Goal: Task Accomplishment & Management: Use online tool/utility

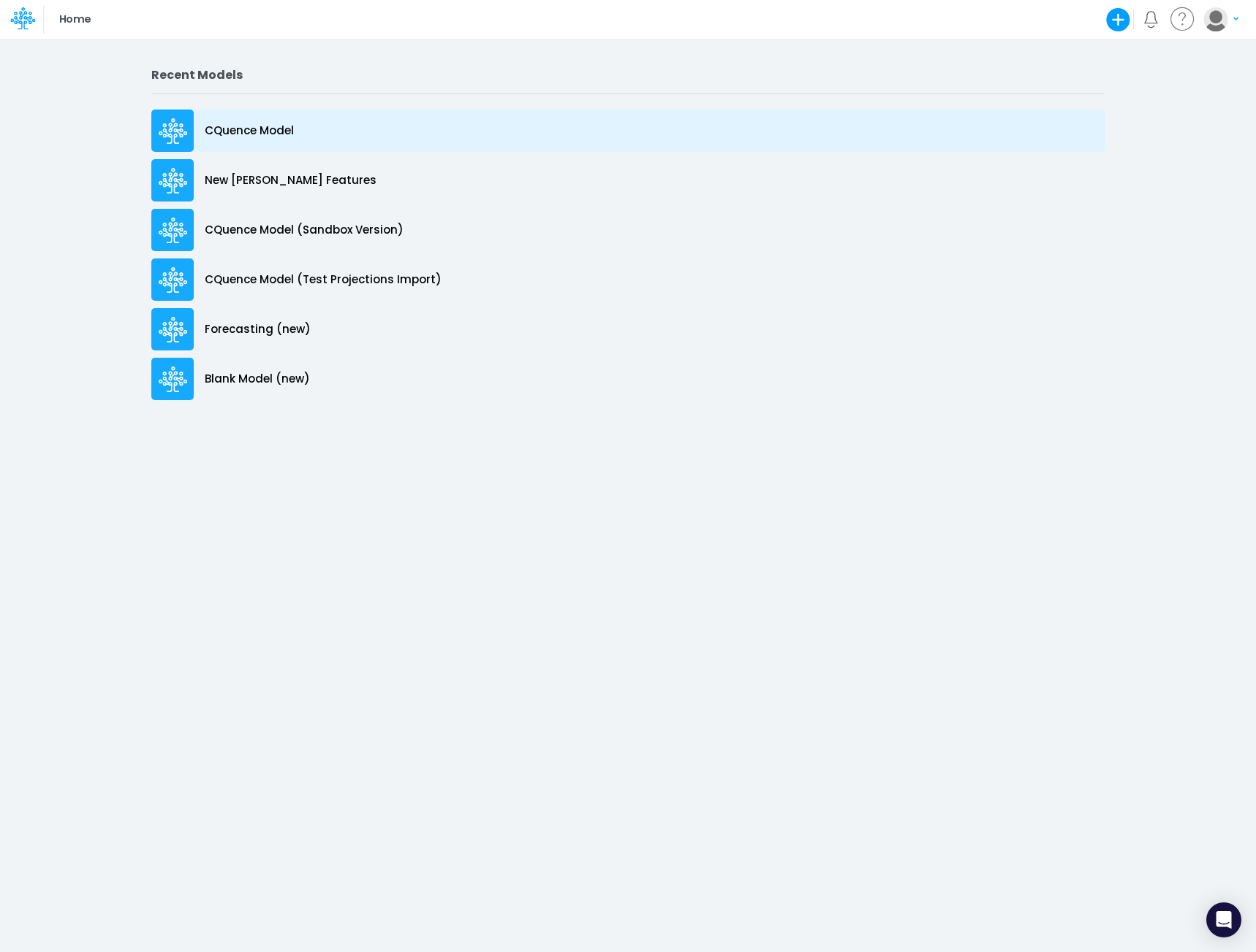
click at [234, 130] on p "CQuence Model" at bounding box center [249, 131] width 89 height 17
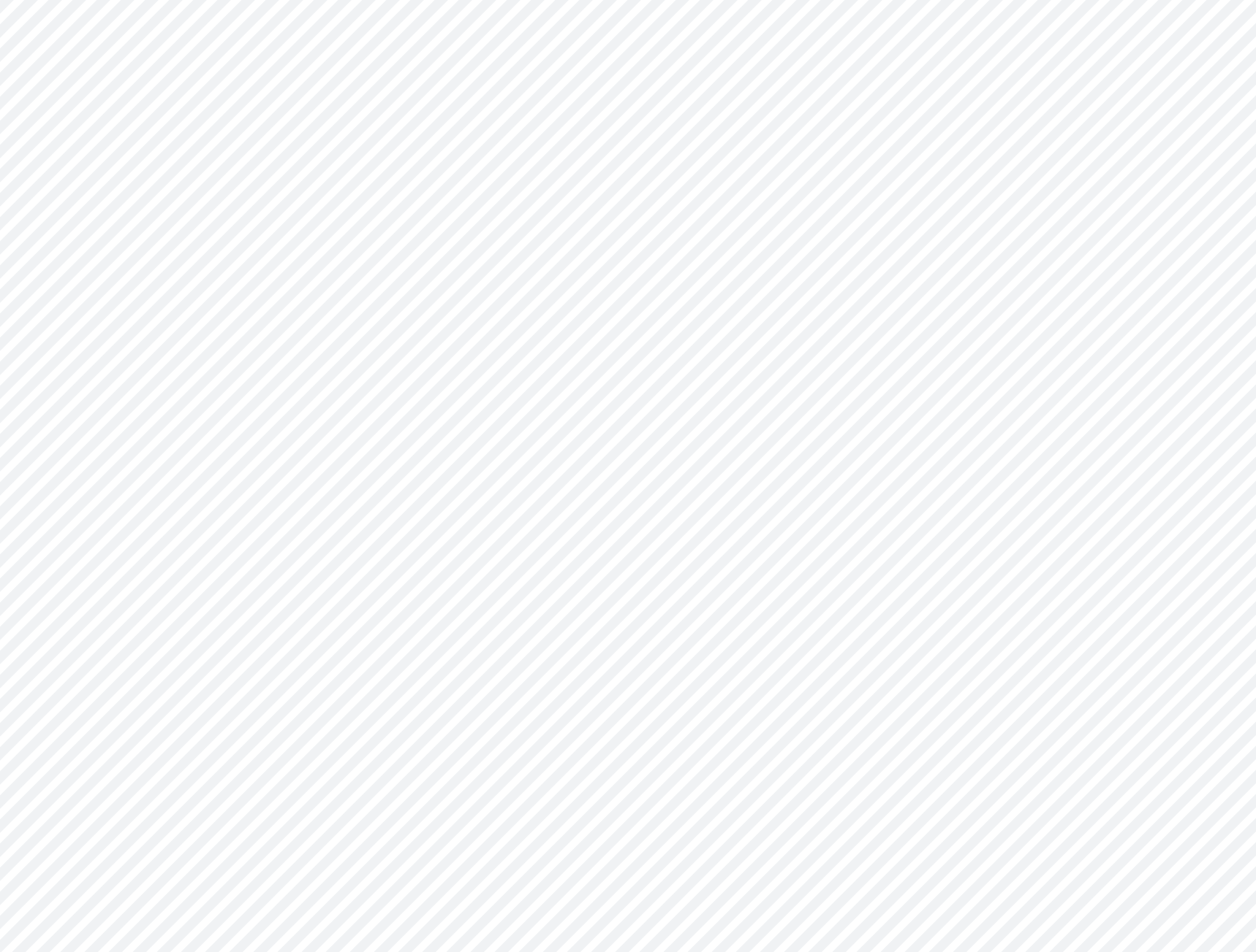
type input "Consolidated All by Month"
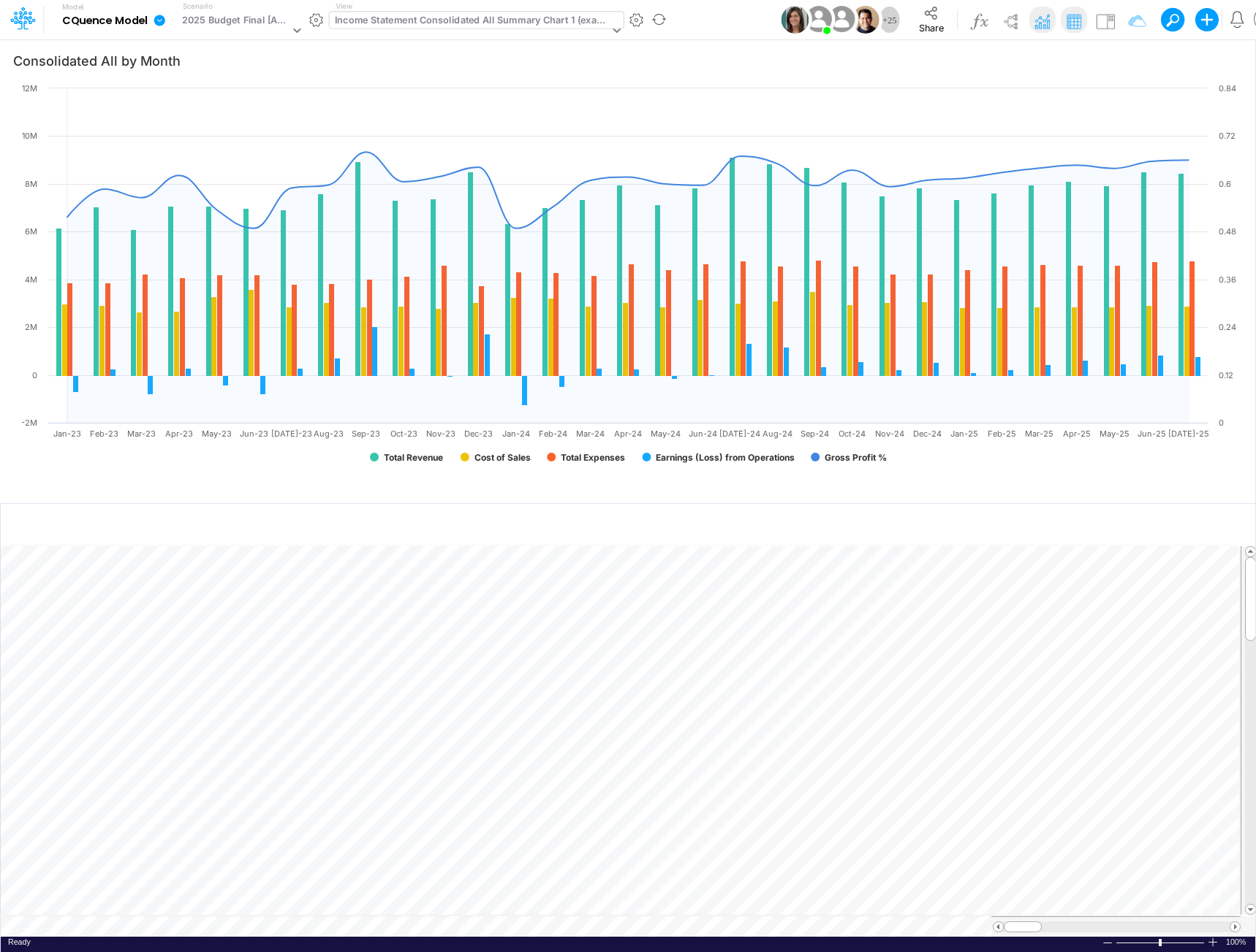
click at [422, 19] on div "Income Statement Consolidated All Summary Chart 1 (example)" at bounding box center [471, 20] width 274 height 17
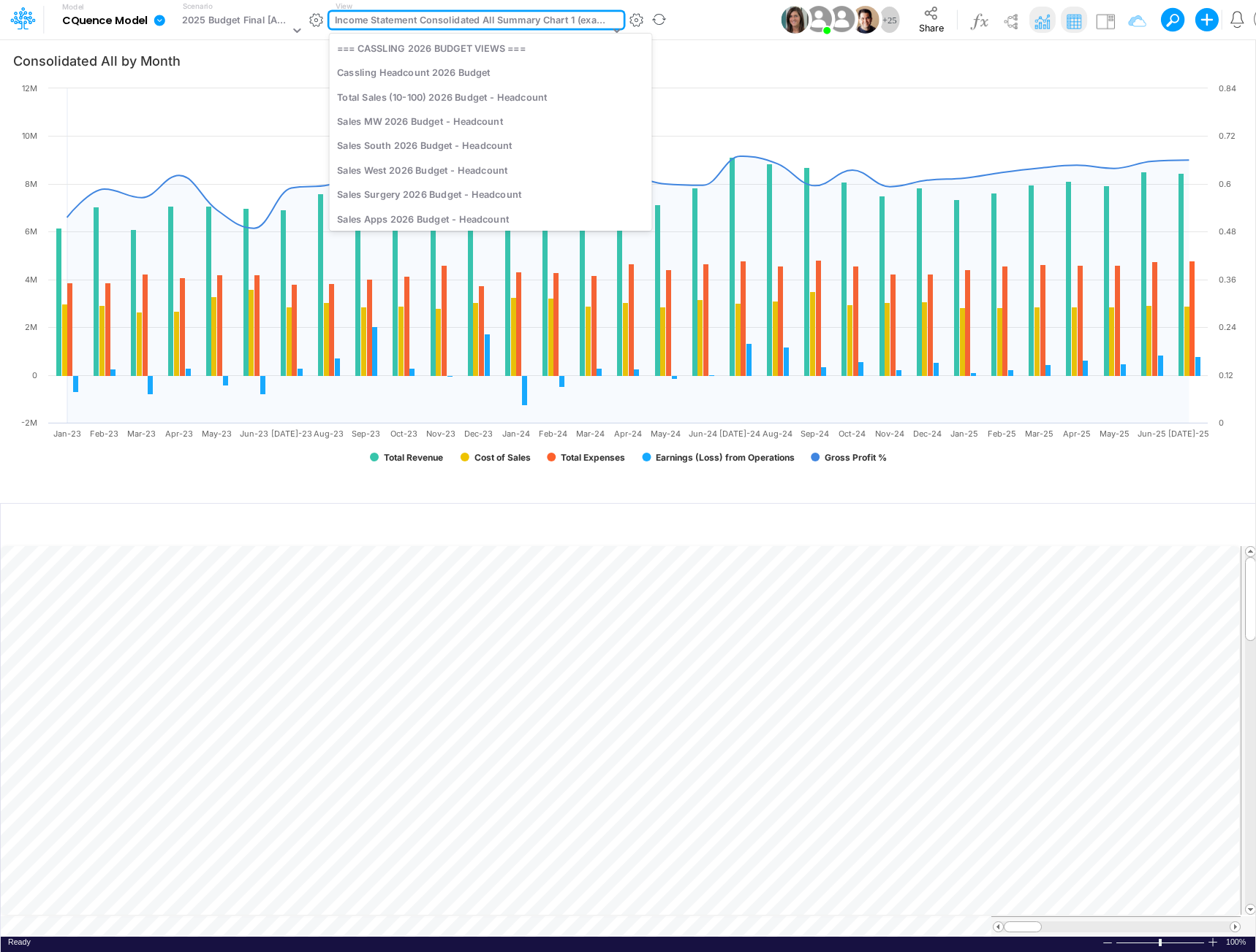
scroll to position [2367, 0]
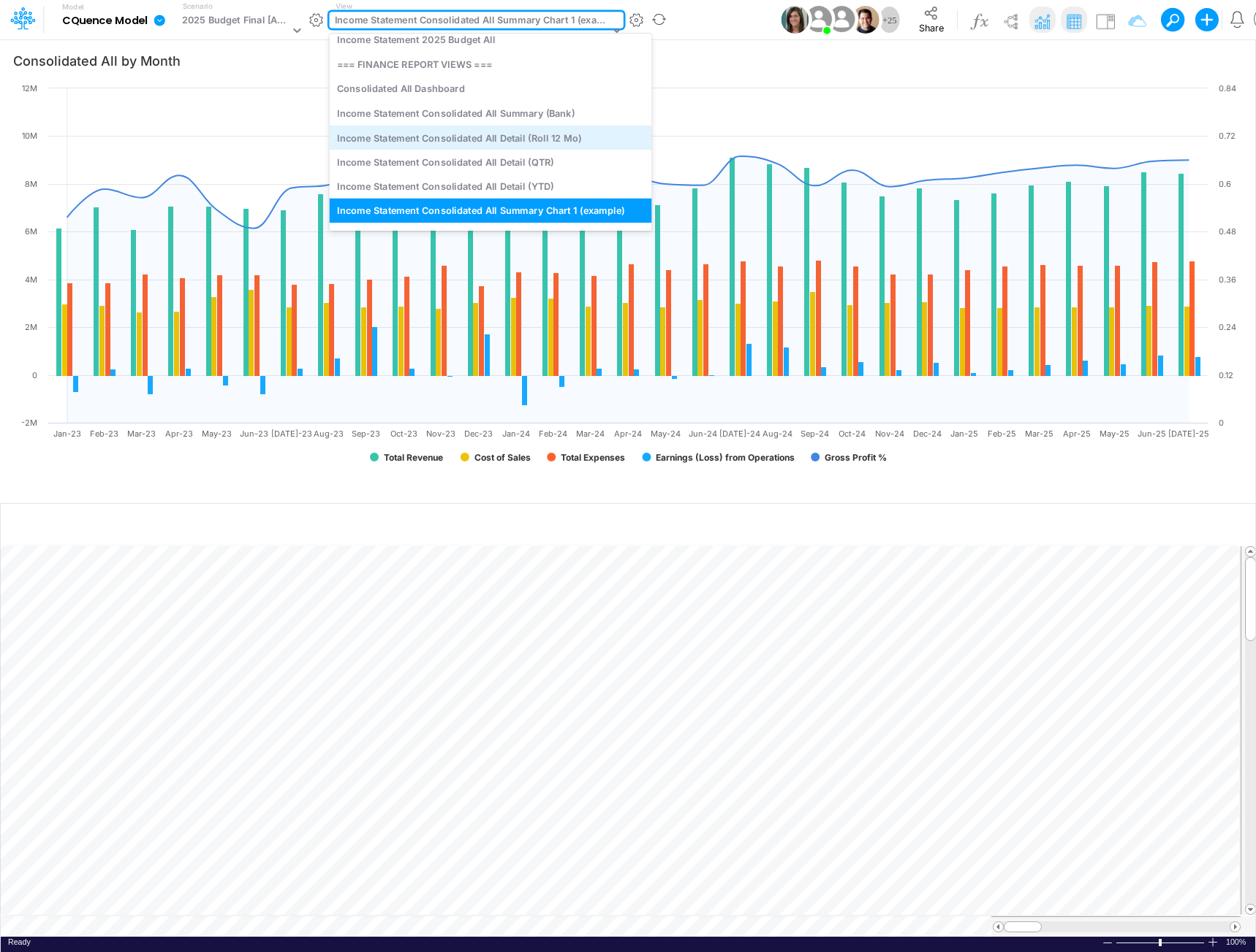
click at [438, 136] on div "Income Statement Consolidated All Detail (Roll 12 Mo)" at bounding box center [490, 138] width 322 height 24
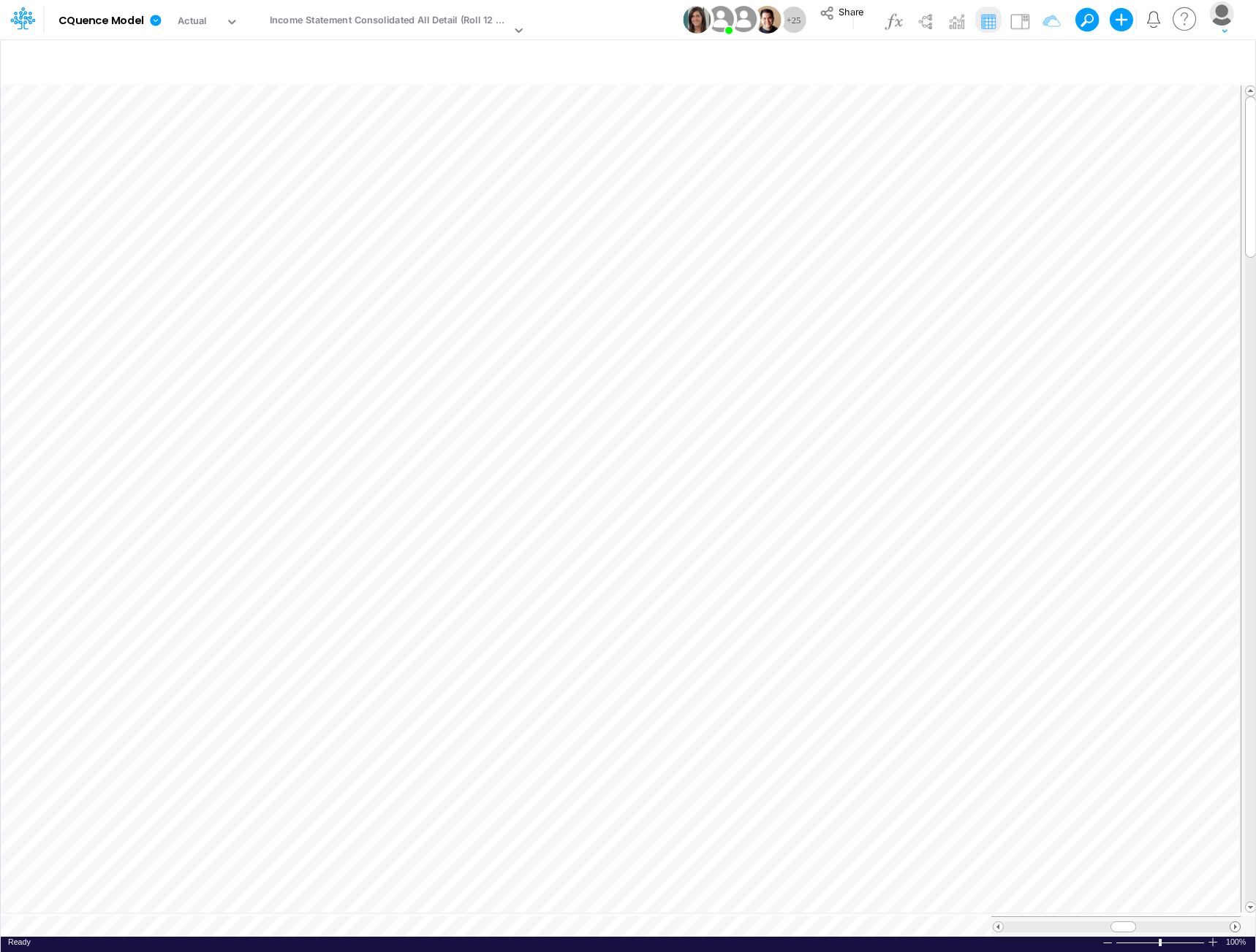
click at [1235, 923] on span at bounding box center [1235, 928] width 10 height 10
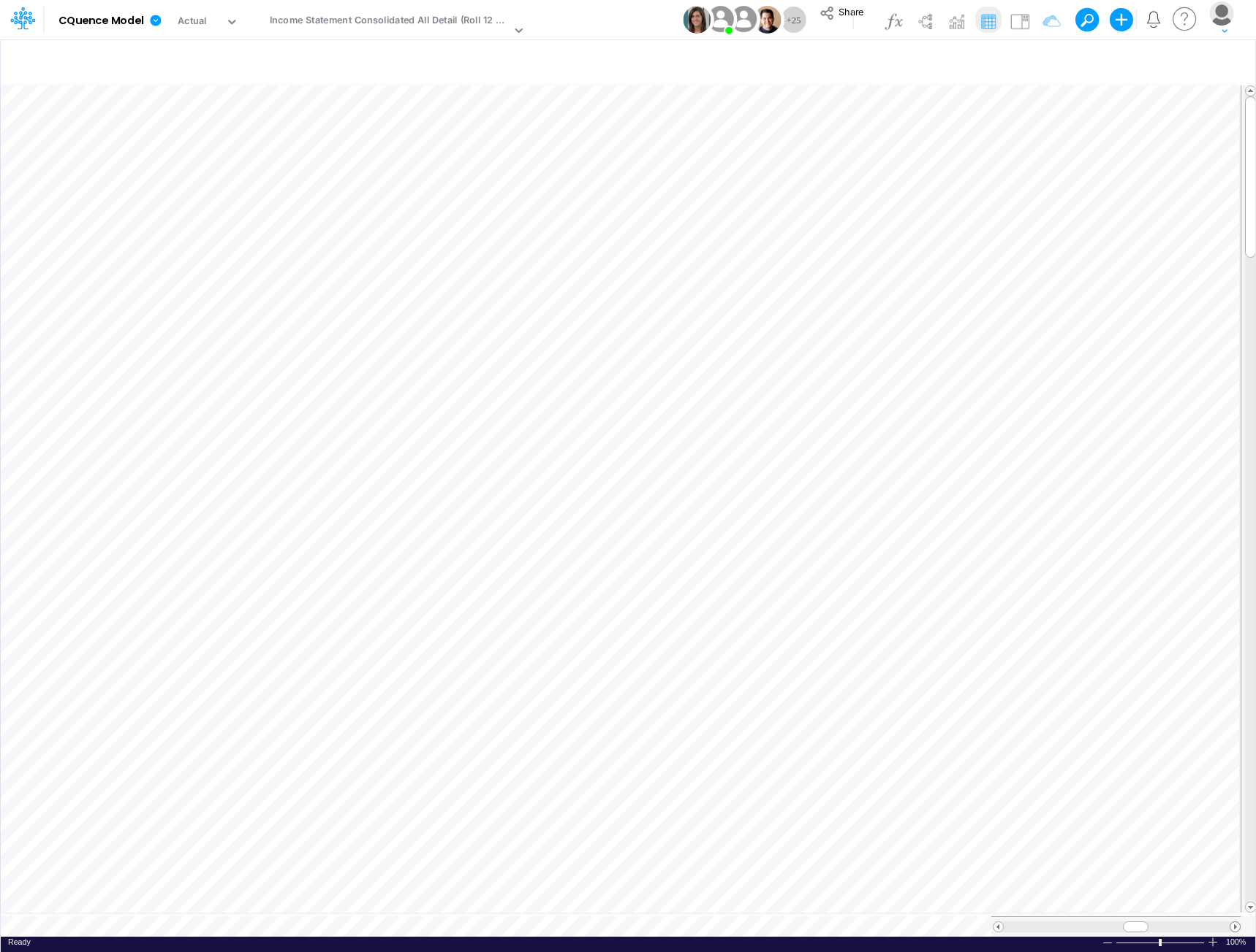
click at [1235, 923] on span at bounding box center [1235, 928] width 10 height 10
click at [993, 923] on span at bounding box center [998, 928] width 10 height 10
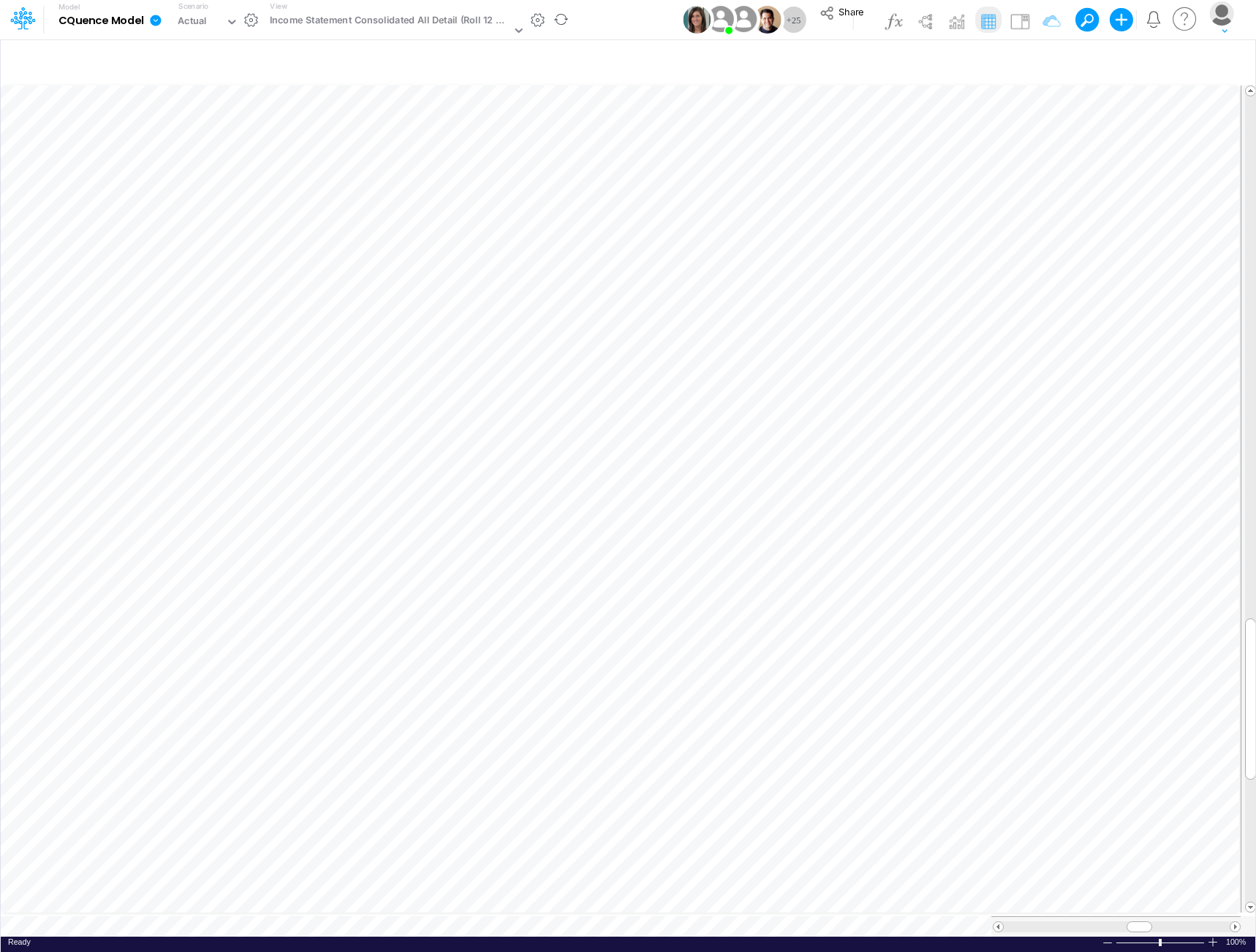
click at [158, 23] on icon at bounding box center [155, 20] width 11 height 11
click at [187, 99] on button "Import" at bounding box center [229, 103] width 156 height 24
click at [342, 140] on button "Data" at bounding box center [386, 136] width 156 height 22
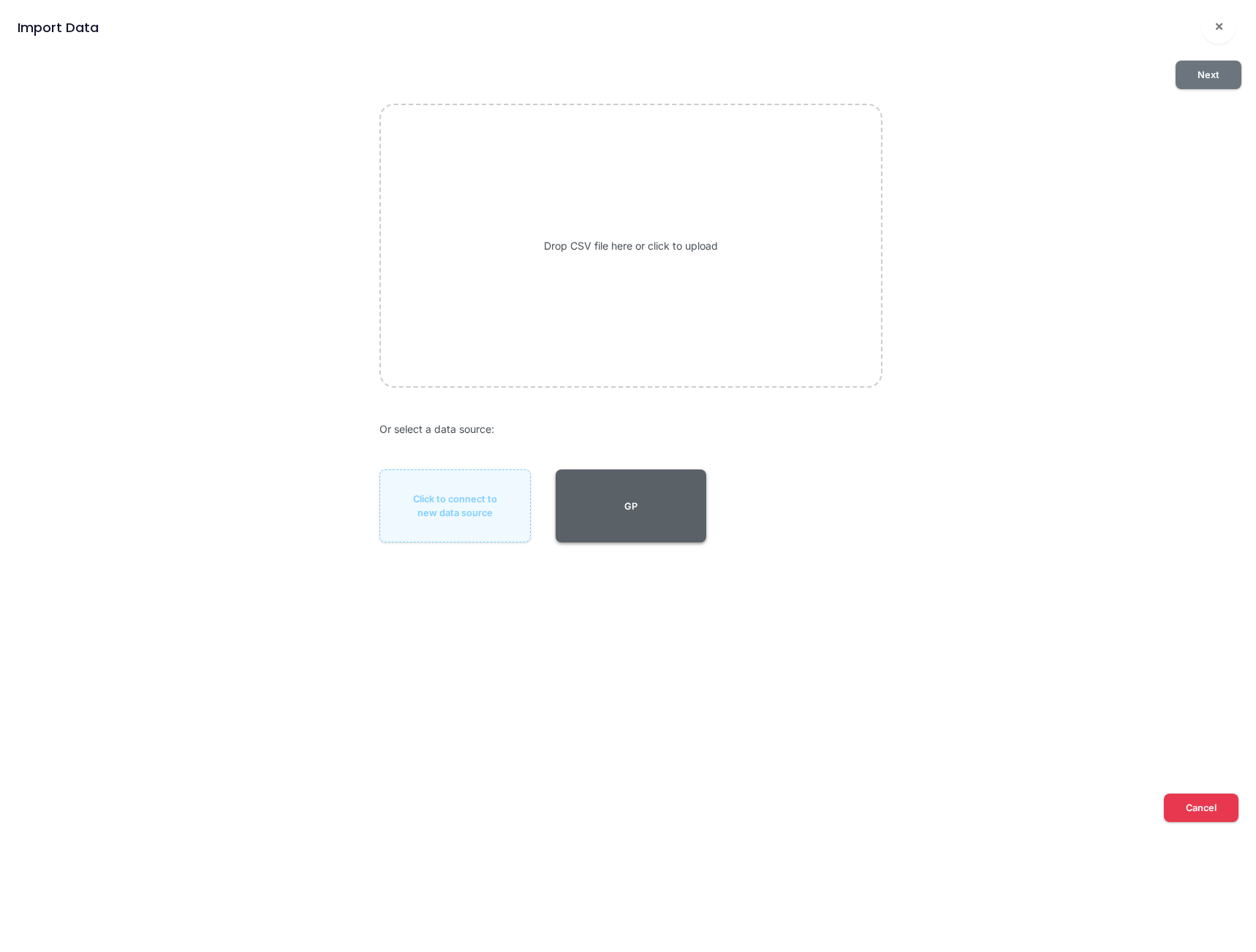
click at [629, 501] on button "GP" at bounding box center [630, 506] width 150 height 73
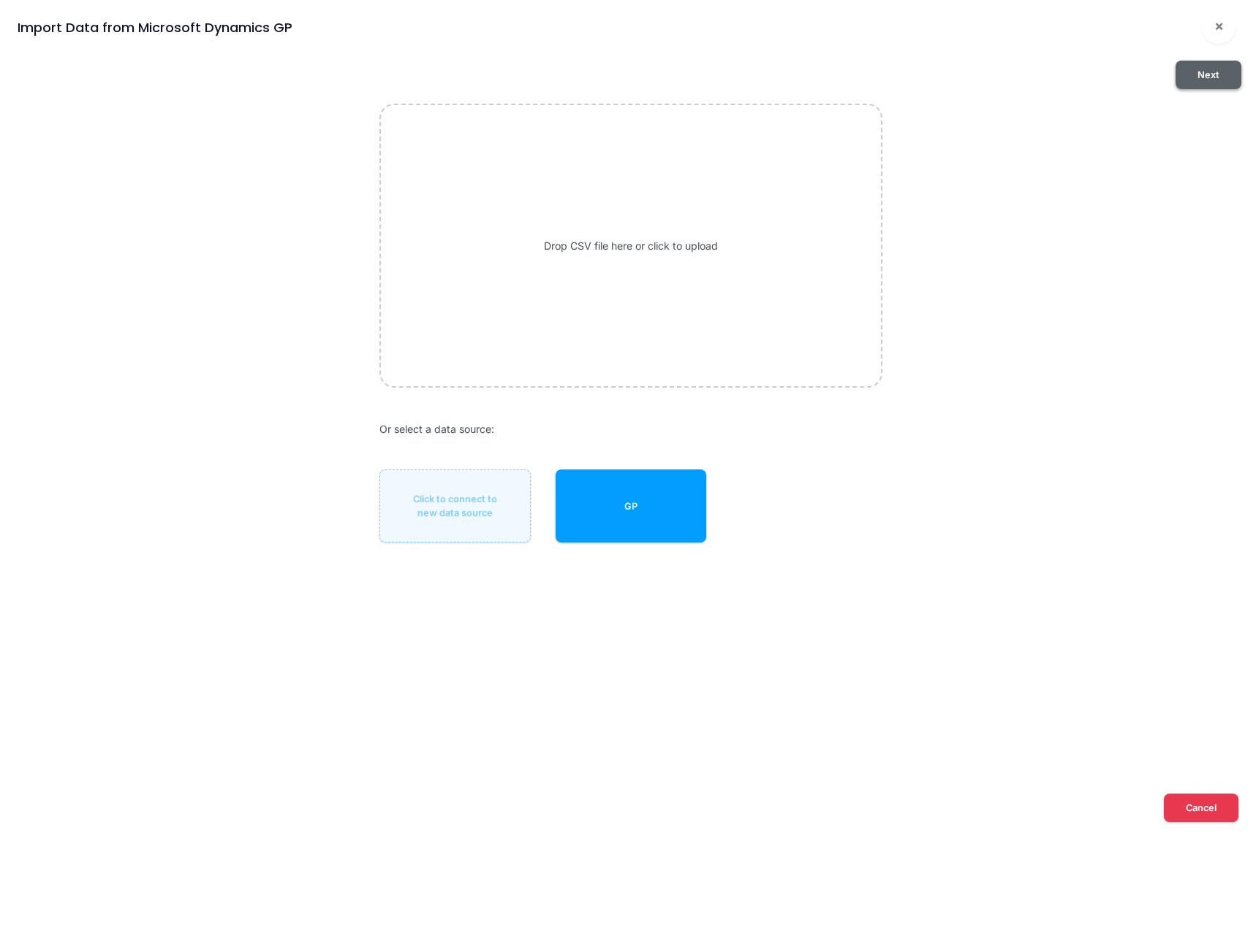
click at [1200, 71] on button "Next" at bounding box center [1207, 74] width 65 height 28
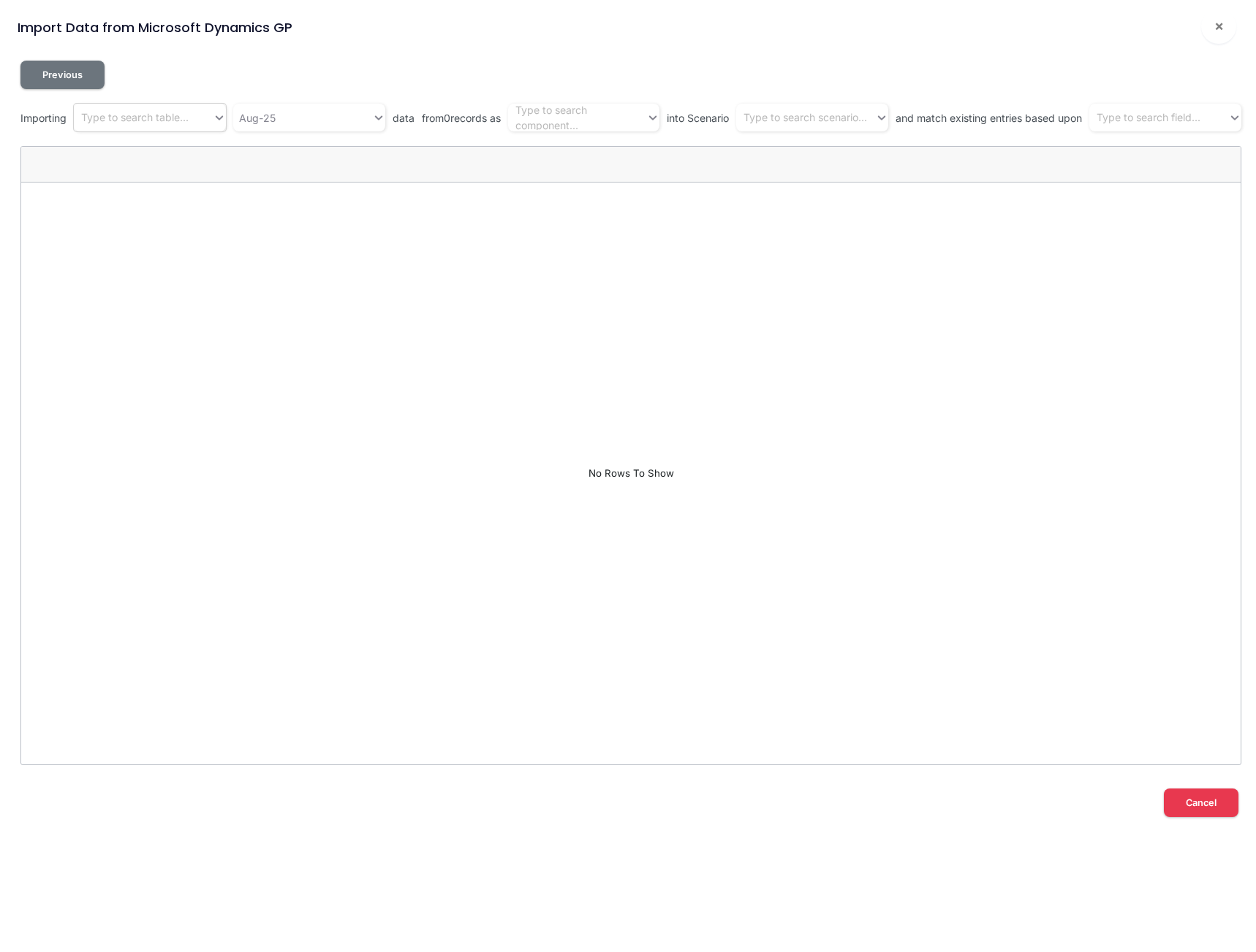
click at [136, 120] on div "Type to search table..." at bounding box center [135, 118] width 107 height 16
click at [105, 258] on div "Trial Balances" at bounding box center [149, 262] width 150 height 27
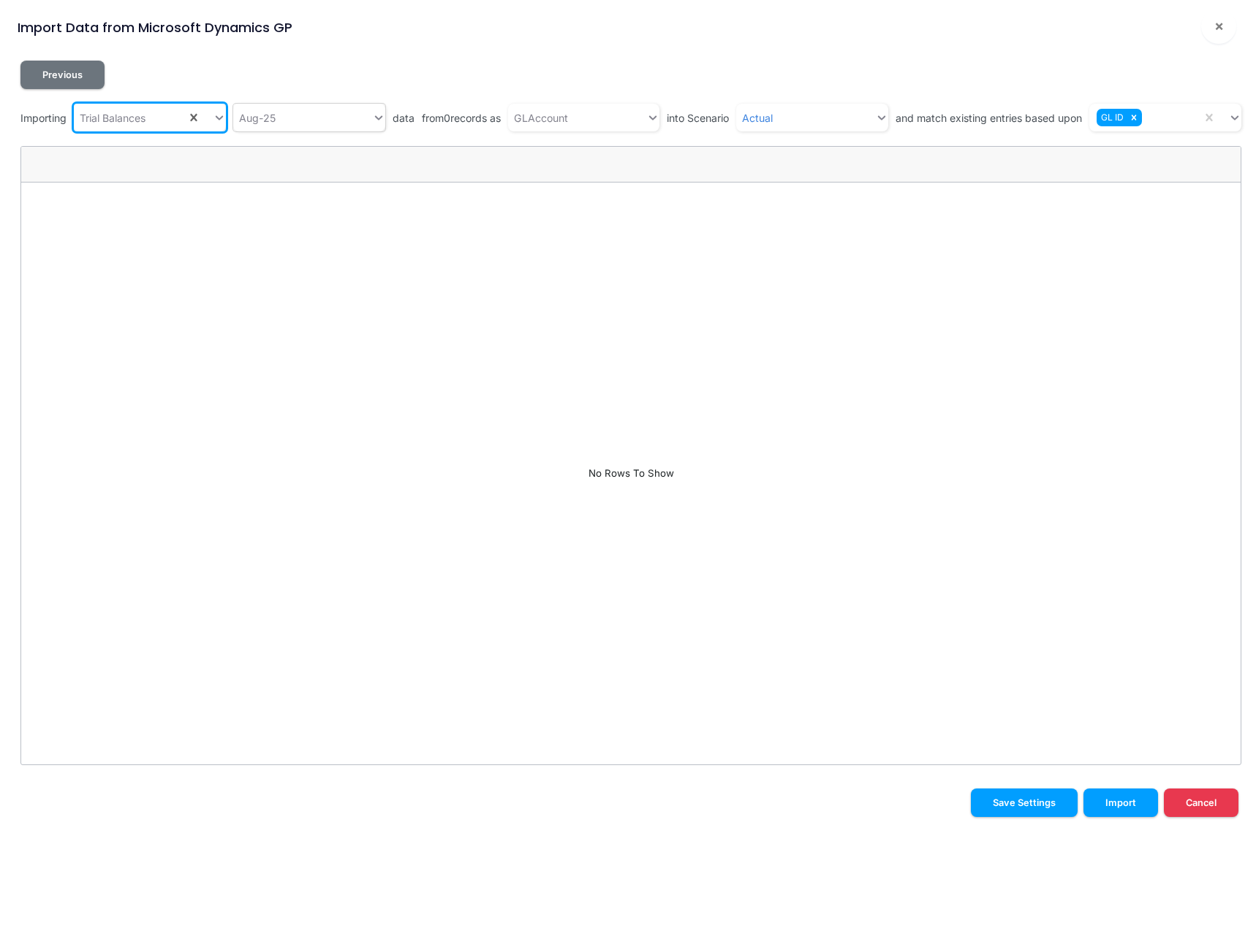
click at [275, 118] on div "Aug-25" at bounding box center [303, 118] width 139 height 24
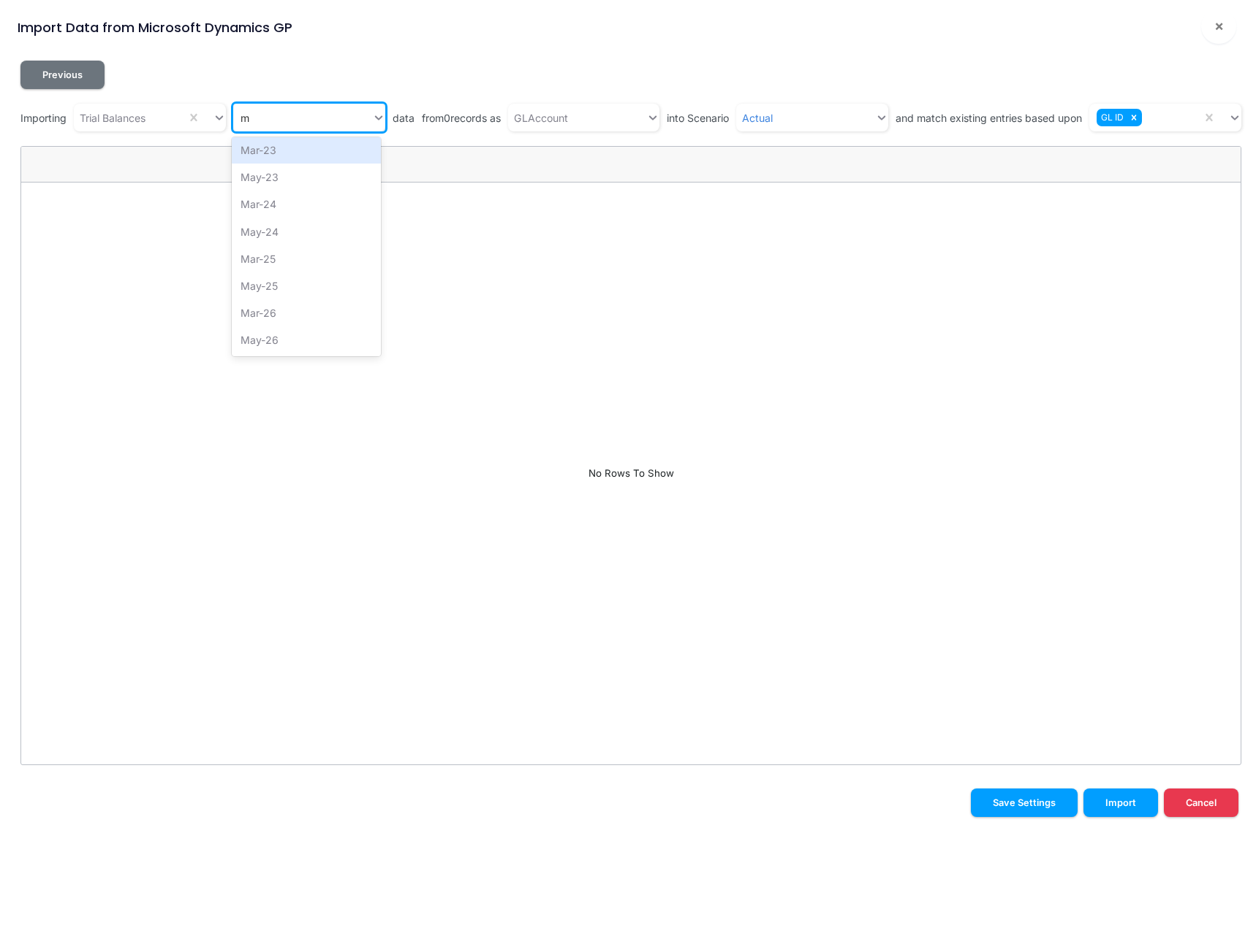
scroll to position [4, 0]
type input "mar"
click at [278, 204] on div "Mar-25" at bounding box center [306, 208] width 150 height 27
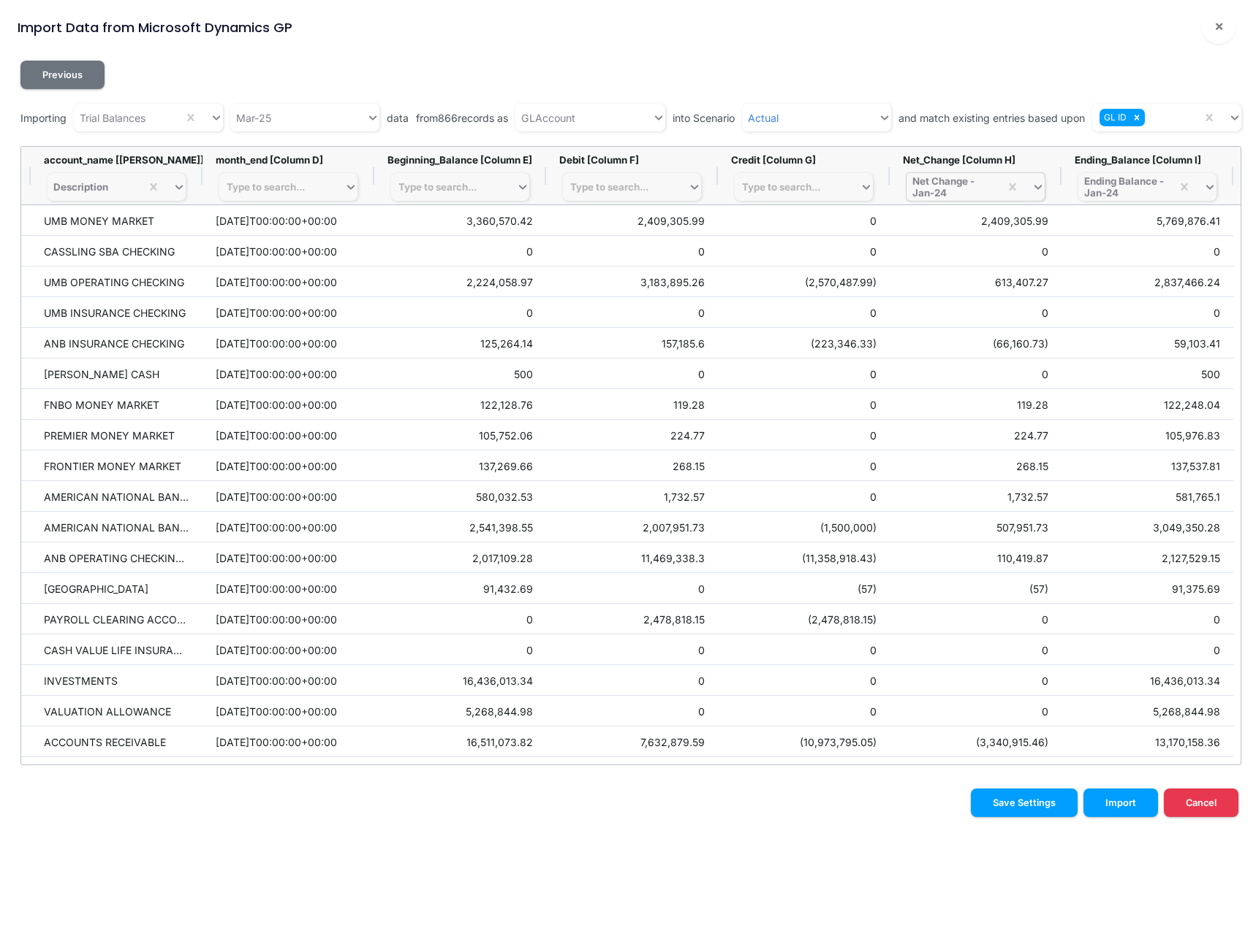
click at [936, 190] on div "Net Change - Jan-24" at bounding box center [952, 187] width 81 height 23
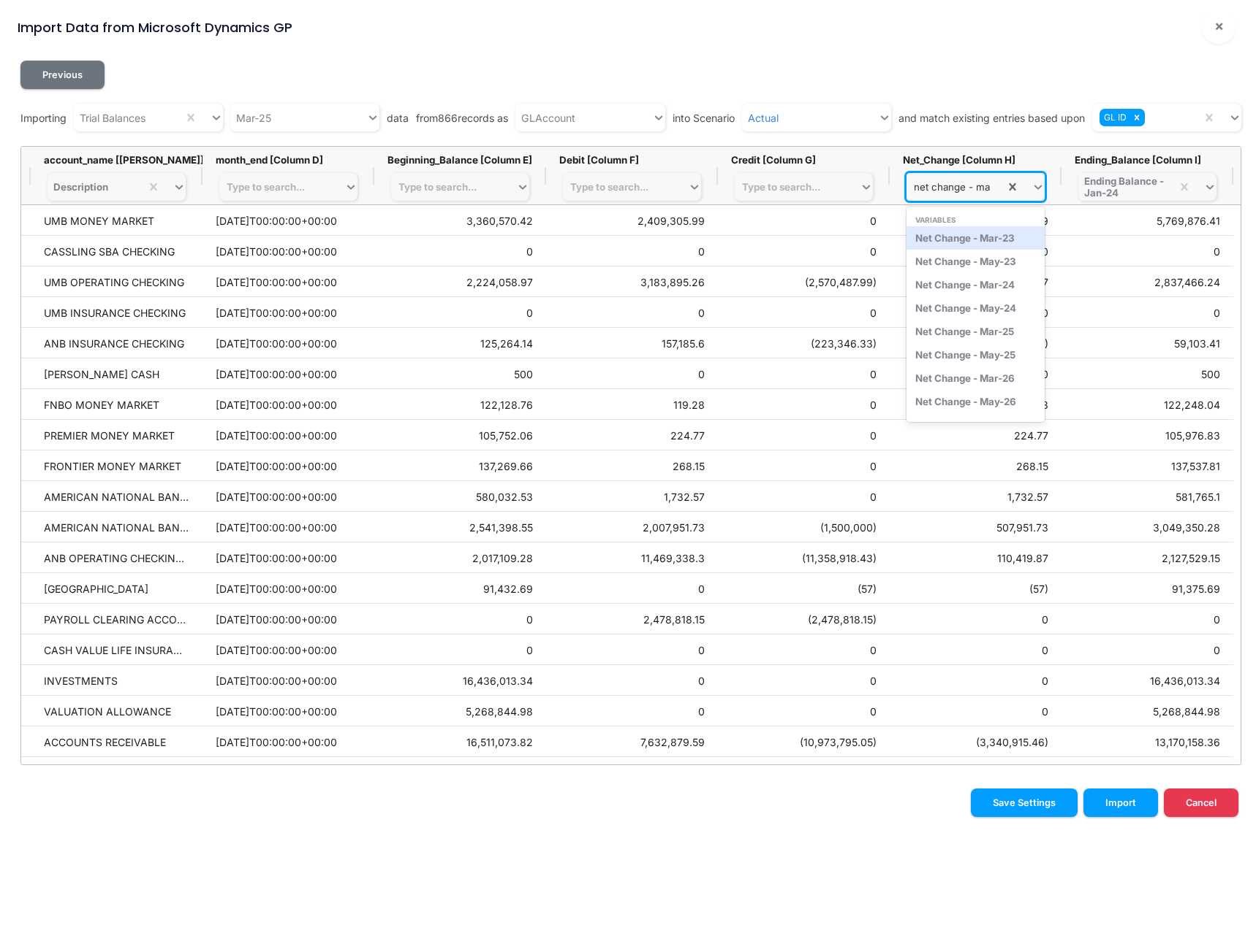
type input "net change - mar"
click at [944, 278] on div "Net Change - Mar-25" at bounding box center [976, 285] width 139 height 23
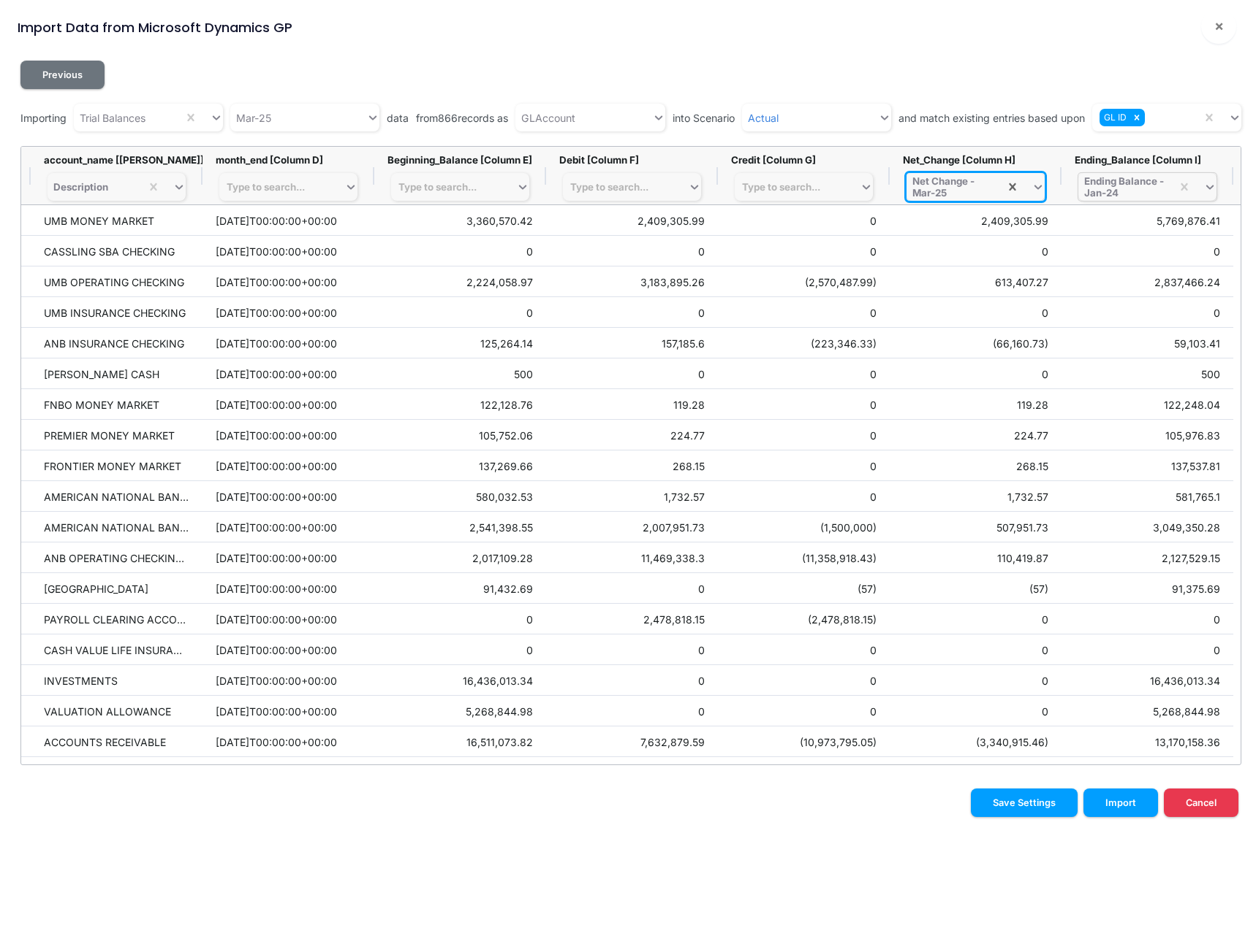
click at [1119, 184] on div "Ending Balance - Jan-24" at bounding box center [1124, 187] width 81 height 23
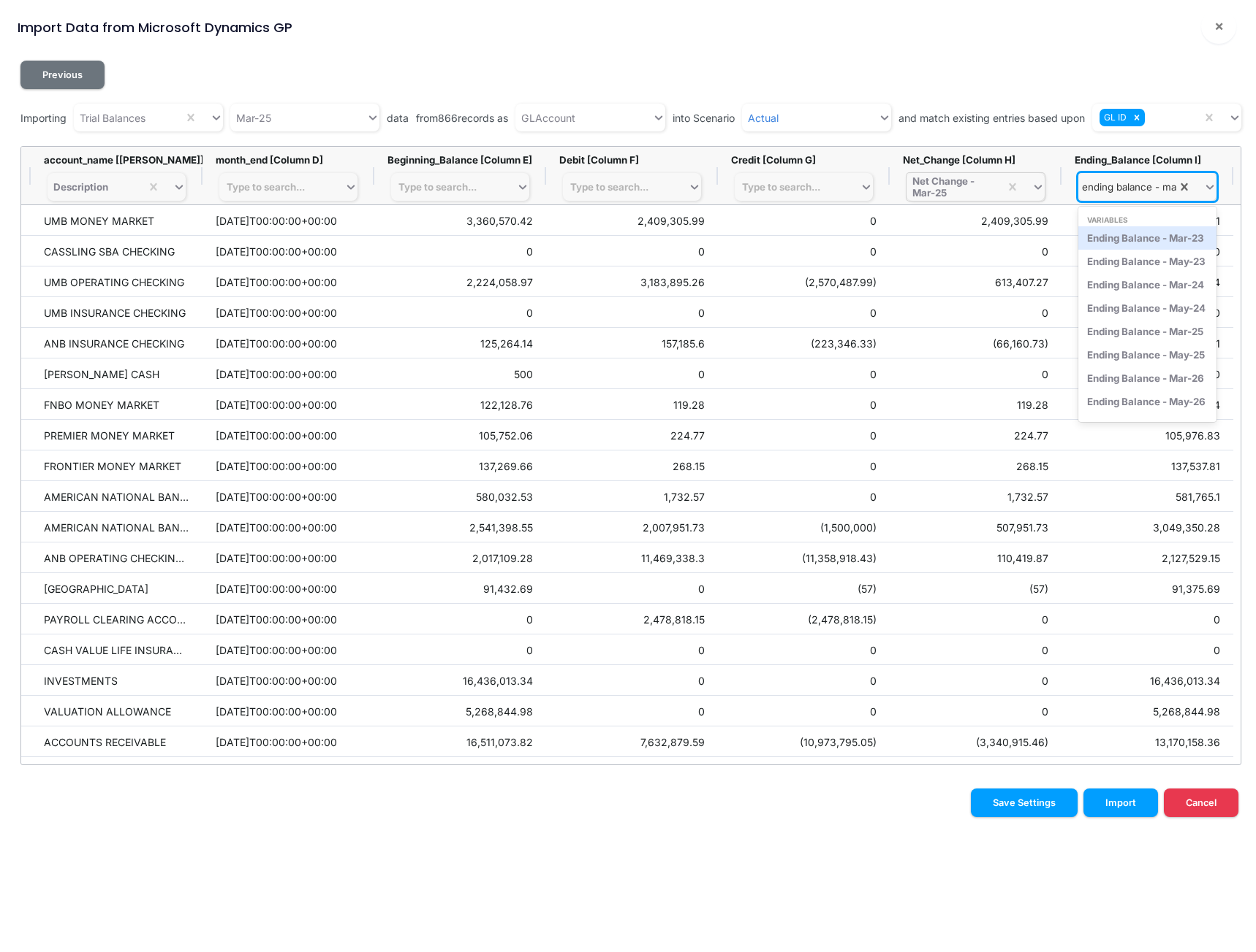
type input "ending balance - mar"
click at [1136, 293] on div "Ending Balance - Mar-25" at bounding box center [1148, 285] width 139 height 23
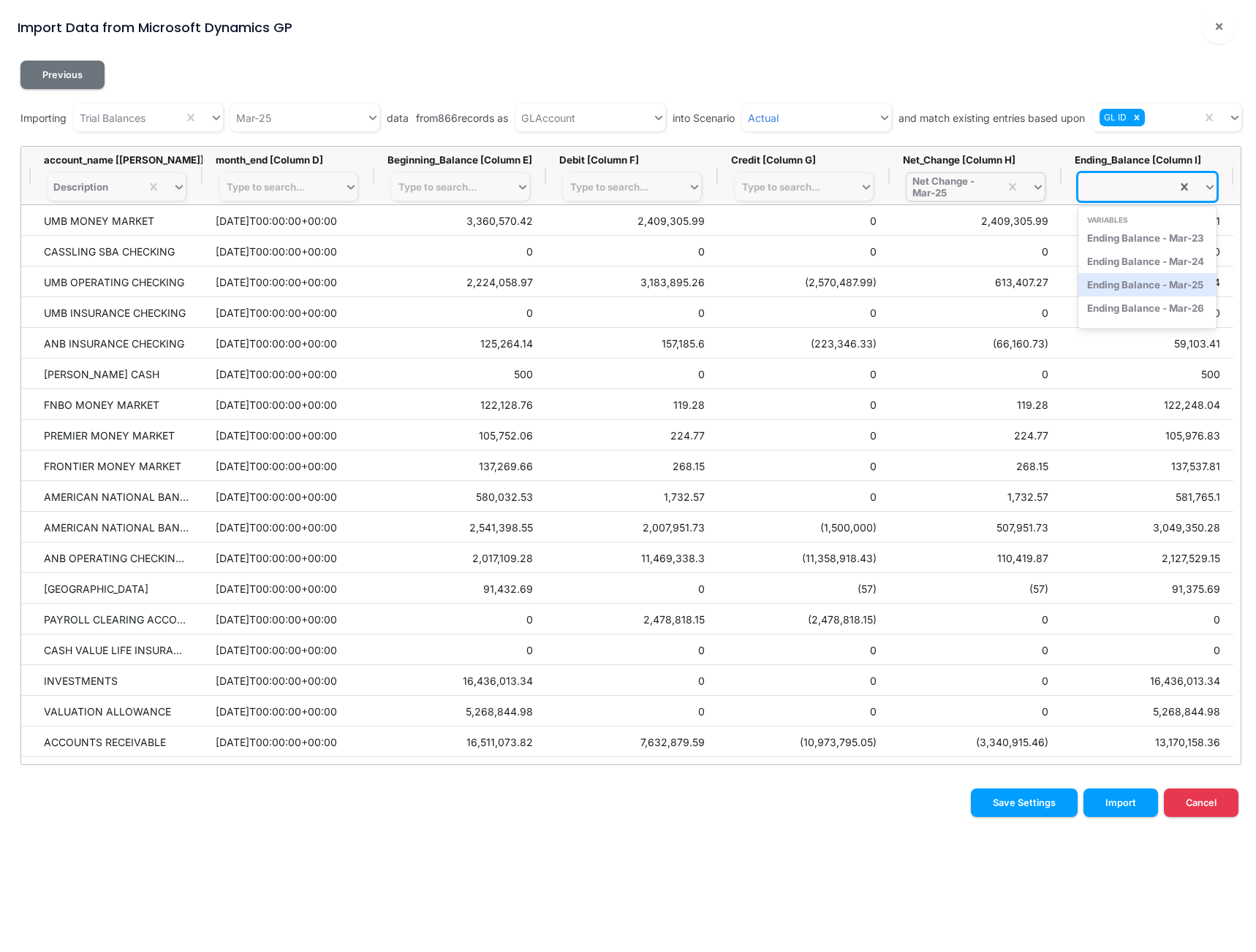
scroll to position [0, 0]
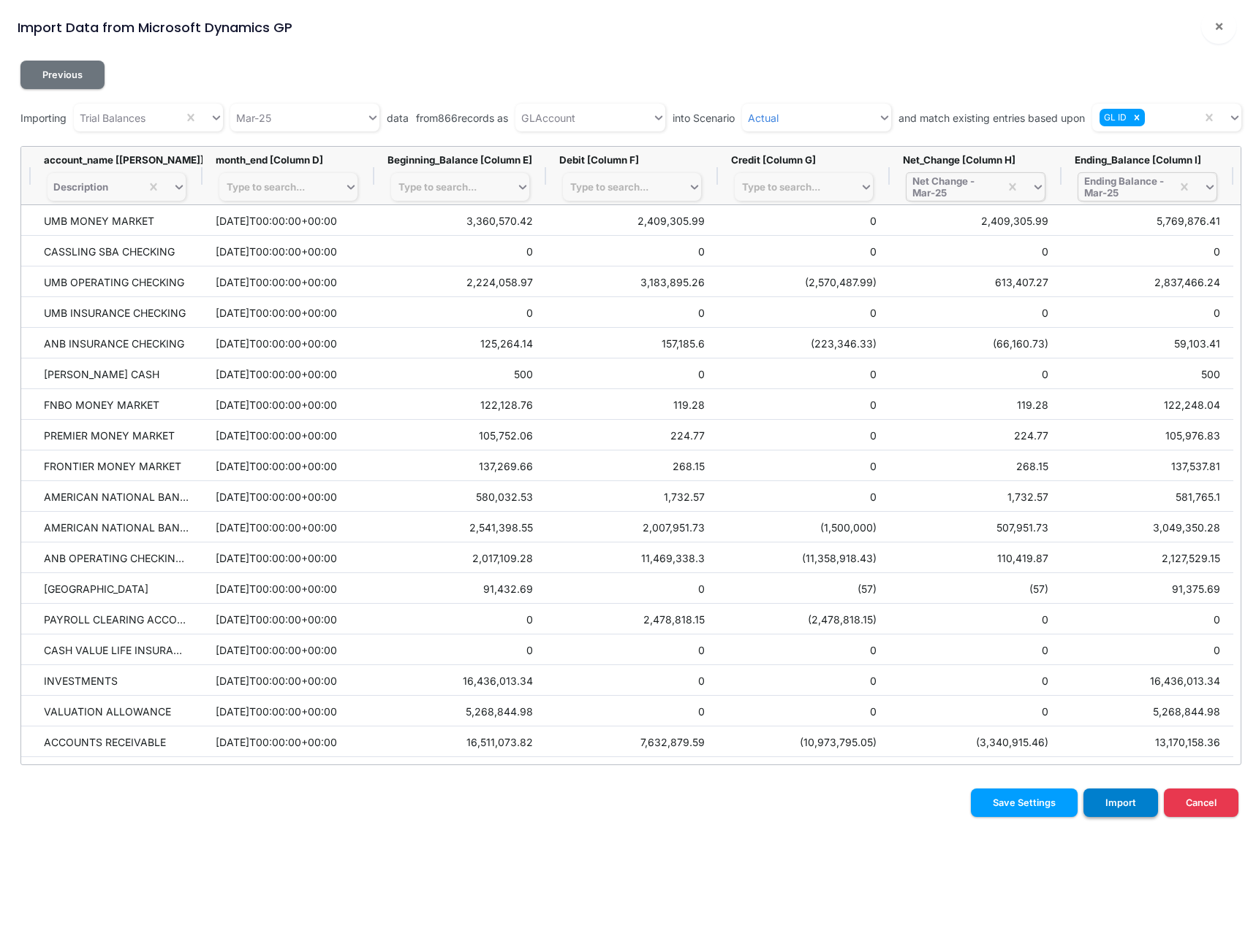
click at [1116, 804] on button "Import" at bounding box center [1120, 803] width 74 height 28
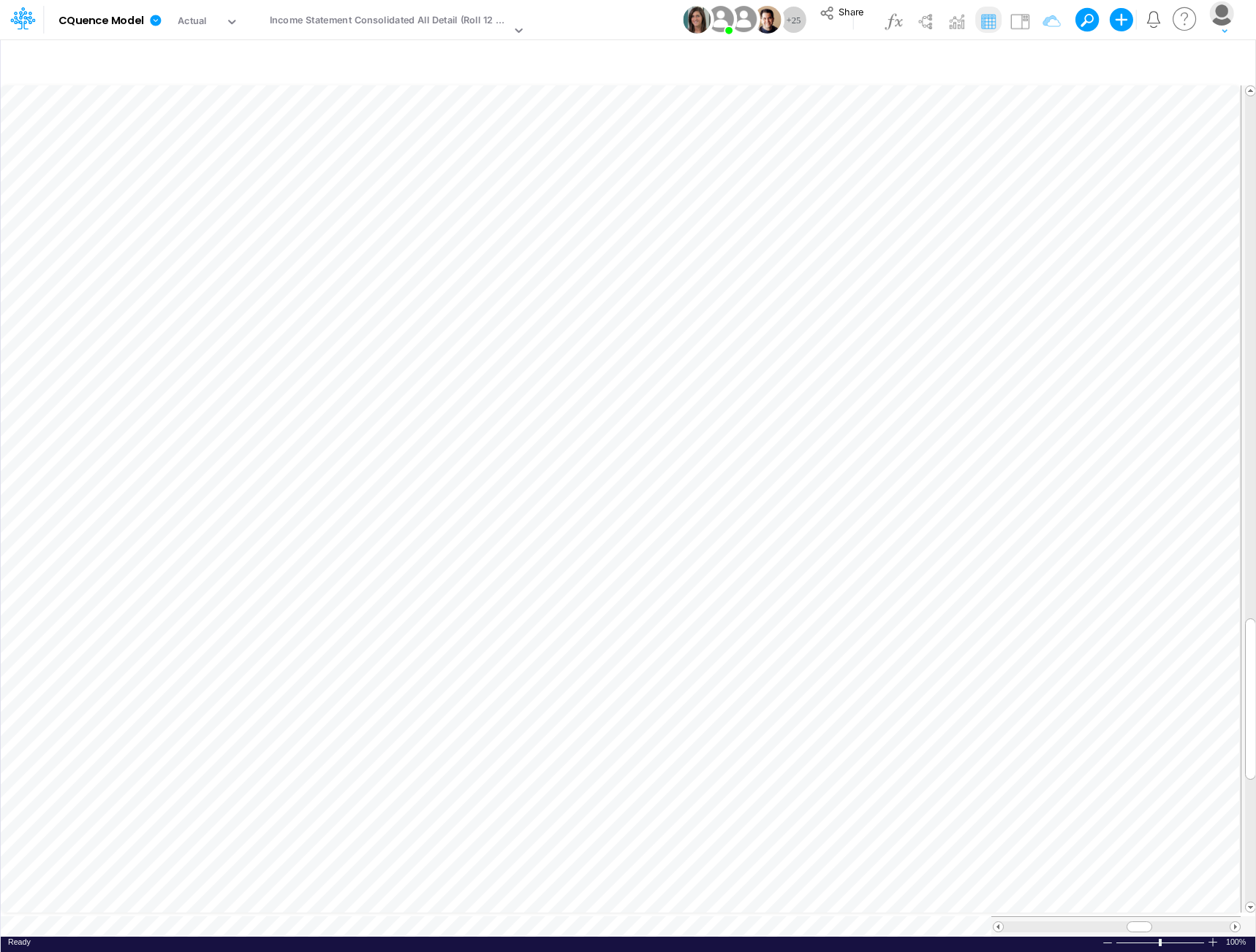
scroll to position [7, 1]
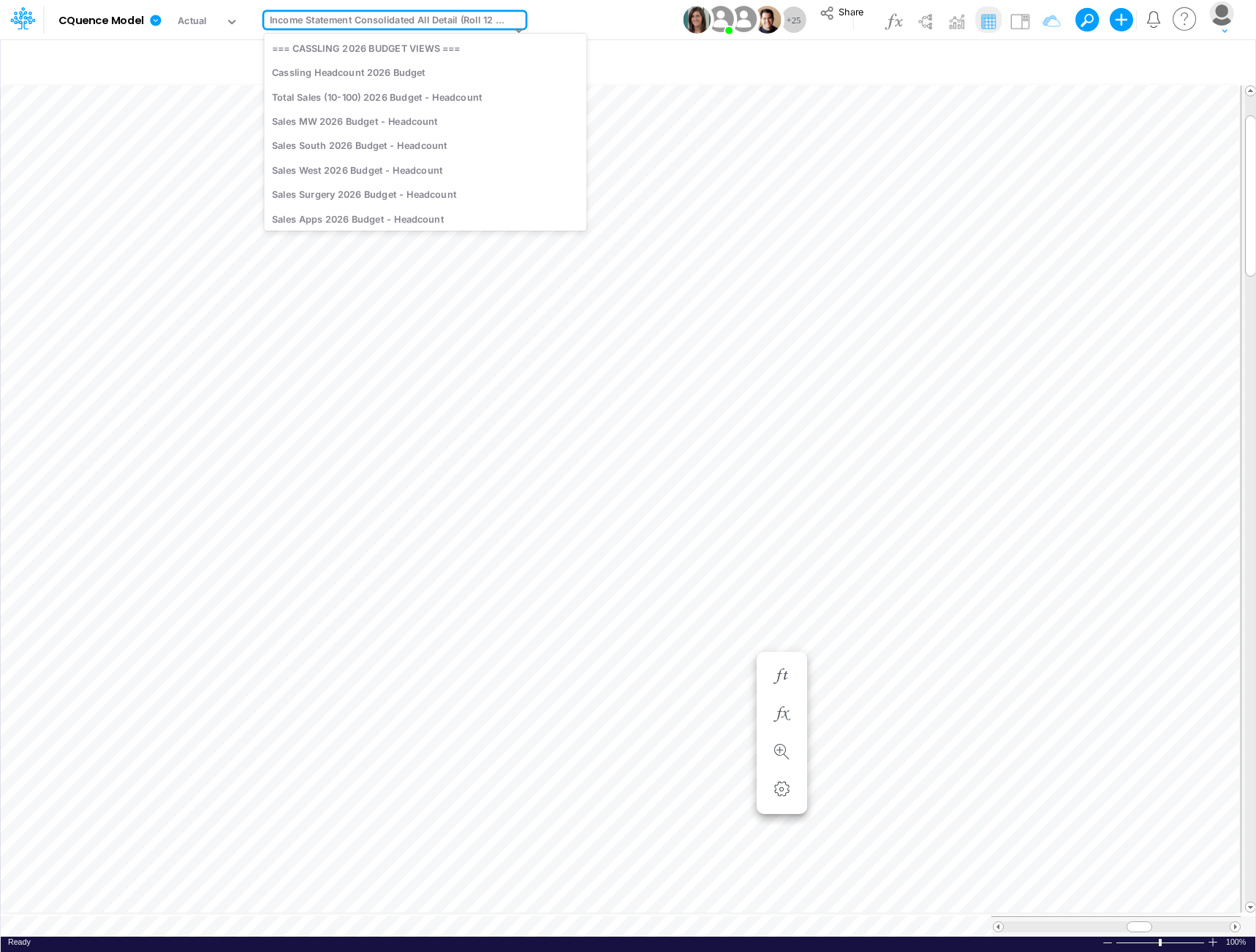
click at [426, 22] on div "Income Statement Consolidated All Detail (Roll 12 Mo)" at bounding box center [389, 20] width 241 height 17
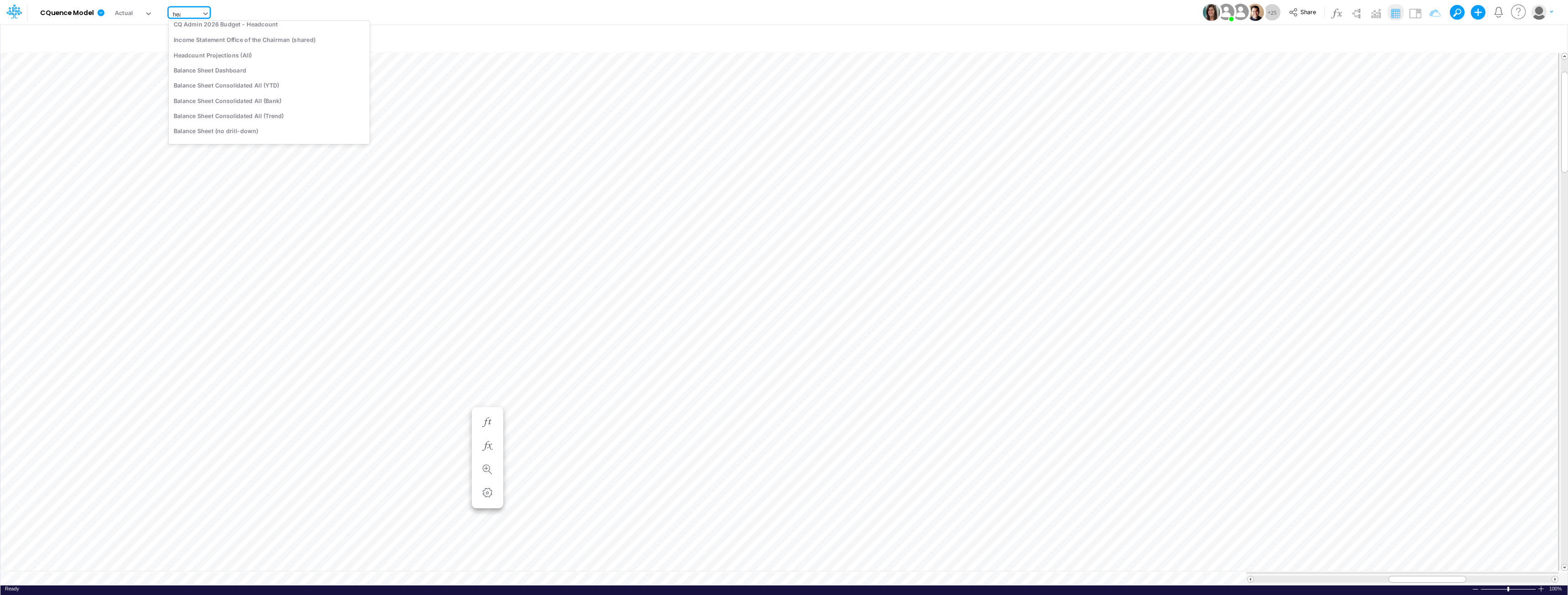
scroll to position [392, 0]
type input "headcount"
click at [237, 91] on div "Headcount Summary" at bounding box center [269, 89] width 201 height 15
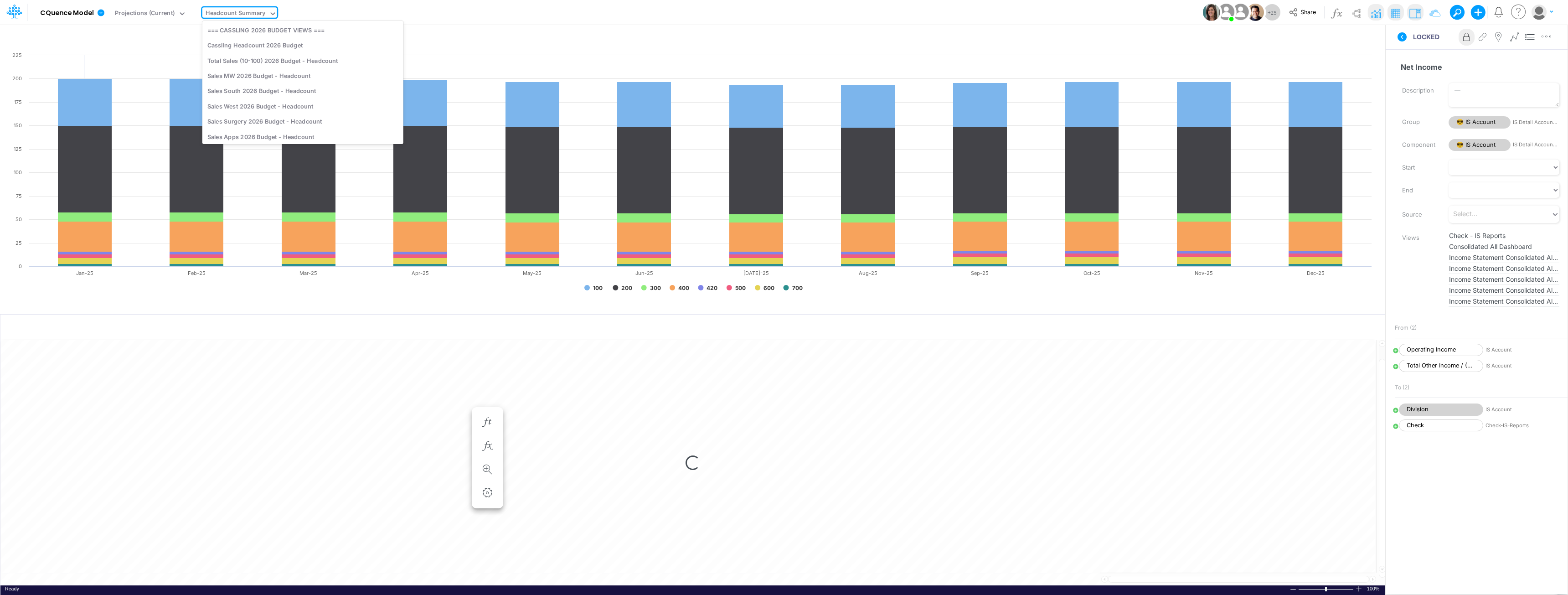
click at [230, 15] on div "Headcount Summary" at bounding box center [236, 13] width 60 height 10
click at [247, 75] on div "Employees" at bounding box center [303, 74] width 201 height 15
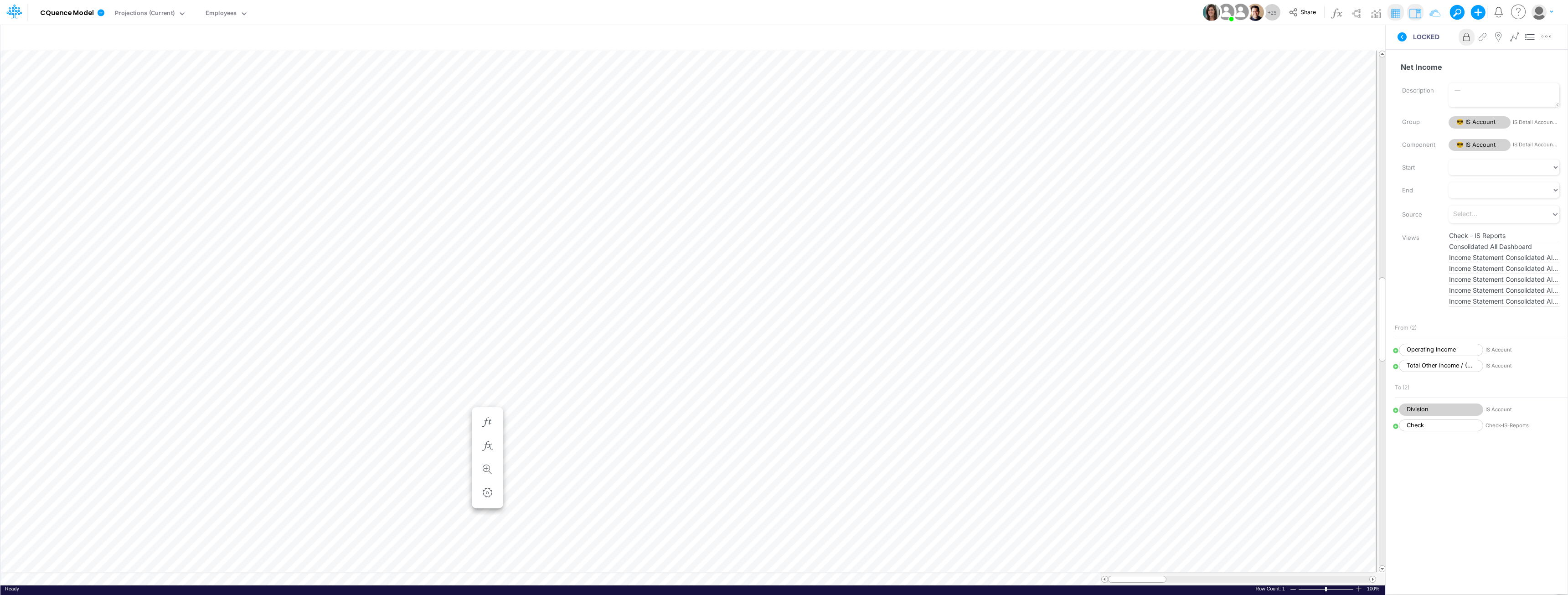
scroll to position [4, 1]
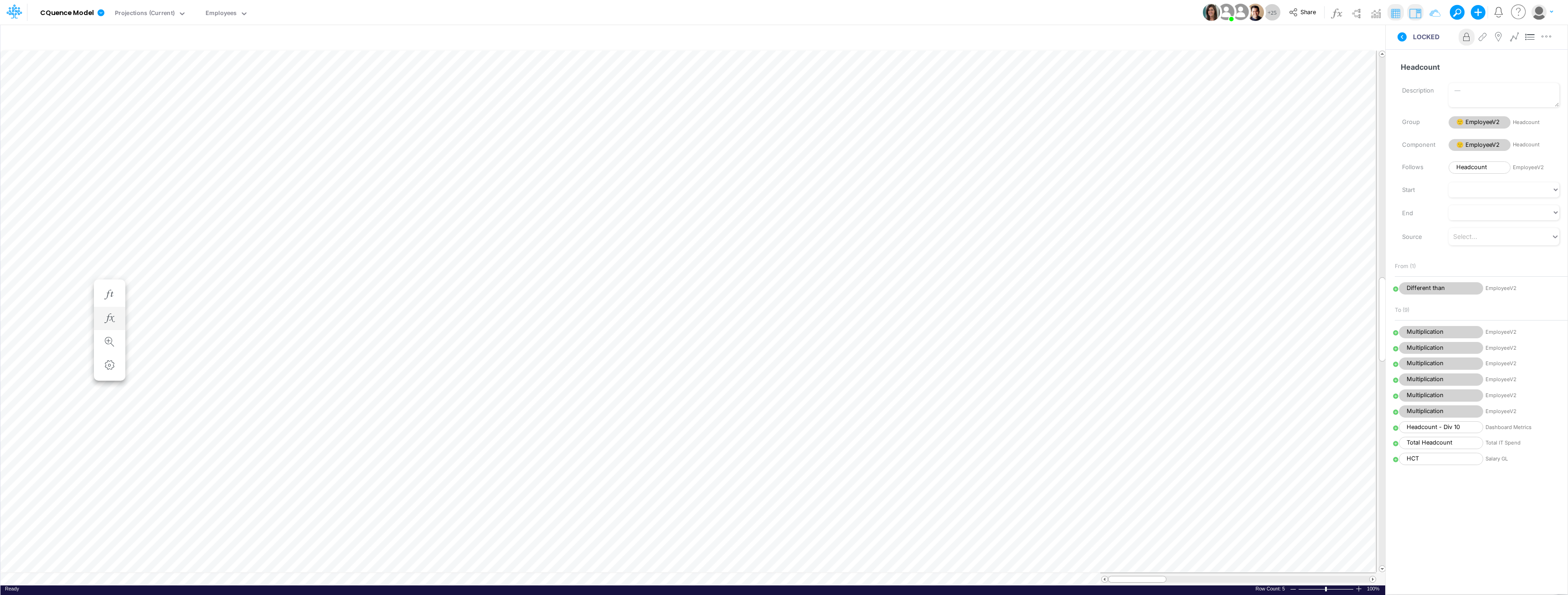
click at [432, 580] on table at bounding box center [693, 317] width 1385 height 535
click at [342, 576] on td at bounding box center [688, 579] width 1376 height 13
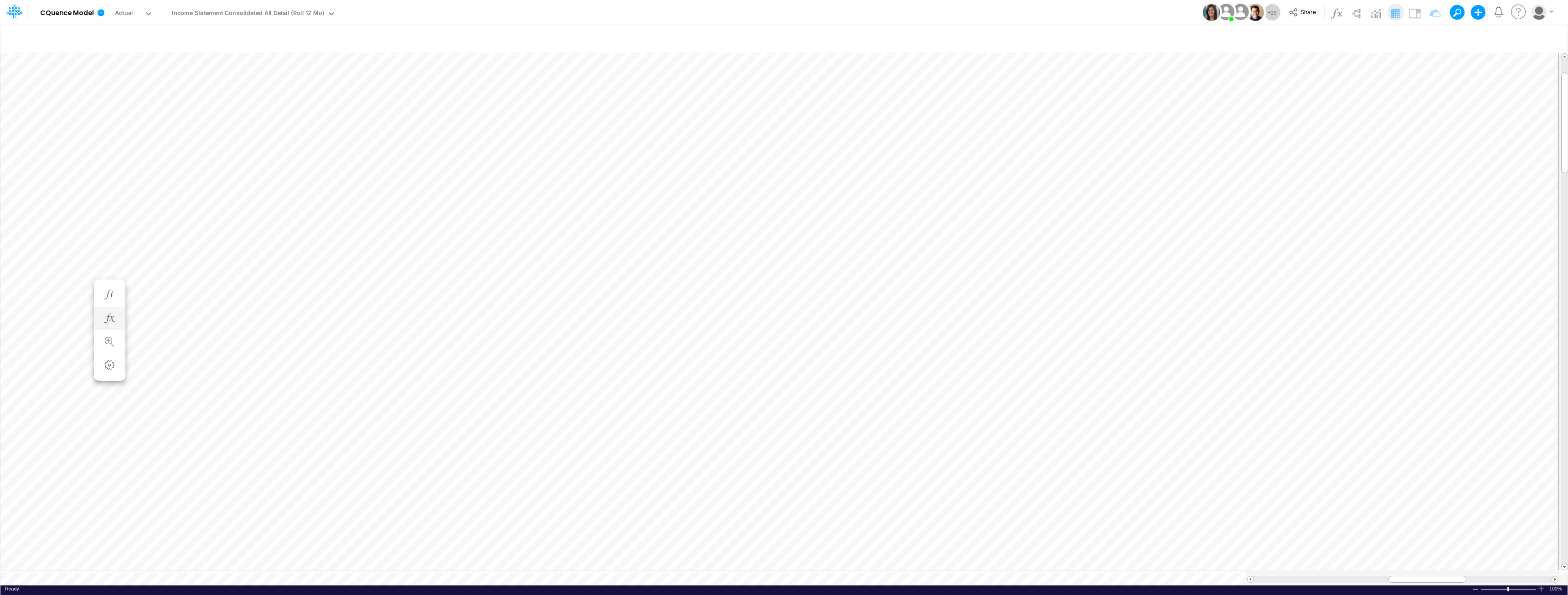
scroll to position [4, 1]
click at [237, 12] on div "Income Statement Consolidated All Detail (Roll 12 Mo)" at bounding box center [248, 13] width 152 height 10
type input "accounting"
click at [242, 60] on div "CQ Accounting 2026 Budget - P&L" at bounding box center [233, 60] width 128 height 15
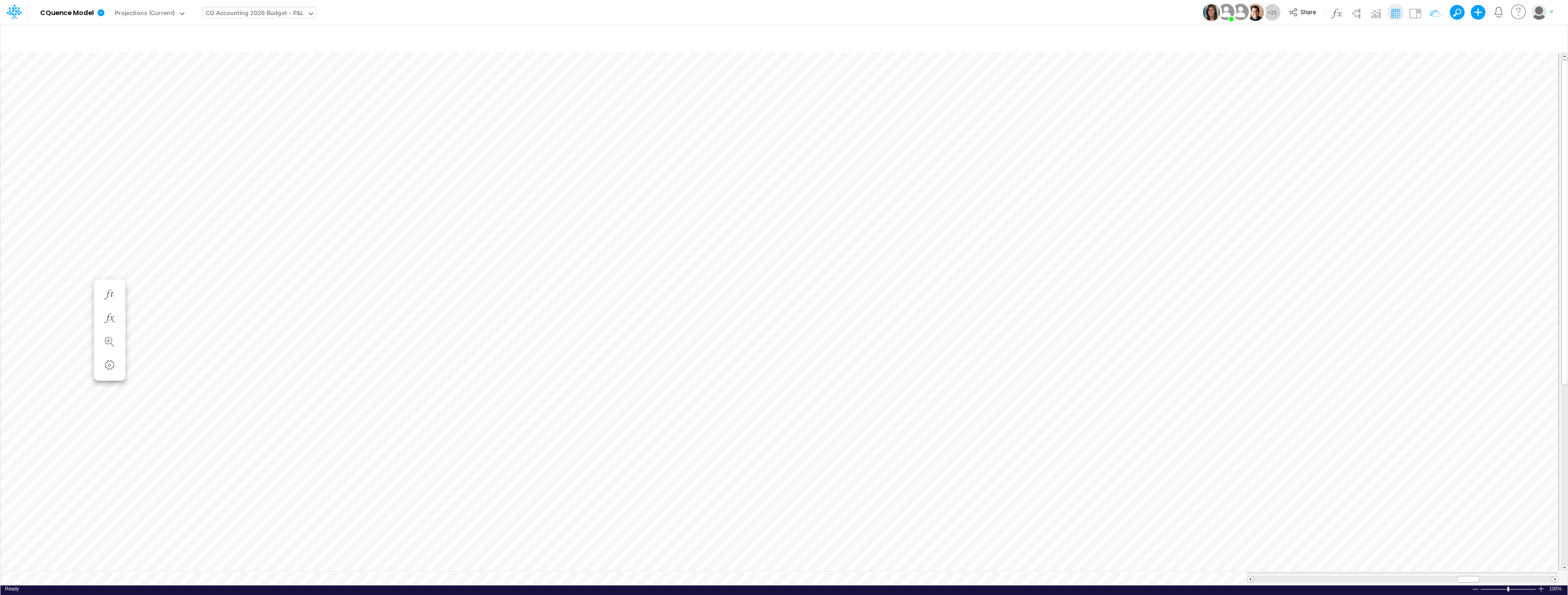
scroll to position [4, 1]
click at [442, 235] on icon "button" at bounding box center [436, 236] width 13 height 10
type input "200"
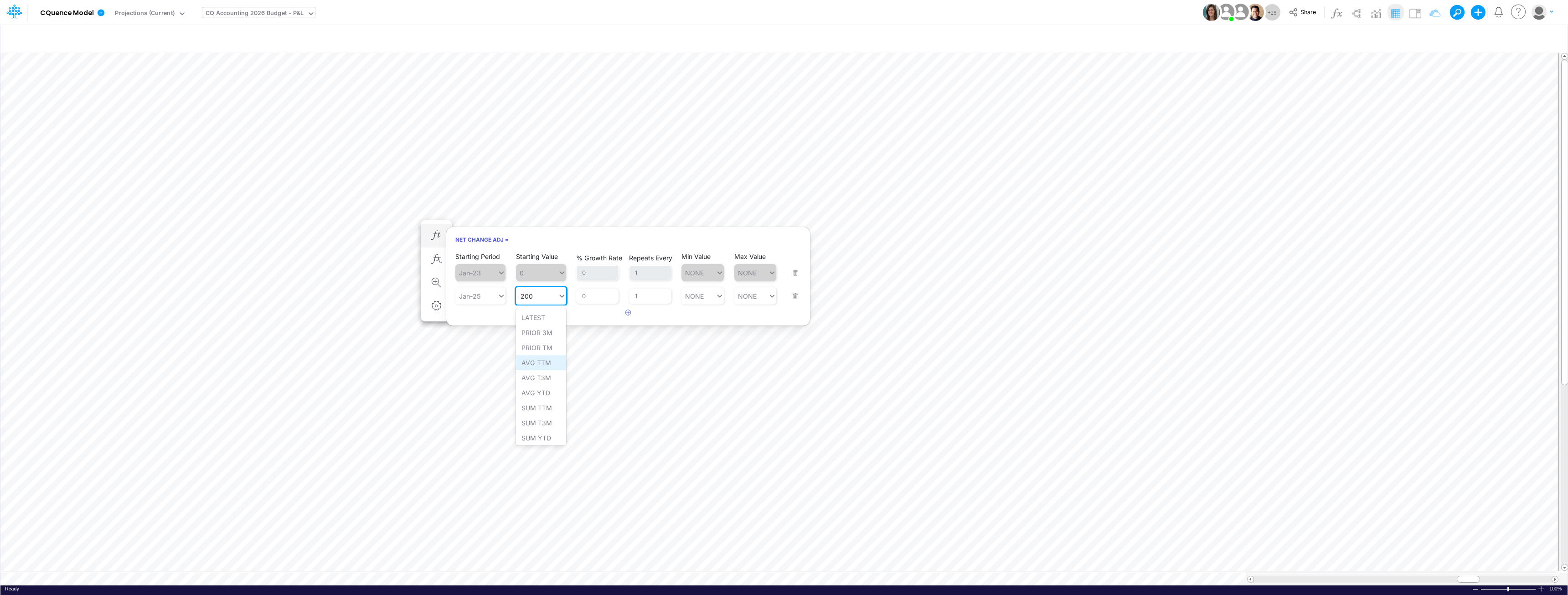
click at [545, 364] on div "AVG TTM" at bounding box center [541, 362] width 50 height 15
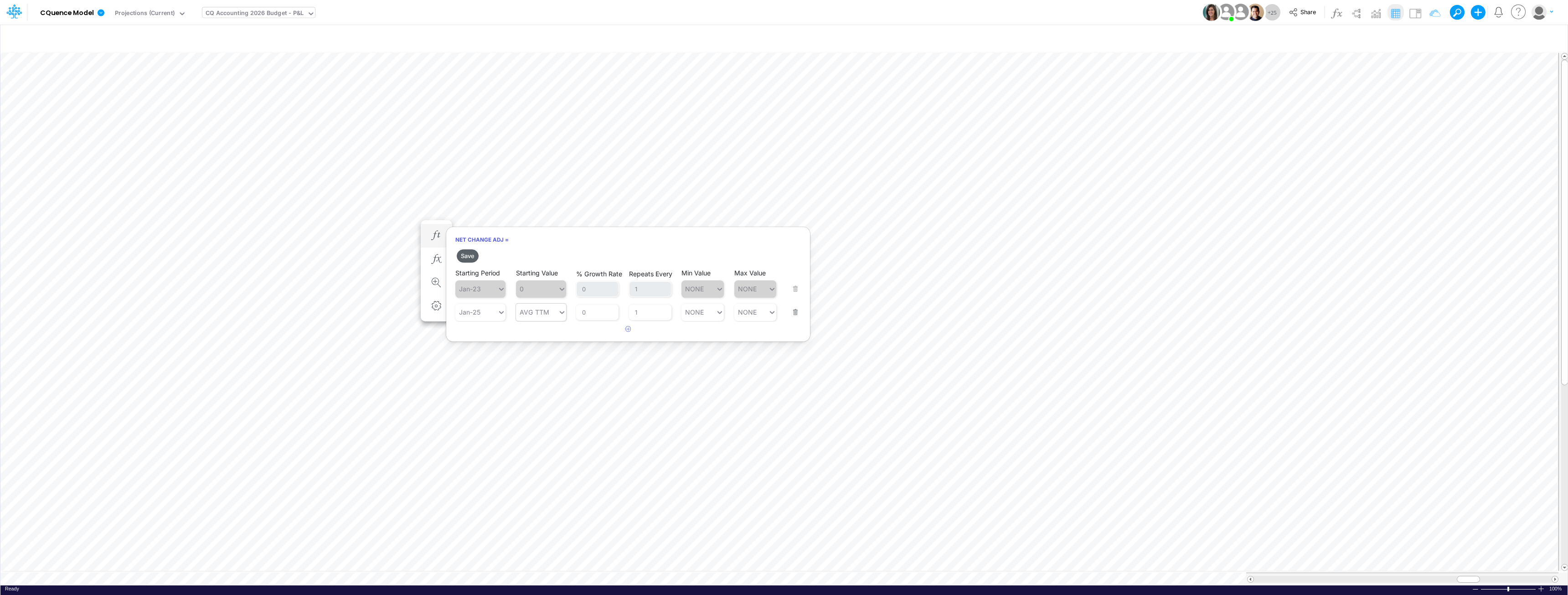
click at [468, 257] on button "Save" at bounding box center [467, 256] width 22 height 13
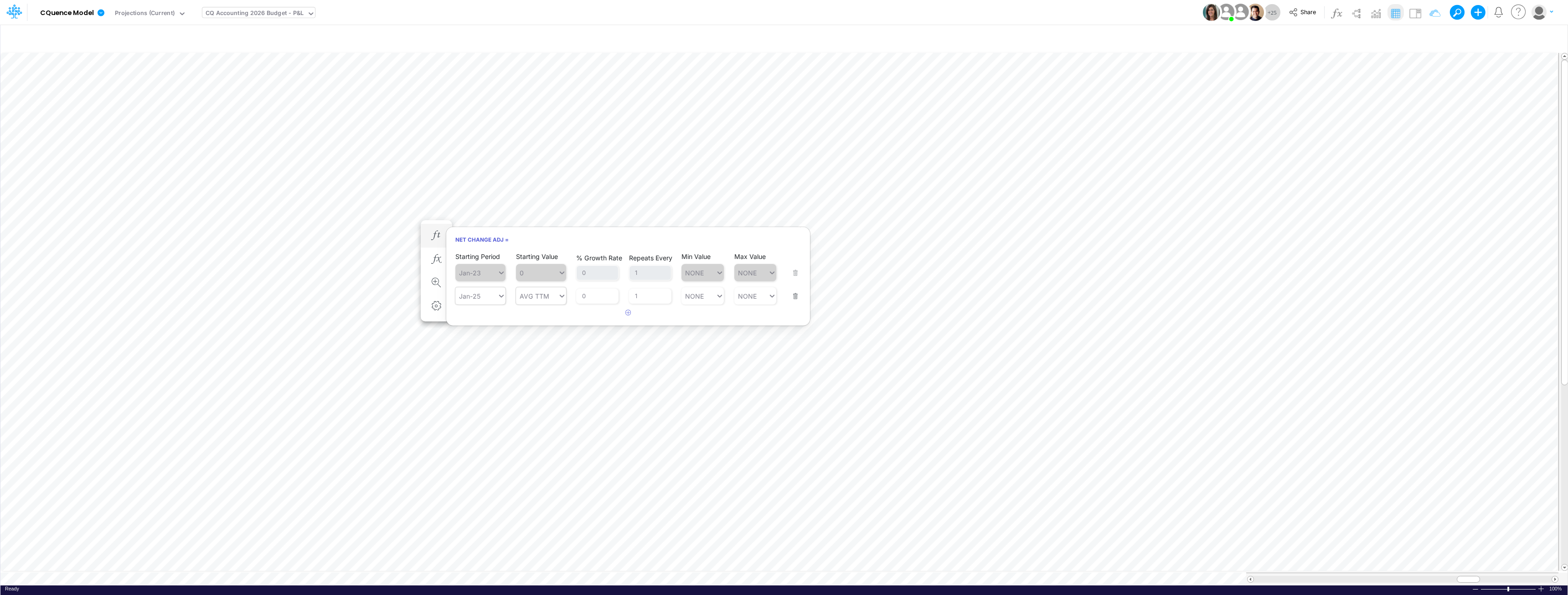
click at [493, 296] on div "Jan-25" at bounding box center [476, 297] width 42 height 13
click at [486, 317] on div "Forecast" at bounding box center [480, 317] width 50 height 15
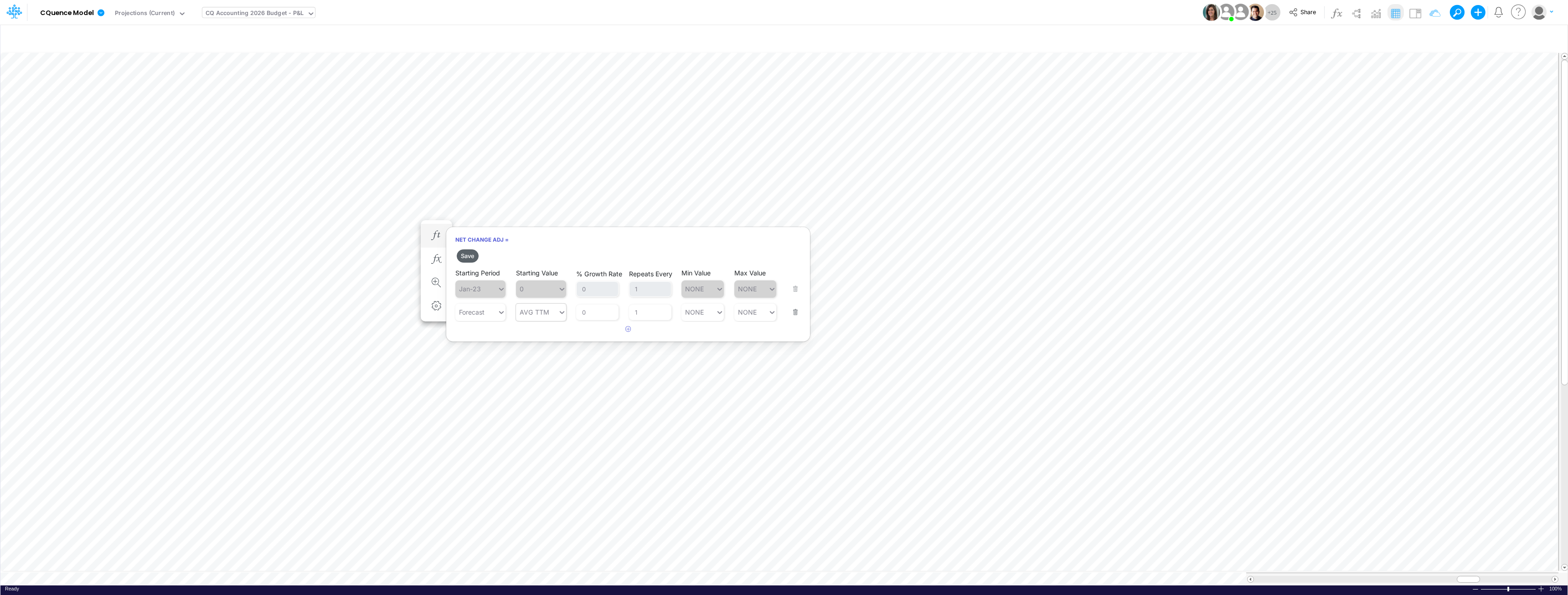
click at [469, 256] on button "Save" at bounding box center [467, 256] width 22 height 13
type input "AVG TTM"
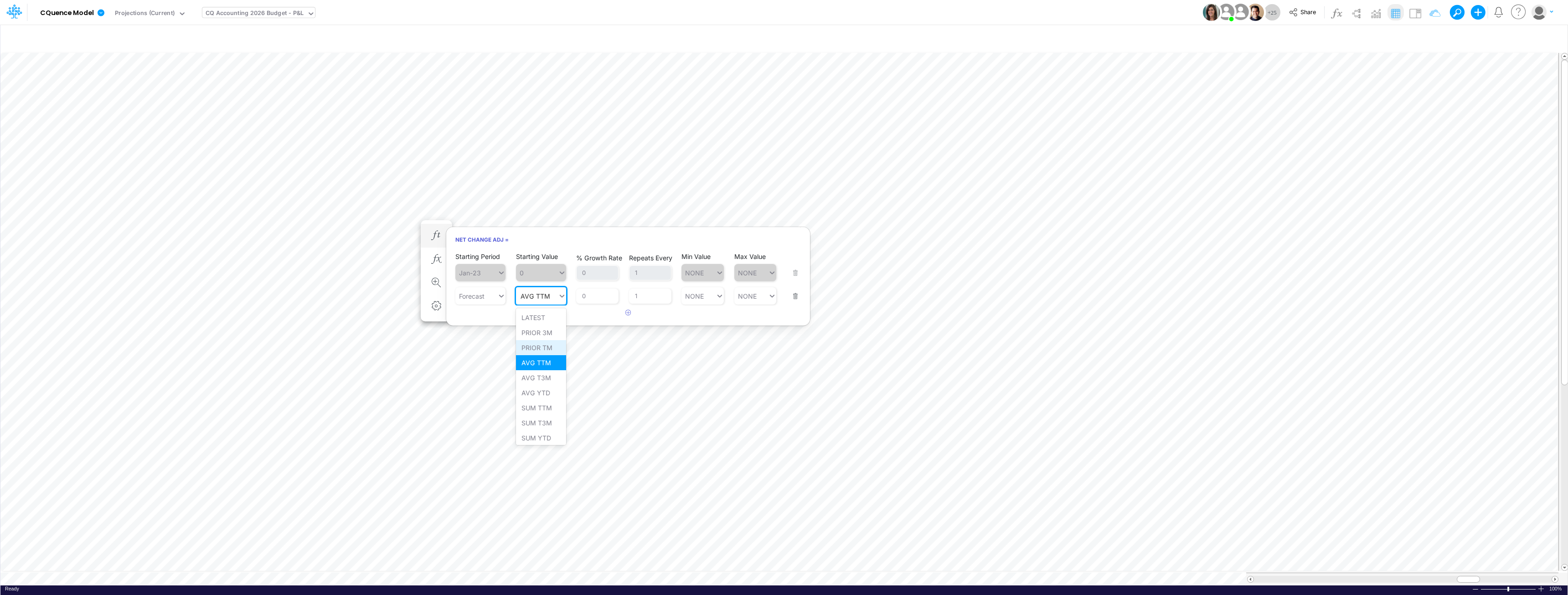
click at [543, 347] on div "PRIOR TM" at bounding box center [541, 348] width 50 height 15
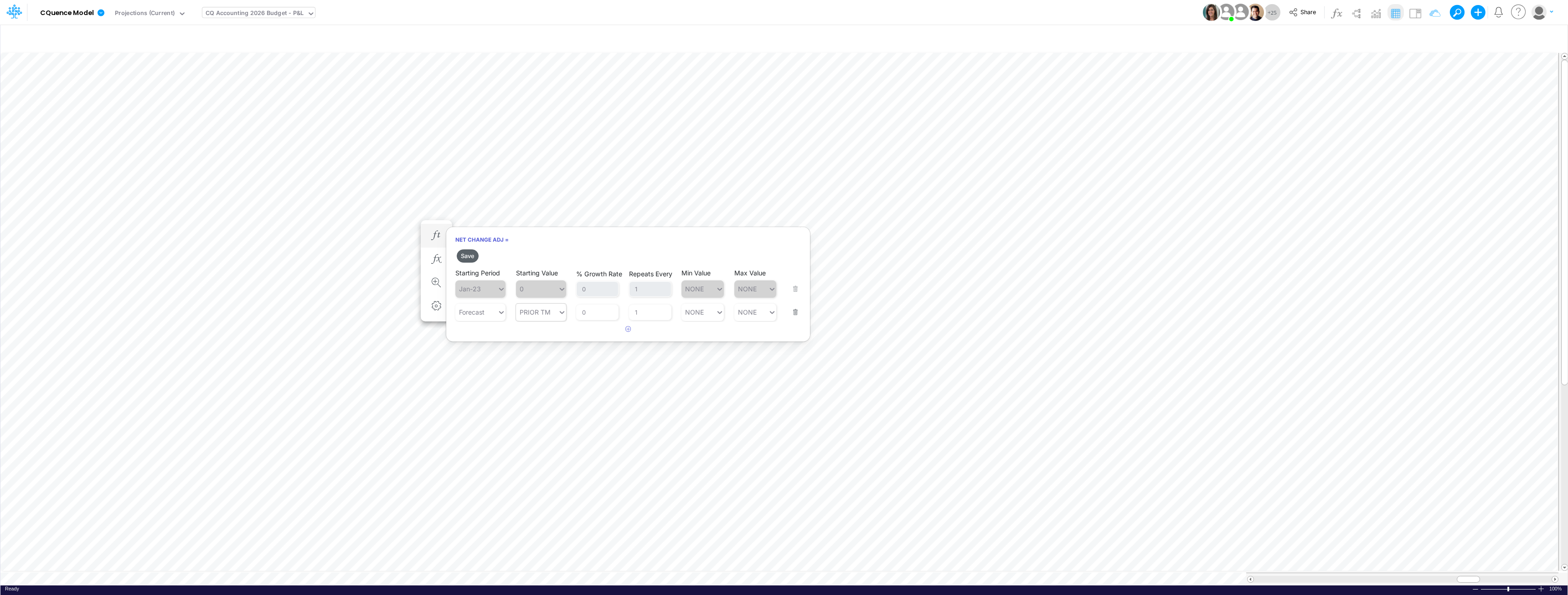
click at [473, 257] on button "Save" at bounding box center [467, 256] width 22 height 13
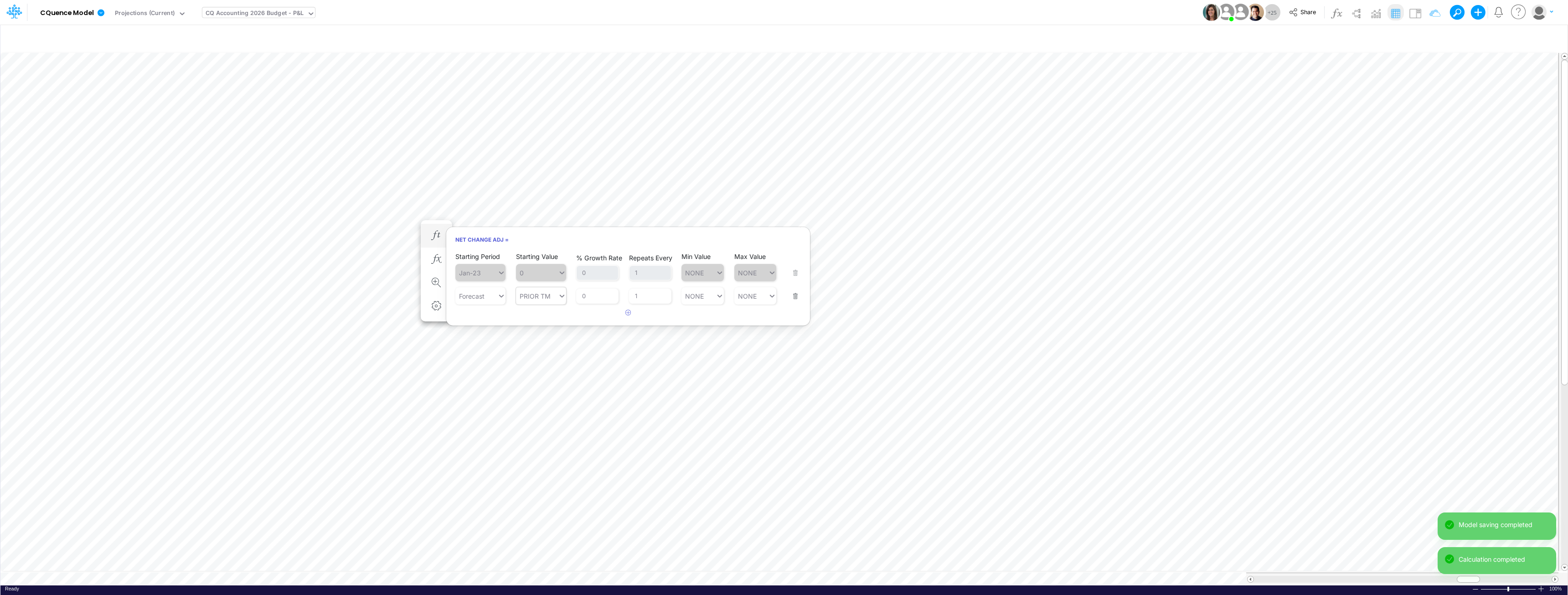
type input "PRIOR TM"
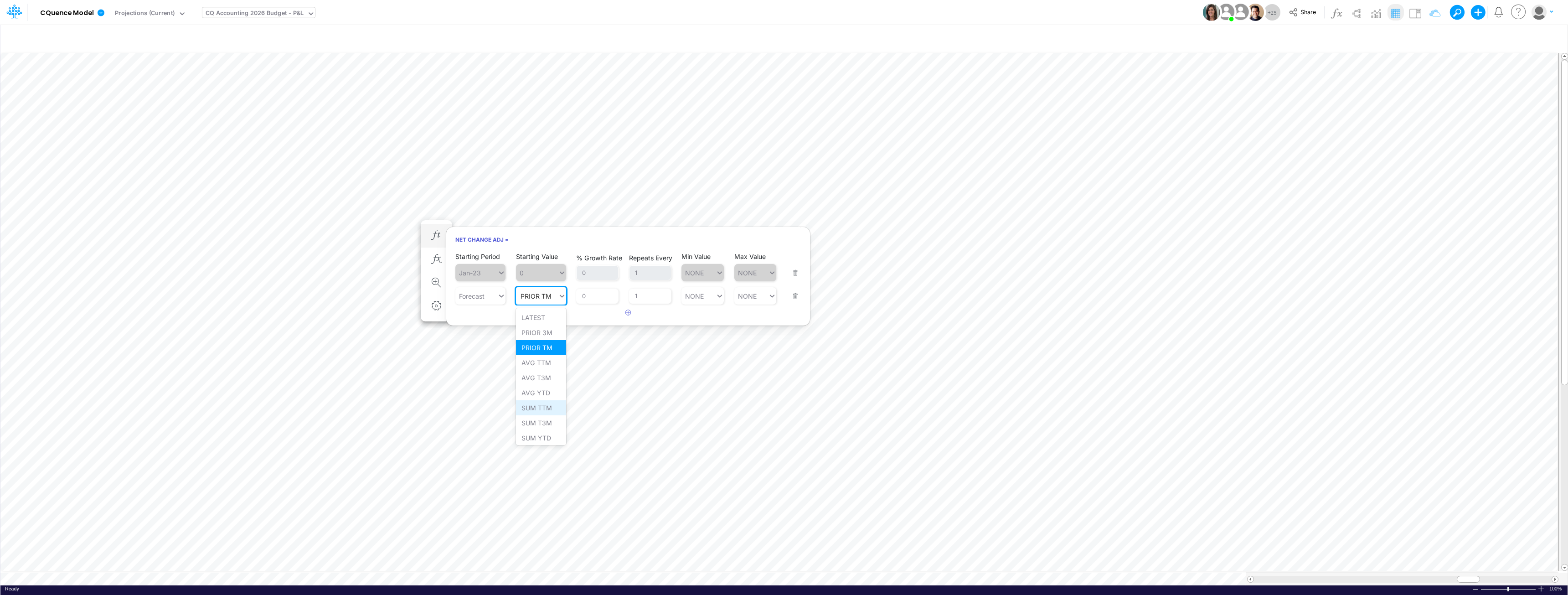
click at [542, 409] on div "SUM TTM" at bounding box center [541, 407] width 50 height 15
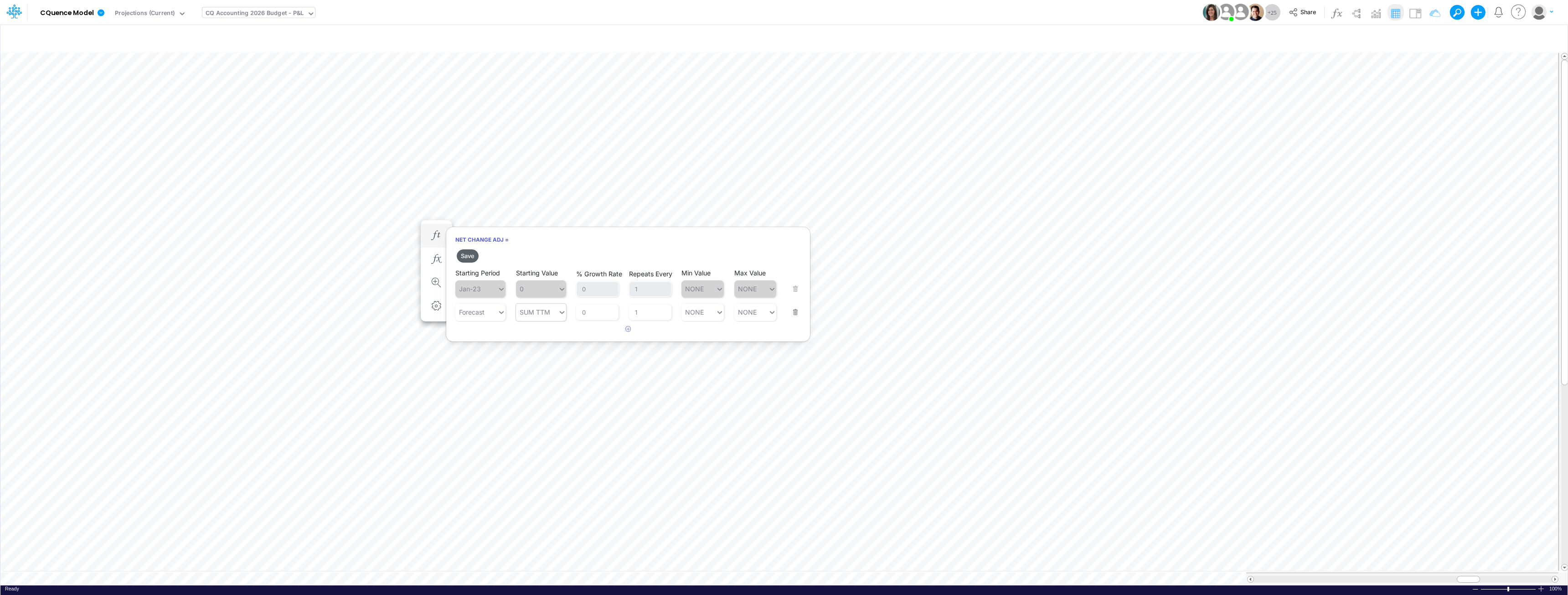
click at [467, 255] on button "Save" at bounding box center [467, 256] width 22 height 13
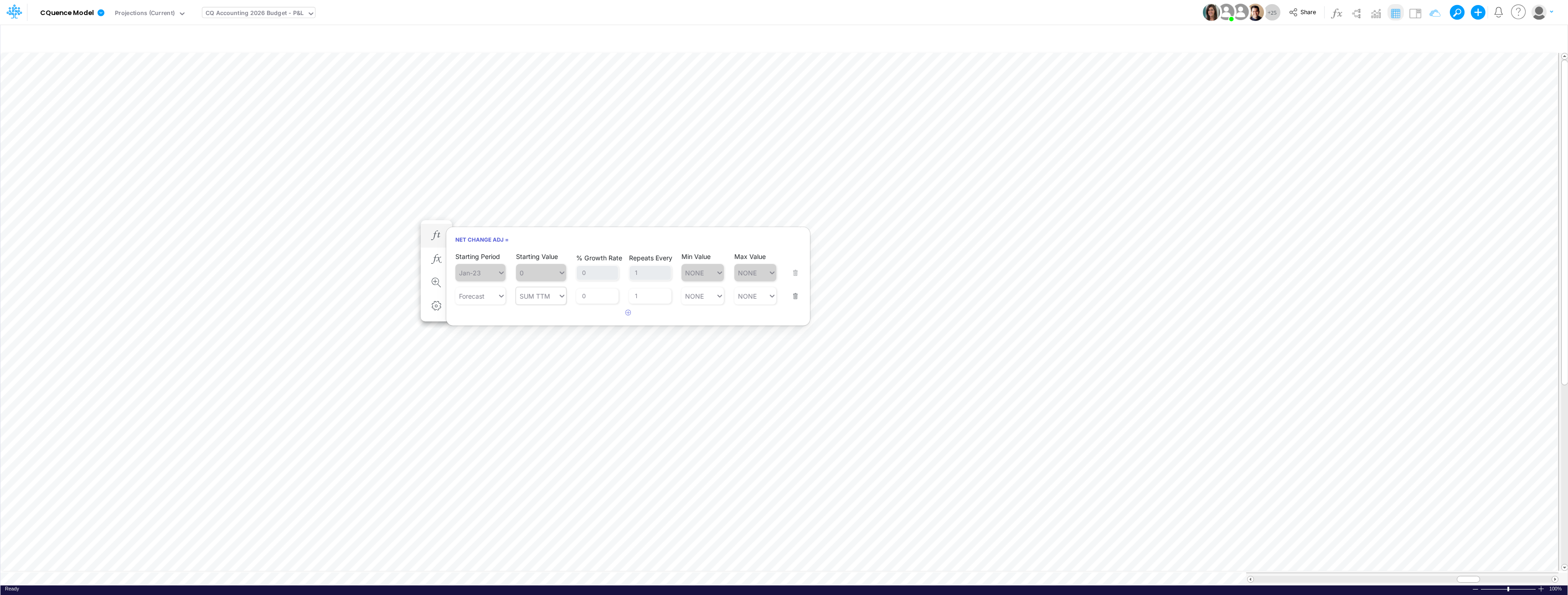
type input "SUM TTM"
click at [544, 435] on div "SUM YTD" at bounding box center [541, 435] width 50 height 15
click at [475, 258] on button "Save" at bounding box center [467, 256] width 22 height 13
type input "SUM YTD"
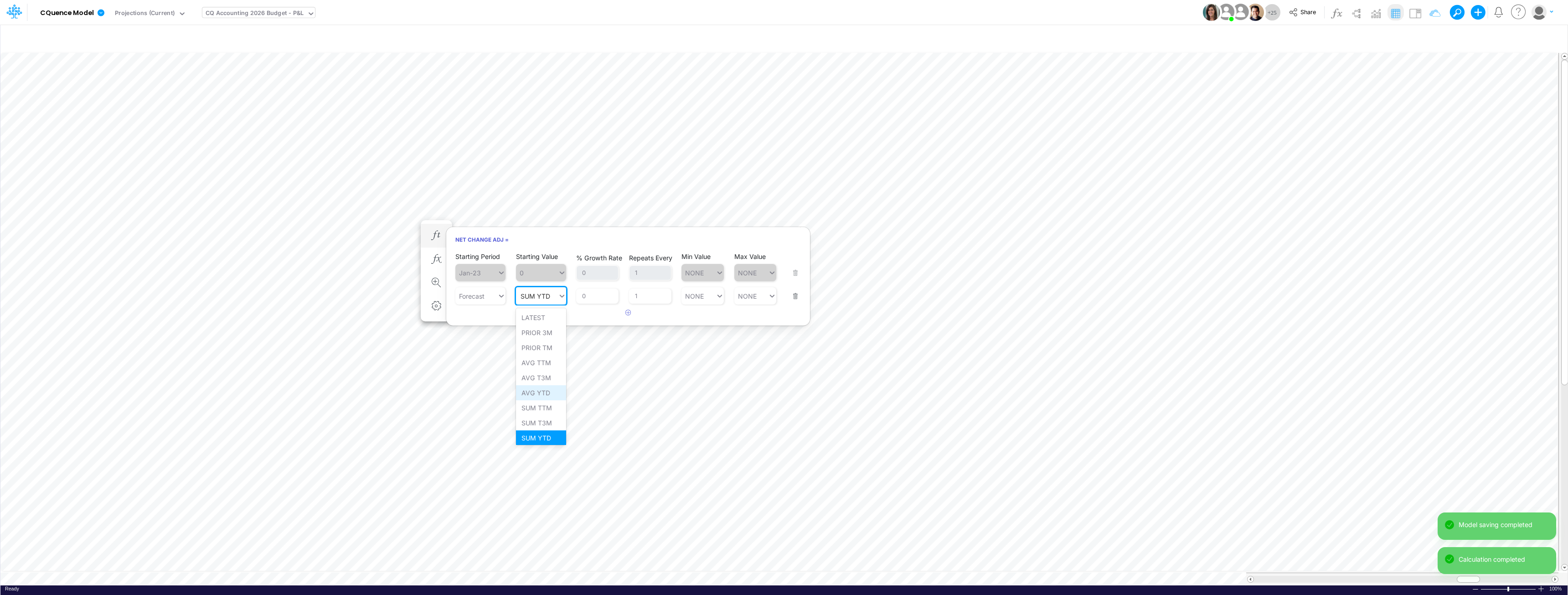
click at [542, 394] on div "AVG YTD" at bounding box center [541, 393] width 50 height 15
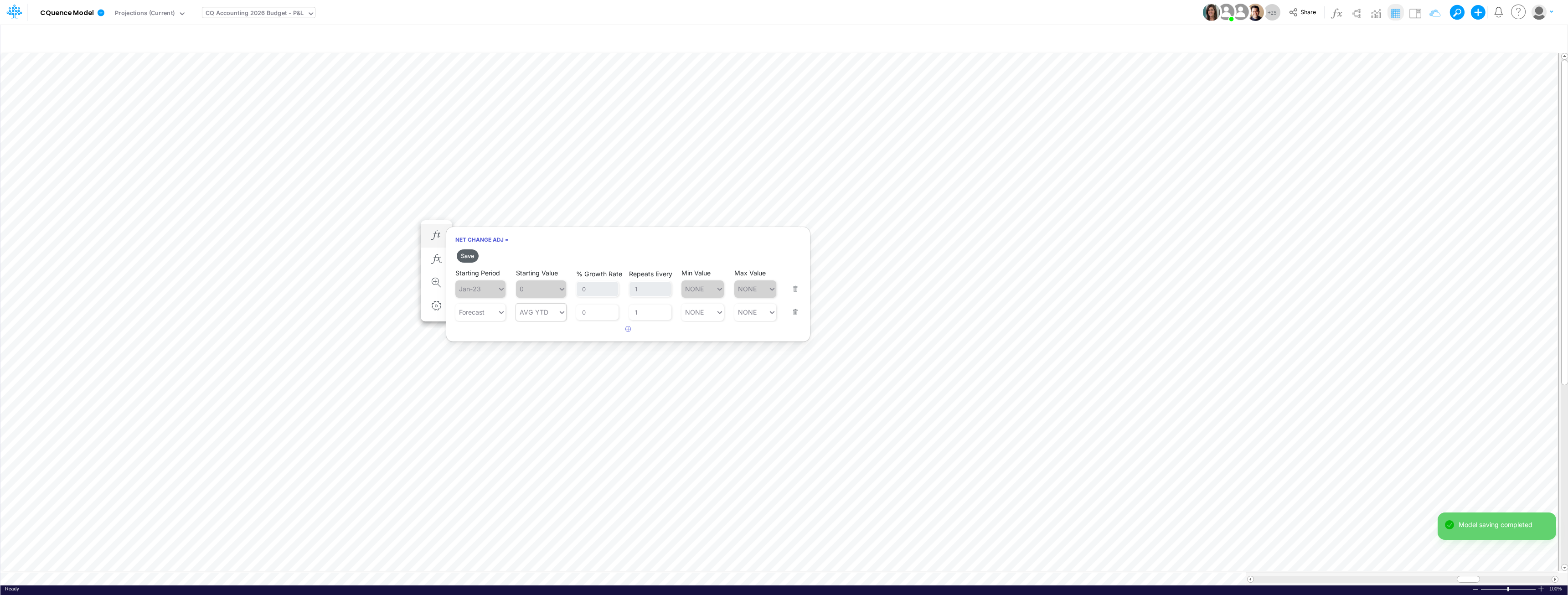
click at [472, 255] on button "Save" at bounding box center [467, 256] width 22 height 13
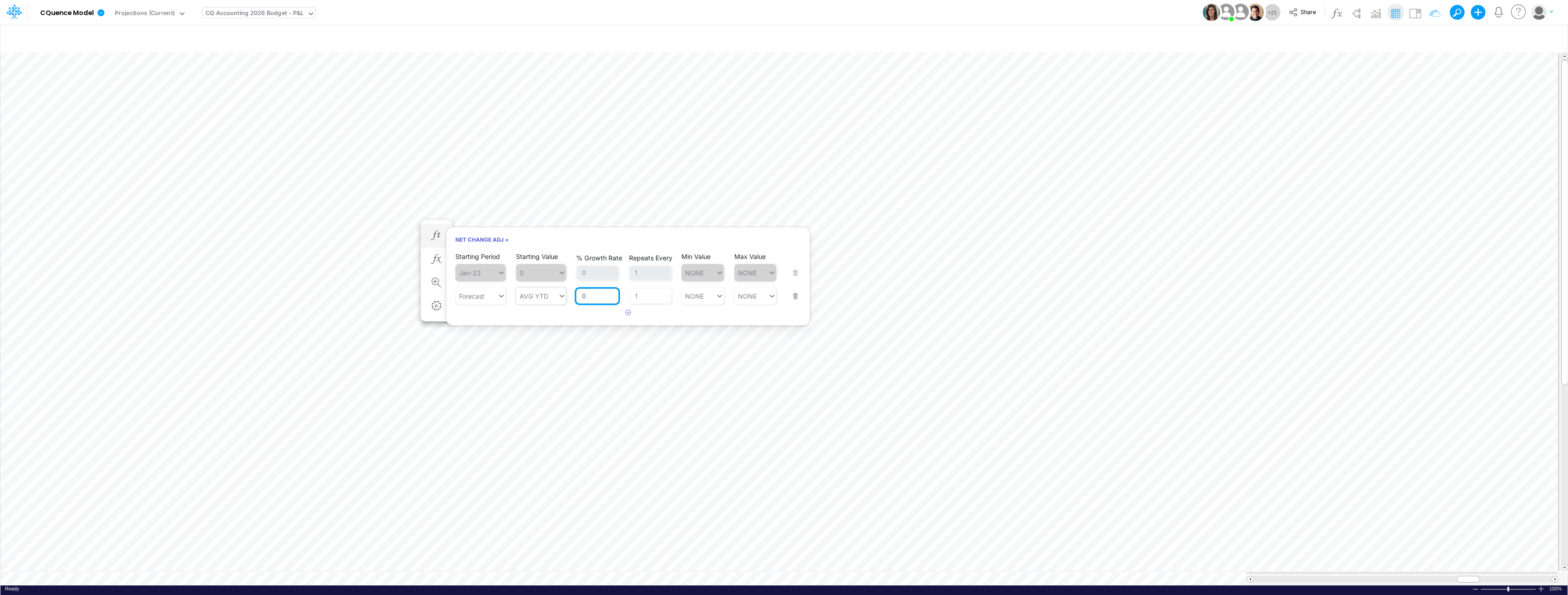
click at [587, 296] on input "0" at bounding box center [598, 296] width 43 height 15
type input "AVG YTD"
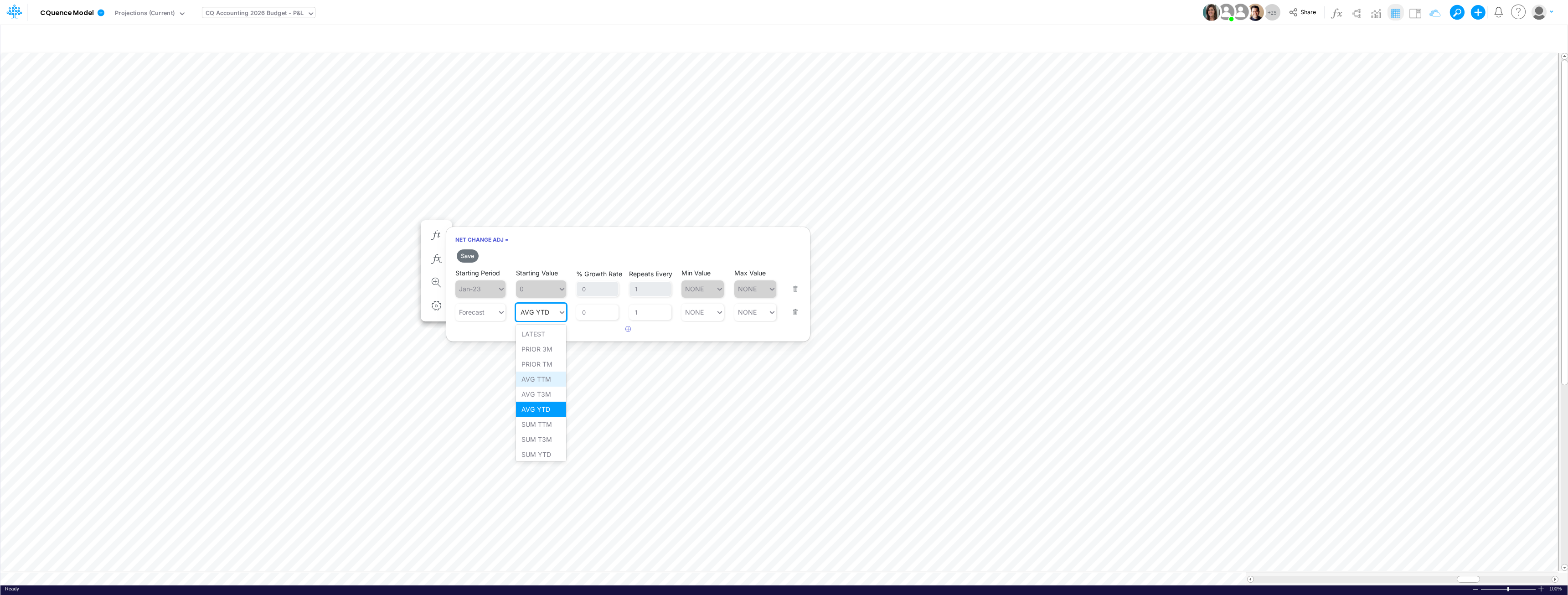
click at [544, 380] on div "AVG TTM" at bounding box center [541, 379] width 50 height 15
click at [468, 255] on button "Save" at bounding box center [467, 256] width 22 height 13
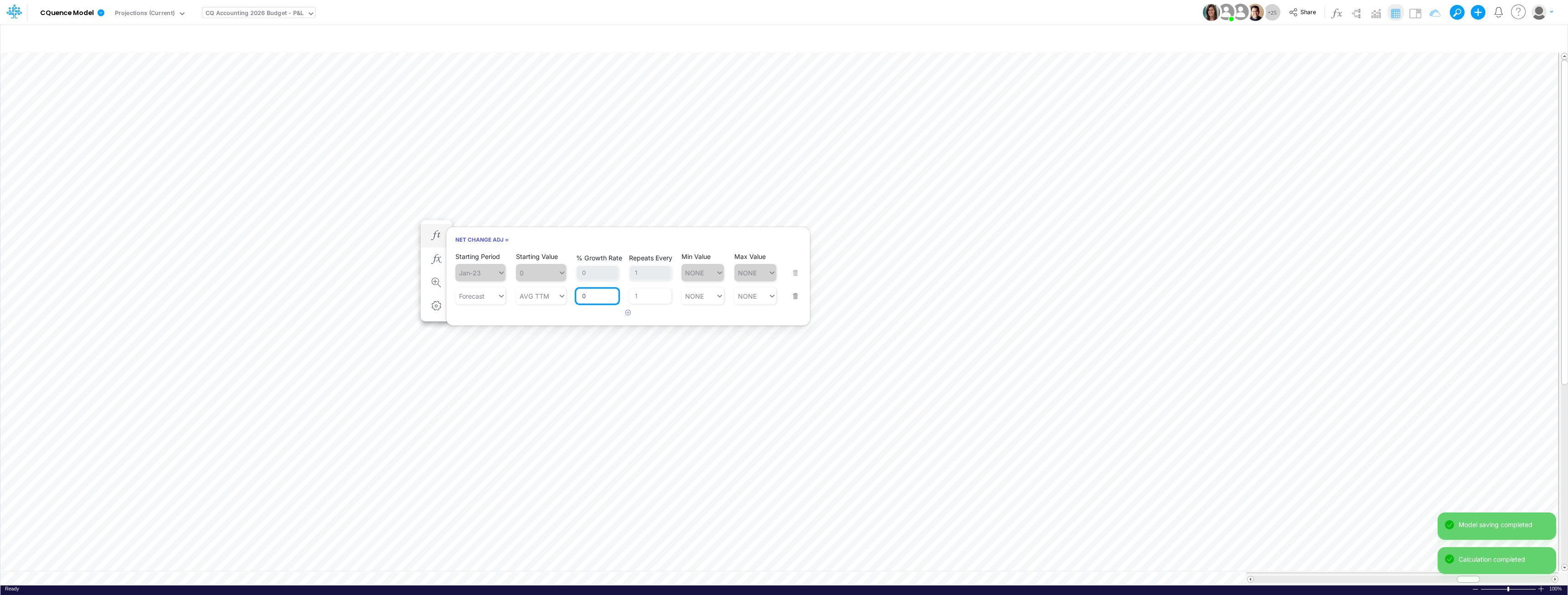
click at [586, 296] on input "0" at bounding box center [598, 296] width 43 height 15
drag, startPoint x: 589, startPoint y: 295, endPoint x: 579, endPoint y: 295, distance: 10.0
click at [579, 295] on input "010" at bounding box center [598, 296] width 43 height 15
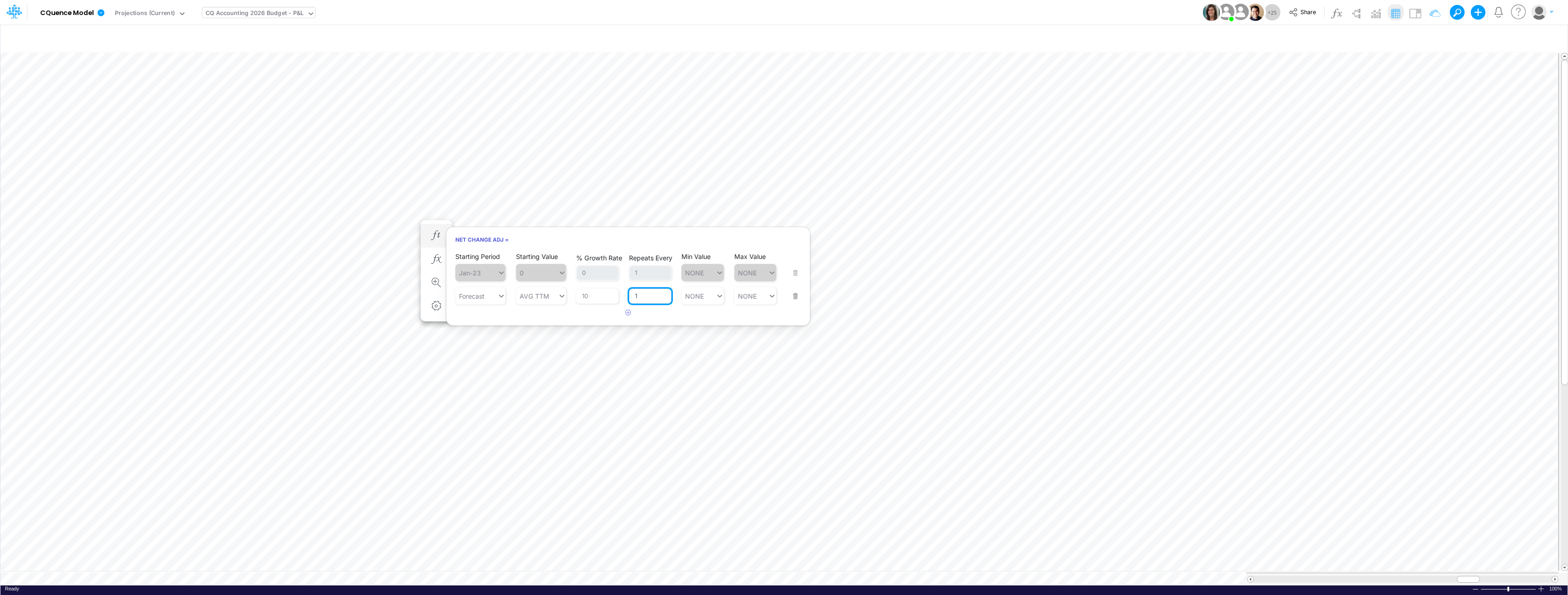
click at [656, 299] on div "Repeats Every 1" at bounding box center [650, 290] width 43 height 27
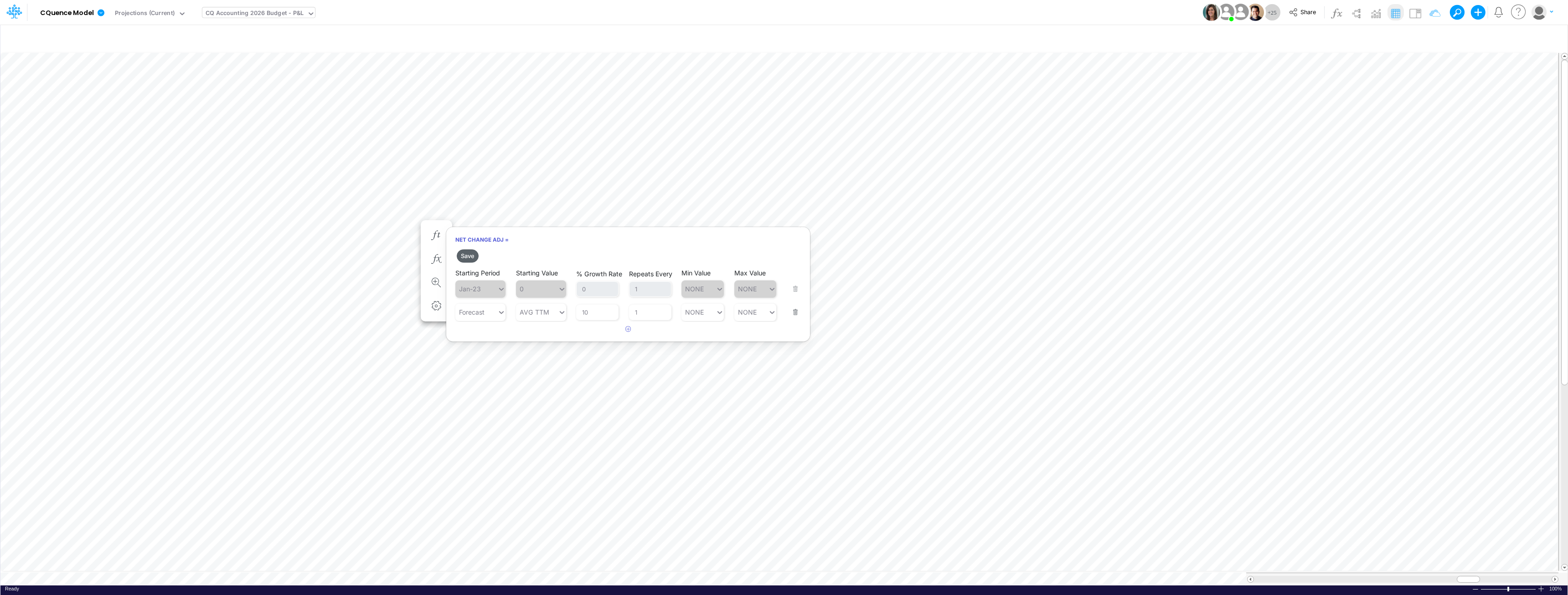
click at [469, 253] on button "Save" at bounding box center [467, 256] width 22 height 13
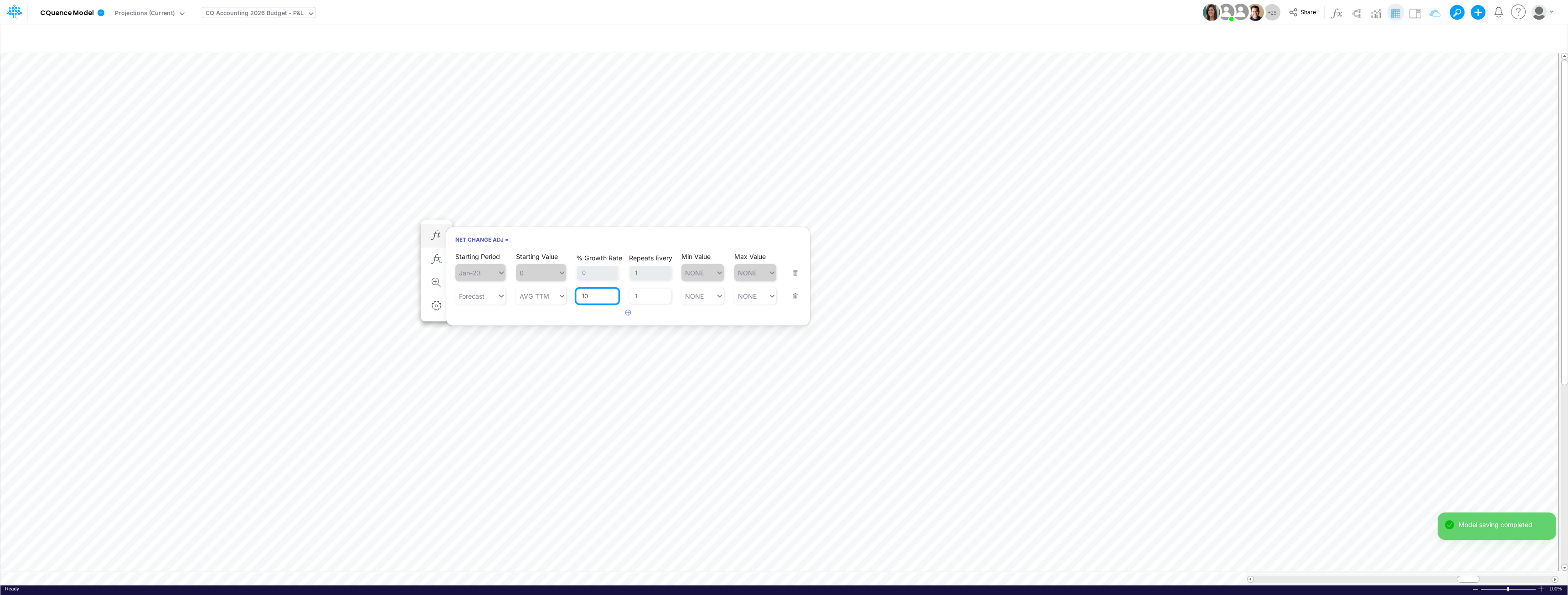
drag, startPoint x: 598, startPoint y: 297, endPoint x: 575, endPoint y: 297, distance: 23.0
click at [575, 297] on div "Starting Period Forecast Starting Value AVG TTM % Growth Rate 10 Repeats Every …" at bounding box center [628, 290] width 346 height 29
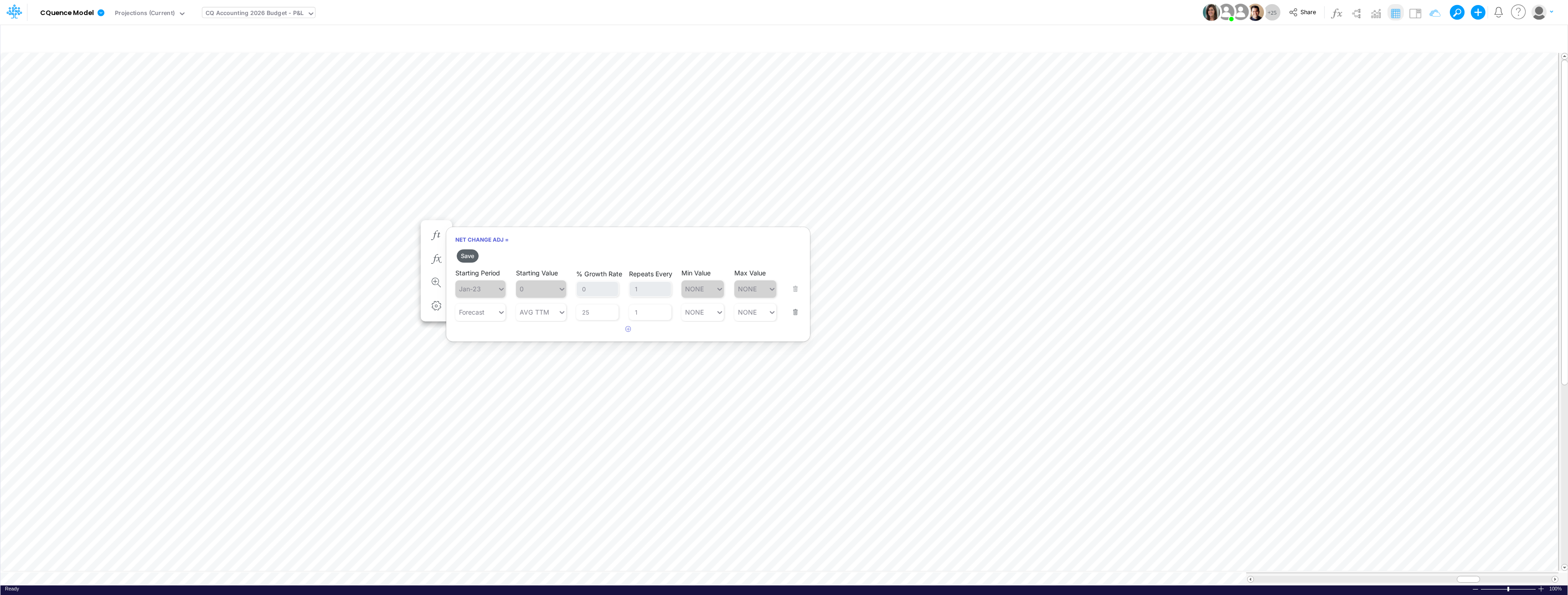
click at [471, 257] on button "Save" at bounding box center [467, 256] width 22 height 13
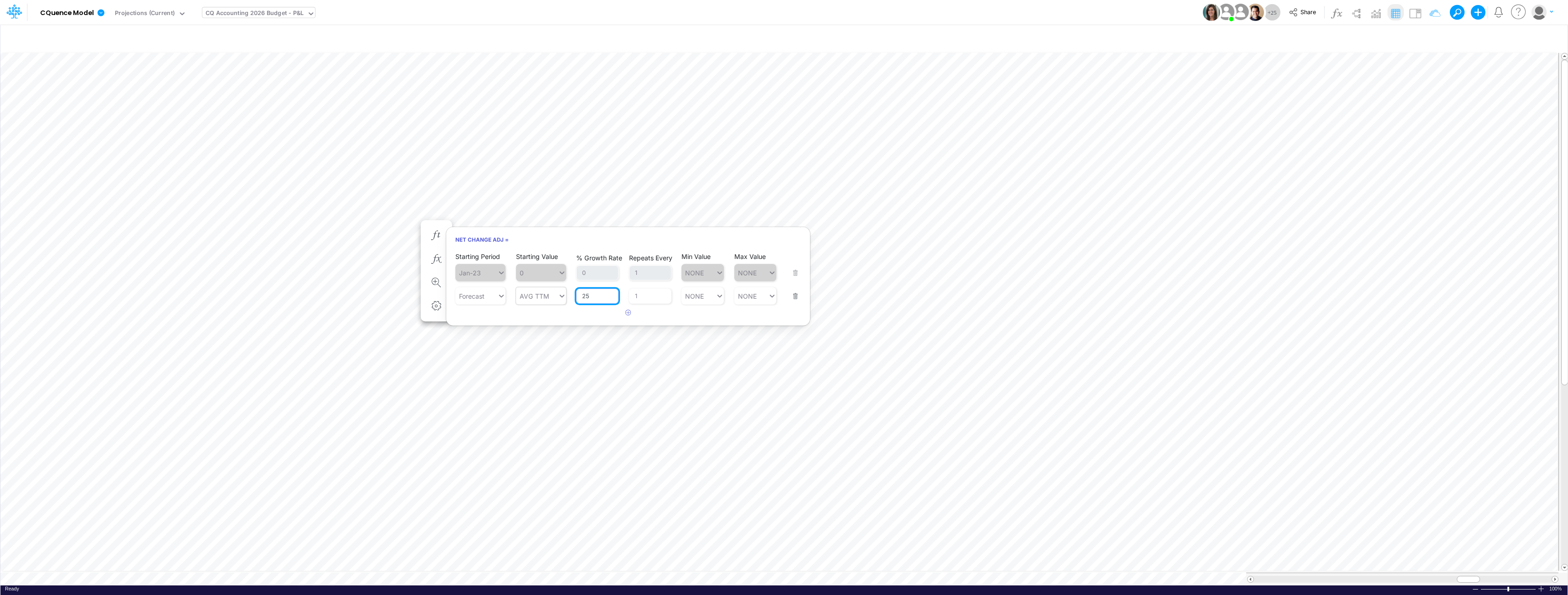
drag, startPoint x: 578, startPoint y: 297, endPoint x: 554, endPoint y: 296, distance: 24.0
click at [554, 296] on div "Starting Period Forecast Starting Value AVG TTM % Growth Rate 25 Repeats Every …" at bounding box center [628, 290] width 346 height 29
type input "50"
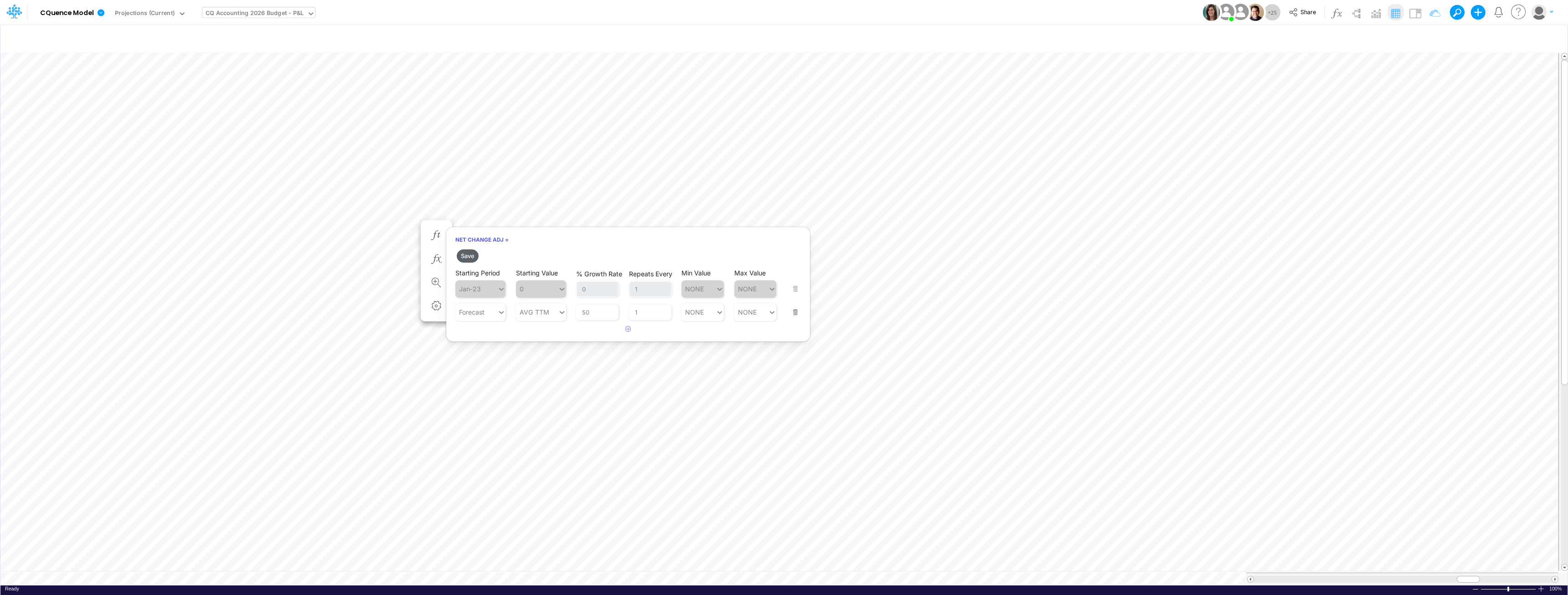
click at [473, 253] on button "Save" at bounding box center [467, 256] width 22 height 13
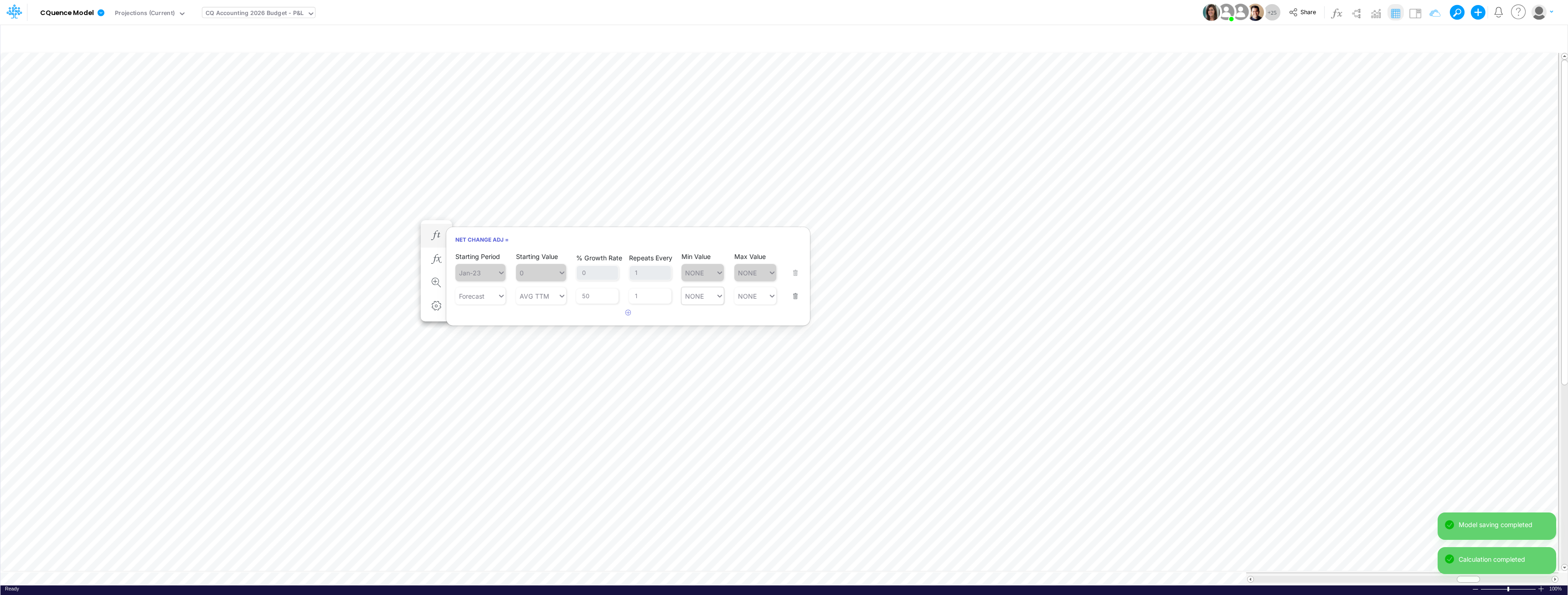
type input "NONE"
click at [707, 296] on div "NONE NONE" at bounding box center [699, 297] width 34 height 13
click at [707, 296] on div at bounding box center [699, 297] width 34 height 13
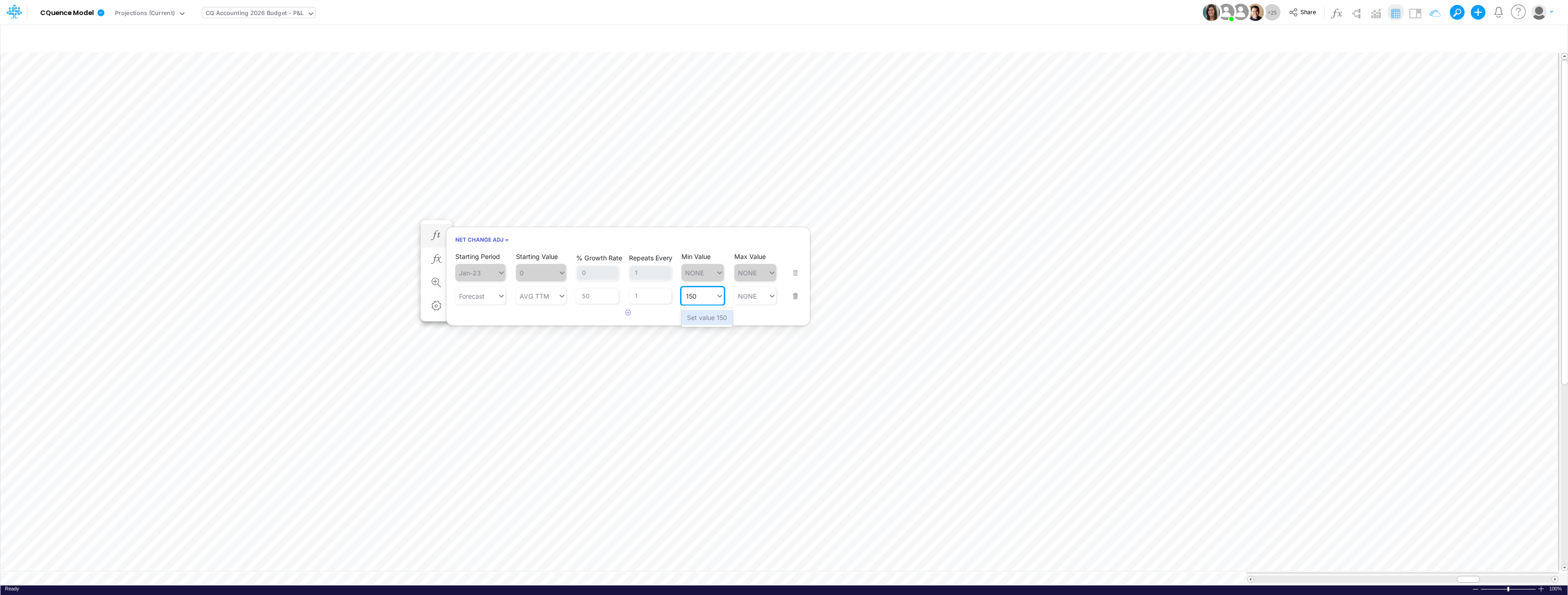
type input "150"
click at [433, 231] on icon "button" at bounding box center [436, 236] width 13 height 10
type input "150"
type input "400"
type input "NONE"
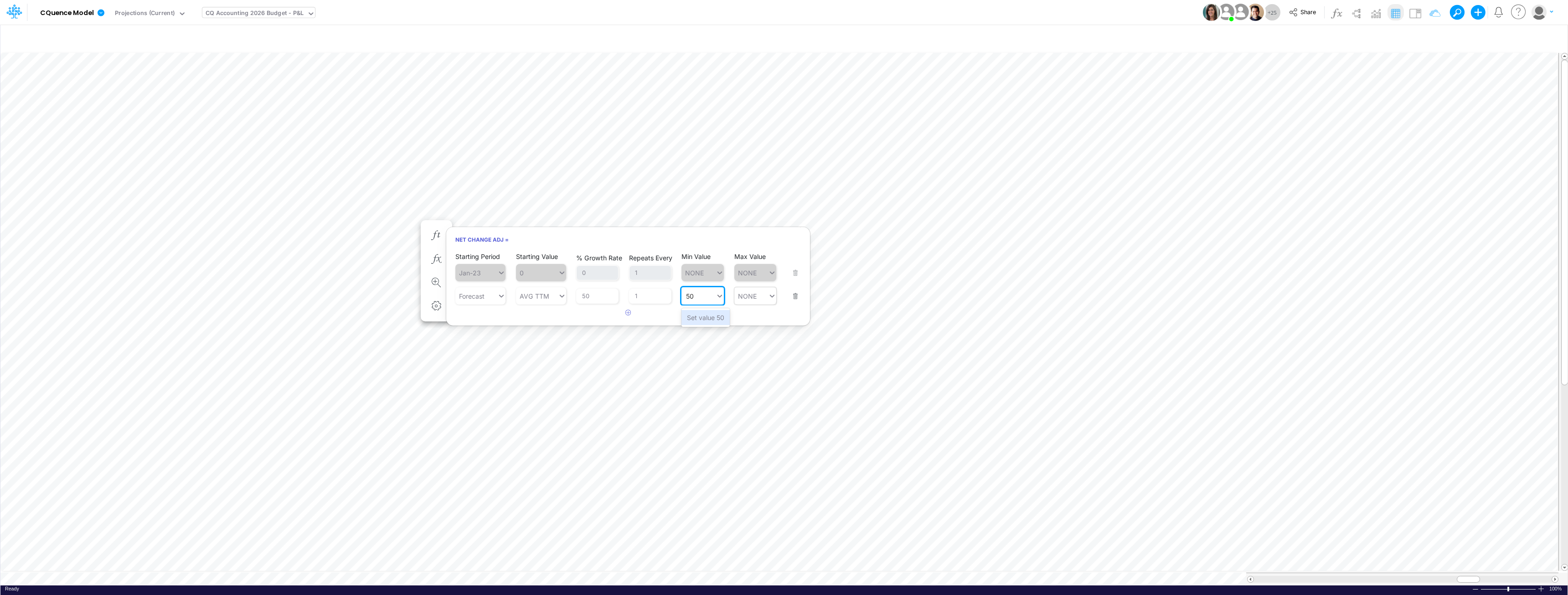
type input "5"
type input "150"
type input "NONE"
click at [549, 312] on article at bounding box center [628, 313] width 364 height 15
click at [592, 295] on input "50" at bounding box center [598, 296] width 43 height 15
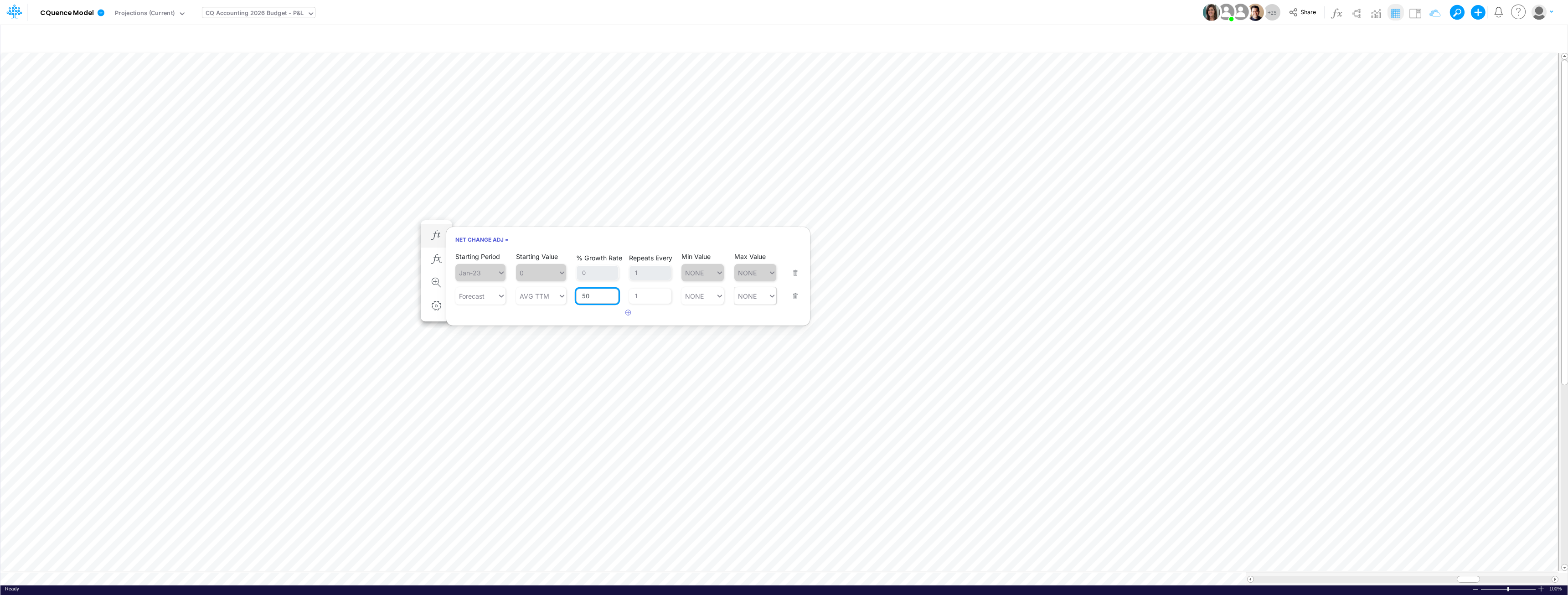
drag, startPoint x: 592, startPoint y: 295, endPoint x: 580, endPoint y: 292, distance: 12.4
click at [580, 292] on input "50" at bounding box center [598, 296] width 43 height 15
type input "75"
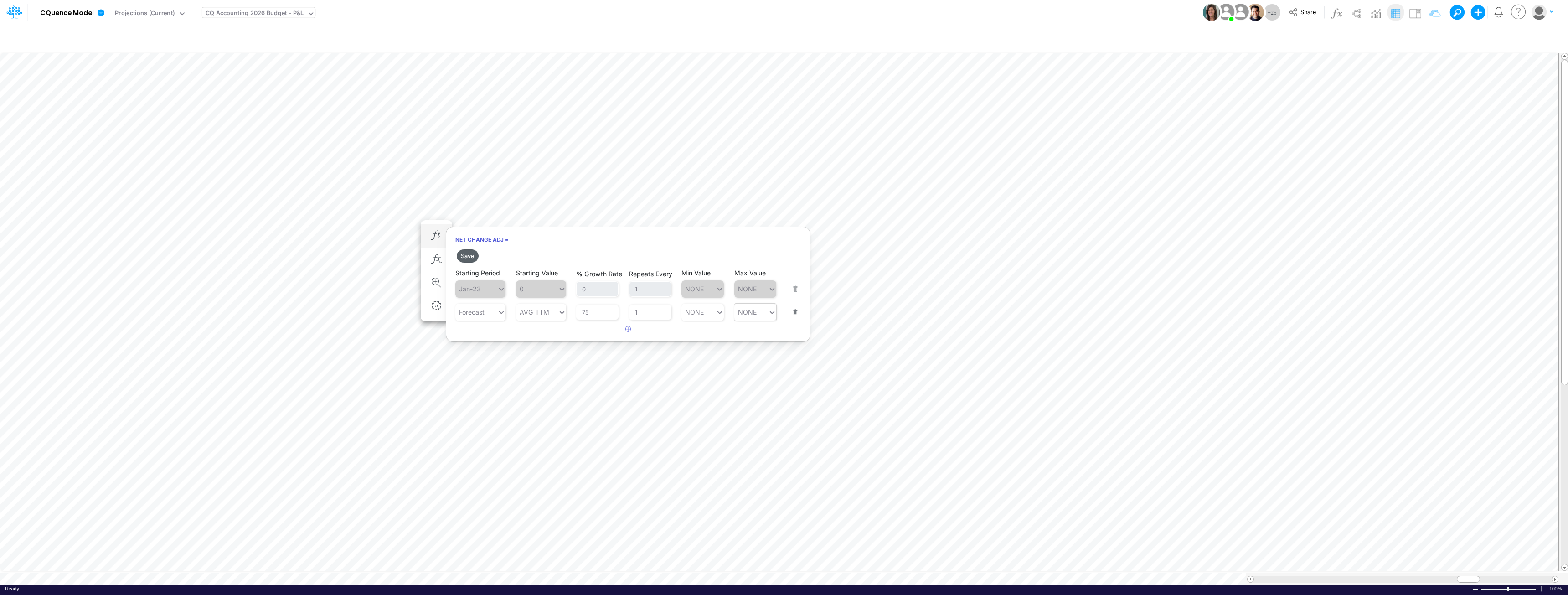
click at [469, 257] on button "Save" at bounding box center [467, 256] width 22 height 13
click at [433, 243] on icon "button" at bounding box center [436, 245] width 13 height 10
click at [481, 306] on div "Jan-25" at bounding box center [476, 305] width 42 height 13
click at [472, 329] on div "Forecast" at bounding box center [480, 326] width 50 height 15
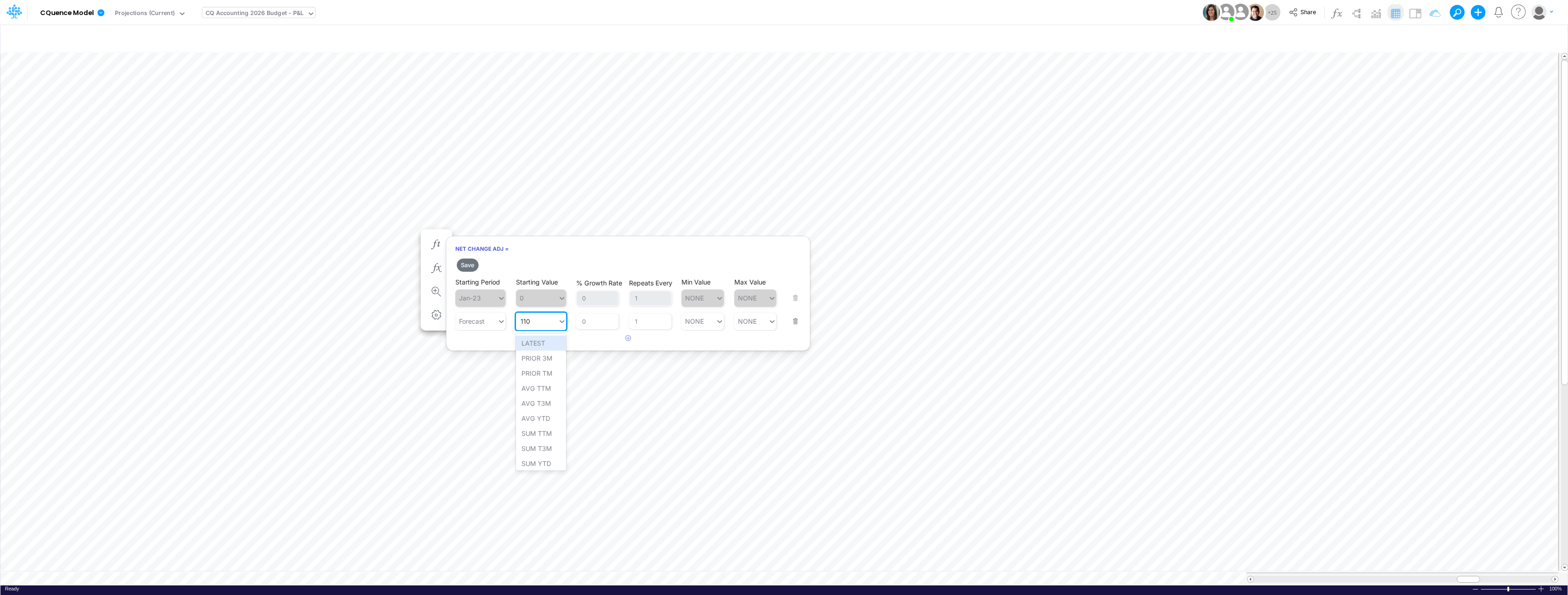
click at [532, 319] on div "110 110" at bounding box center [537, 322] width 42 height 13
type input "250"
click at [540, 259] on h2 "Save" at bounding box center [628, 265] width 364 height 16
click at [533, 319] on div "110 110" at bounding box center [537, 322] width 42 height 13
type input "250"
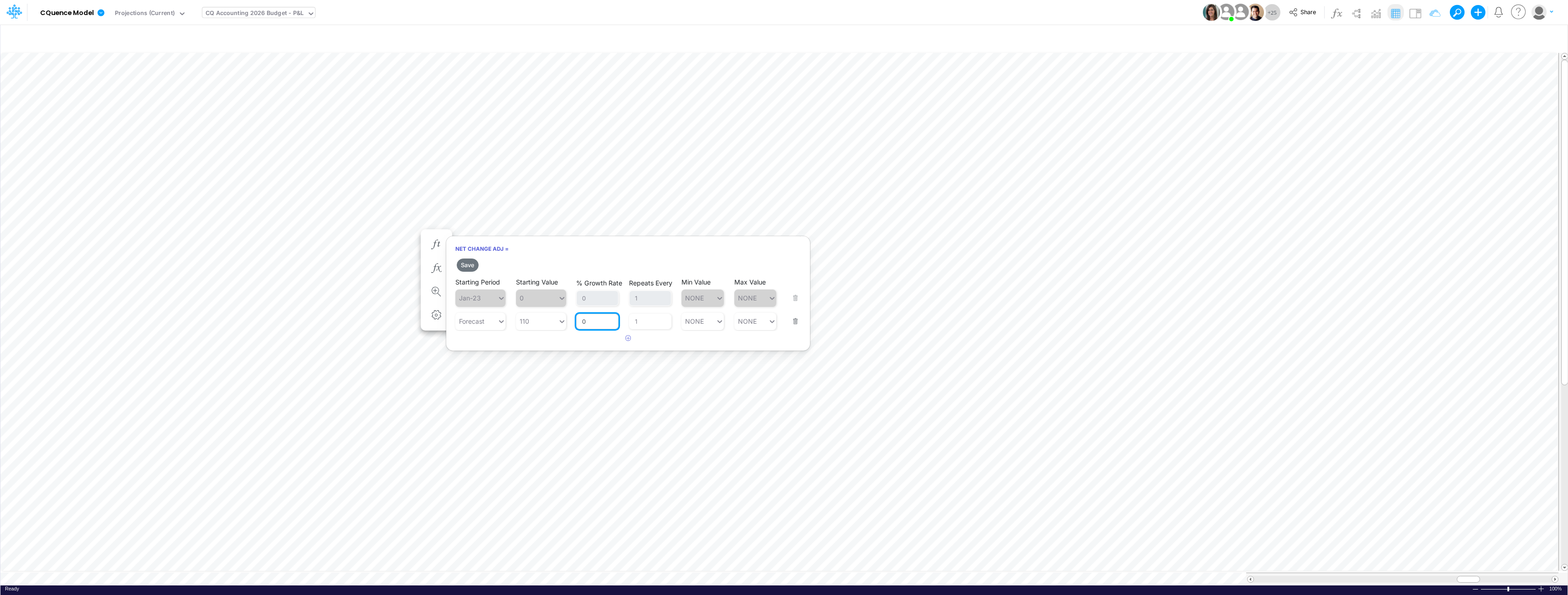
click at [596, 321] on input "0" at bounding box center [598, 321] width 43 height 15
click at [537, 321] on div "110 110" at bounding box center [537, 322] width 42 height 13
type input "250"
click at [535, 324] on div "250" at bounding box center [537, 322] width 42 height 13
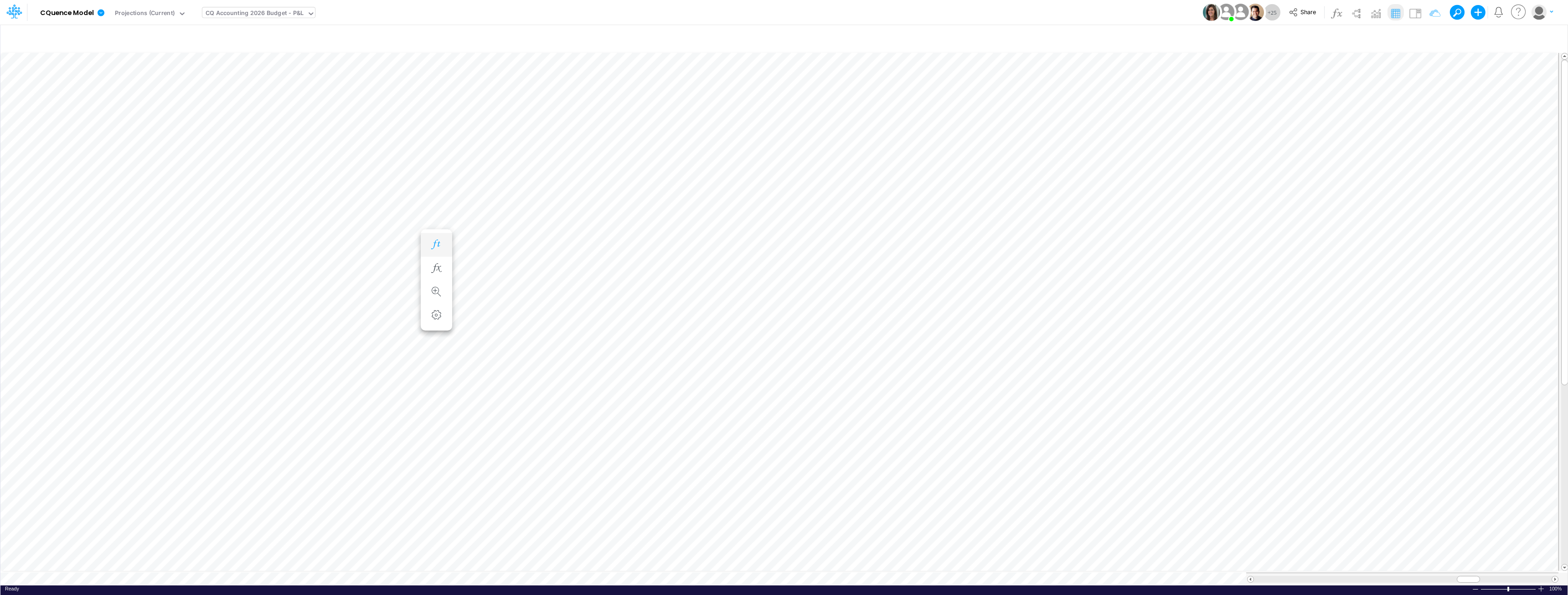
click at [435, 241] on icon "button" at bounding box center [436, 245] width 13 height 10
type input "110"
click at [537, 306] on div "110 110" at bounding box center [537, 305] width 42 height 13
click at [490, 306] on div "Jan-25" at bounding box center [476, 305] width 42 height 13
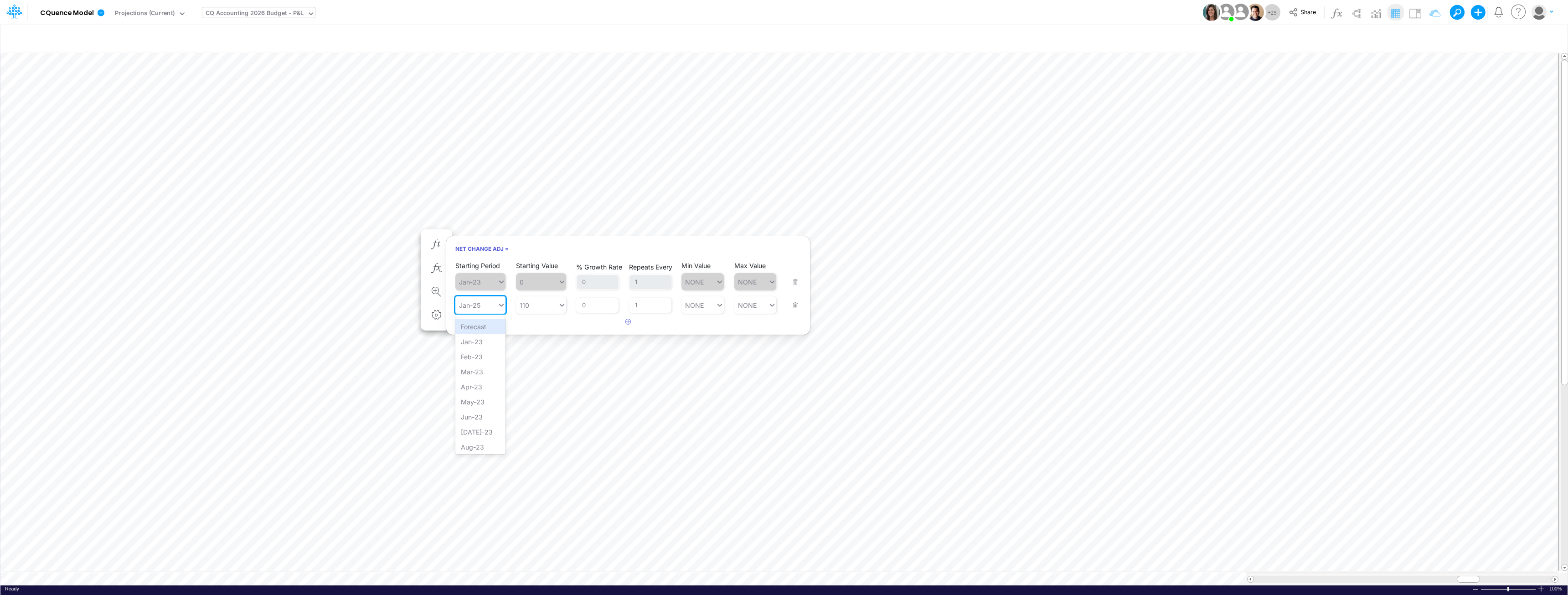
click at [475, 329] on div "Forecast" at bounding box center [480, 326] width 50 height 15
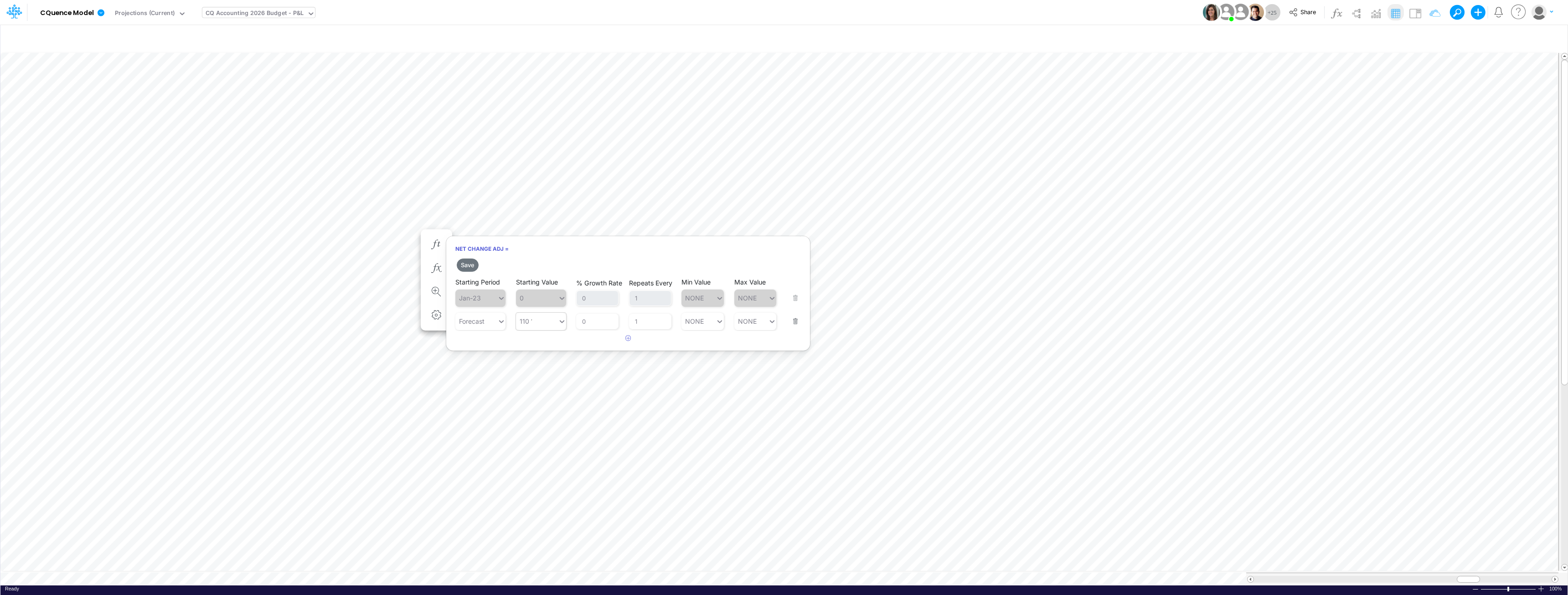
click at [533, 320] on div "110 110" at bounding box center [537, 322] width 42 height 13
type input "250"
click at [595, 323] on input "0" at bounding box center [598, 321] width 43 height 15
type input "110"
click at [542, 418] on div "AVG YTD" at bounding box center [541, 418] width 50 height 15
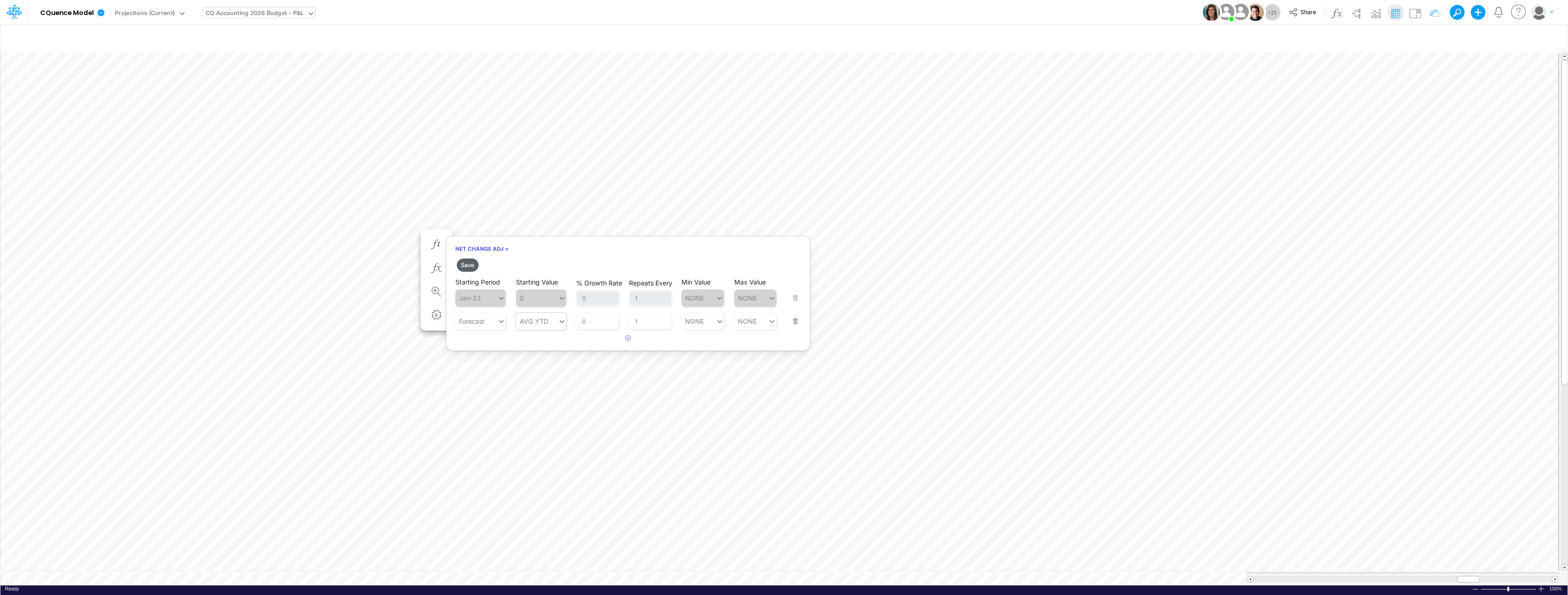
click at [472, 265] on button "Save" at bounding box center [467, 266] width 22 height 13
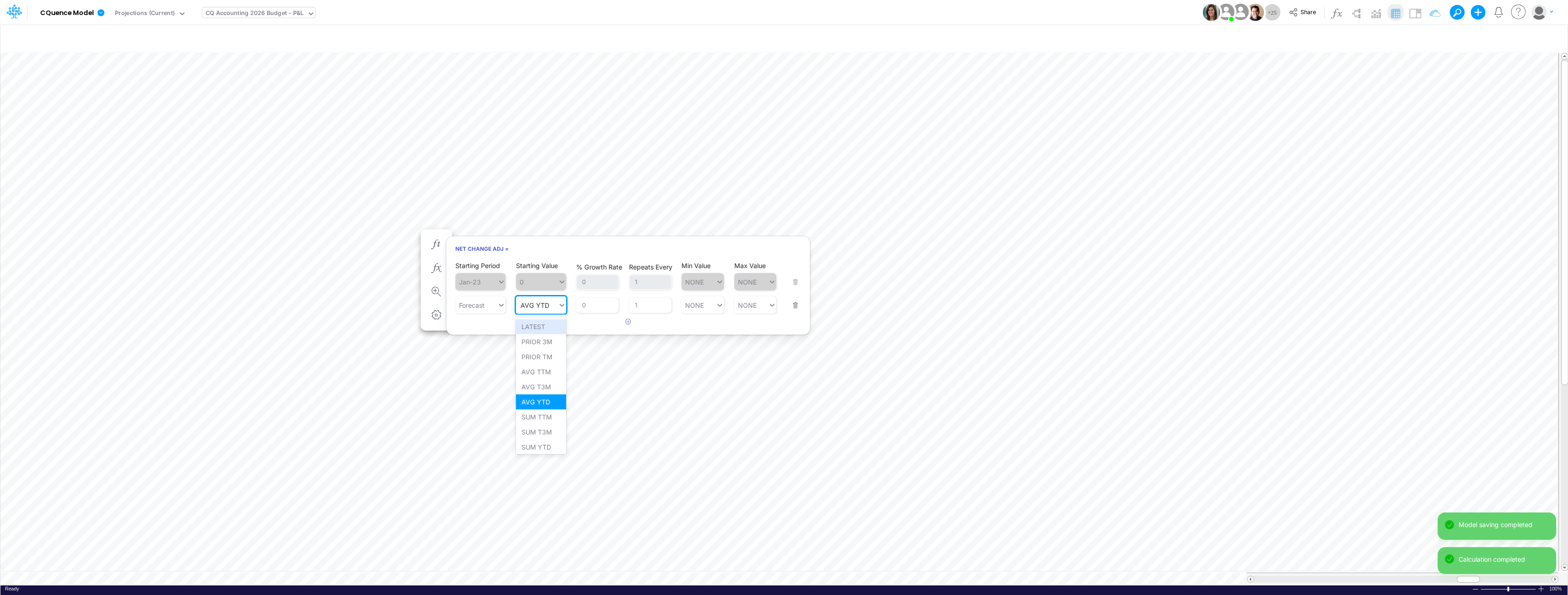
click at [545, 311] on div "AVG YTD AVG YTD" at bounding box center [537, 305] width 42 height 13
type input "300"
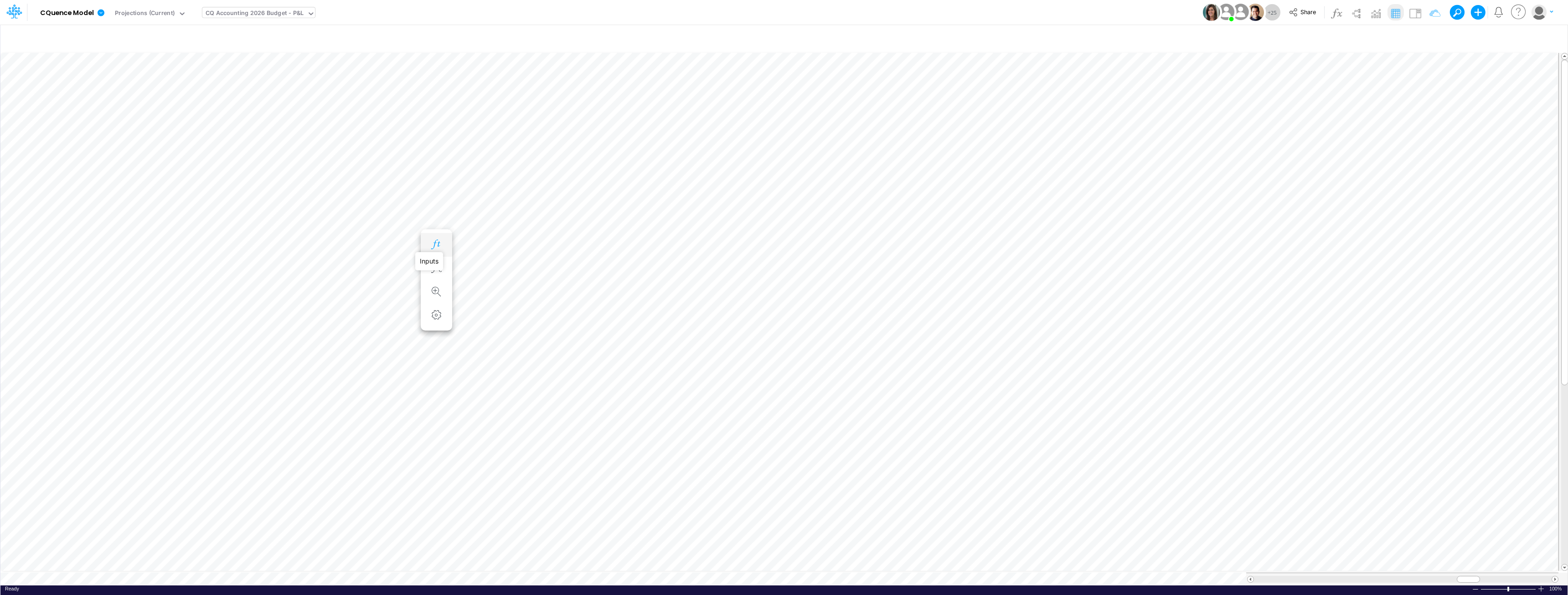
click at [432, 241] on icon "button" at bounding box center [436, 245] width 13 height 10
click at [592, 305] on input "0" at bounding box center [598, 305] width 43 height 15
click at [539, 343] on div "Set value 300" at bounding box center [542, 343] width 53 height 15
type input "300"
click at [467, 262] on button "Save" at bounding box center [467, 266] width 22 height 13
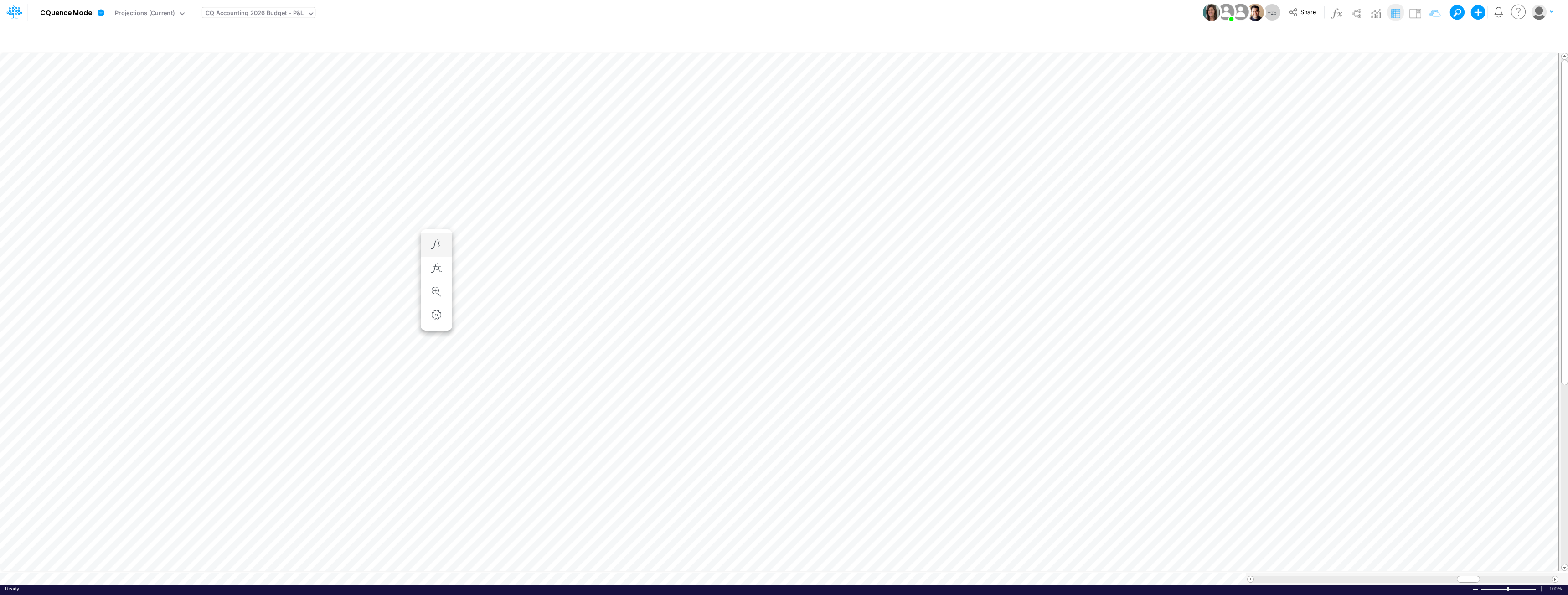
scroll to position [4, 1]
click at [435, 233] on icon "button" at bounding box center [436, 236] width 13 height 10
type input "350"
click at [604, 295] on input "75" at bounding box center [598, 296] width 43 height 15
drag, startPoint x: 546, startPoint y: 333, endPoint x: 554, endPoint y: 328, distance: 9.4
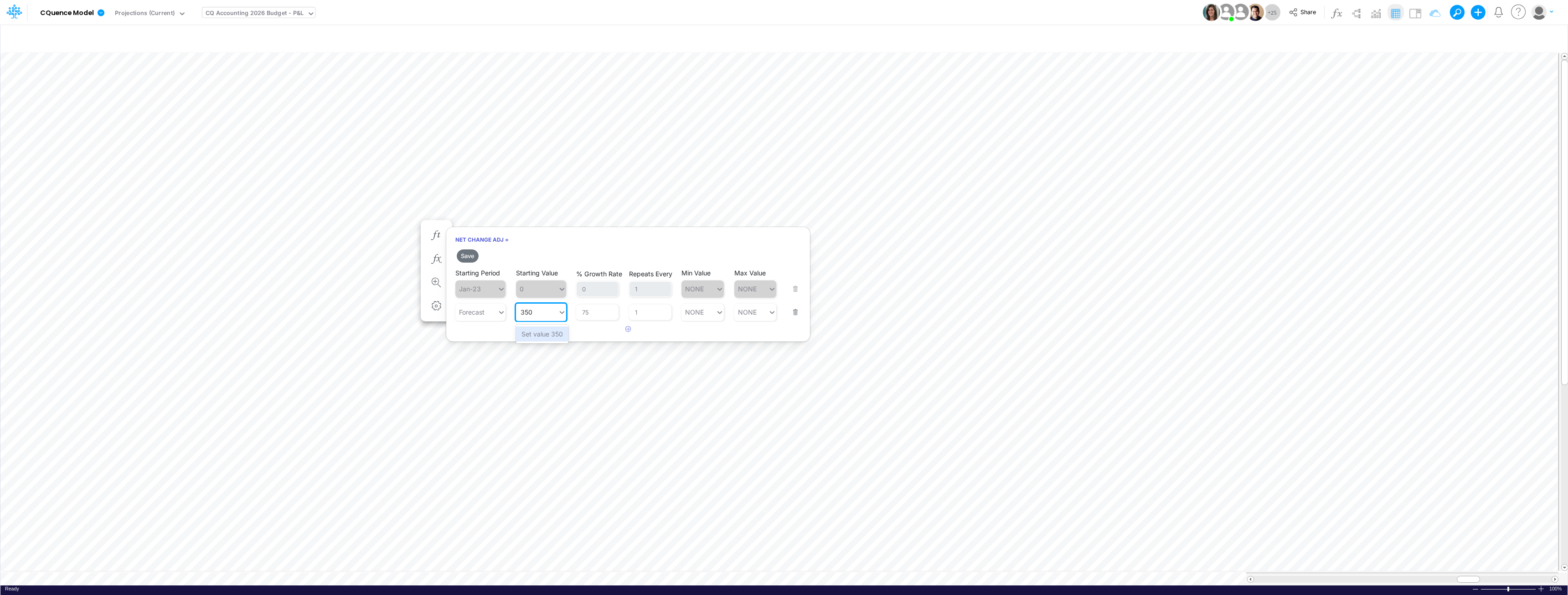
click at [545, 333] on div "Set value 350" at bounding box center [542, 334] width 52 height 15
type input "350"
click at [590, 309] on input "75" at bounding box center [598, 312] width 43 height 15
drag, startPoint x: 585, startPoint y: 311, endPoint x: 580, endPoint y: 311, distance: 5.0
click at [580, 311] on input "75" at bounding box center [598, 312] width 43 height 15
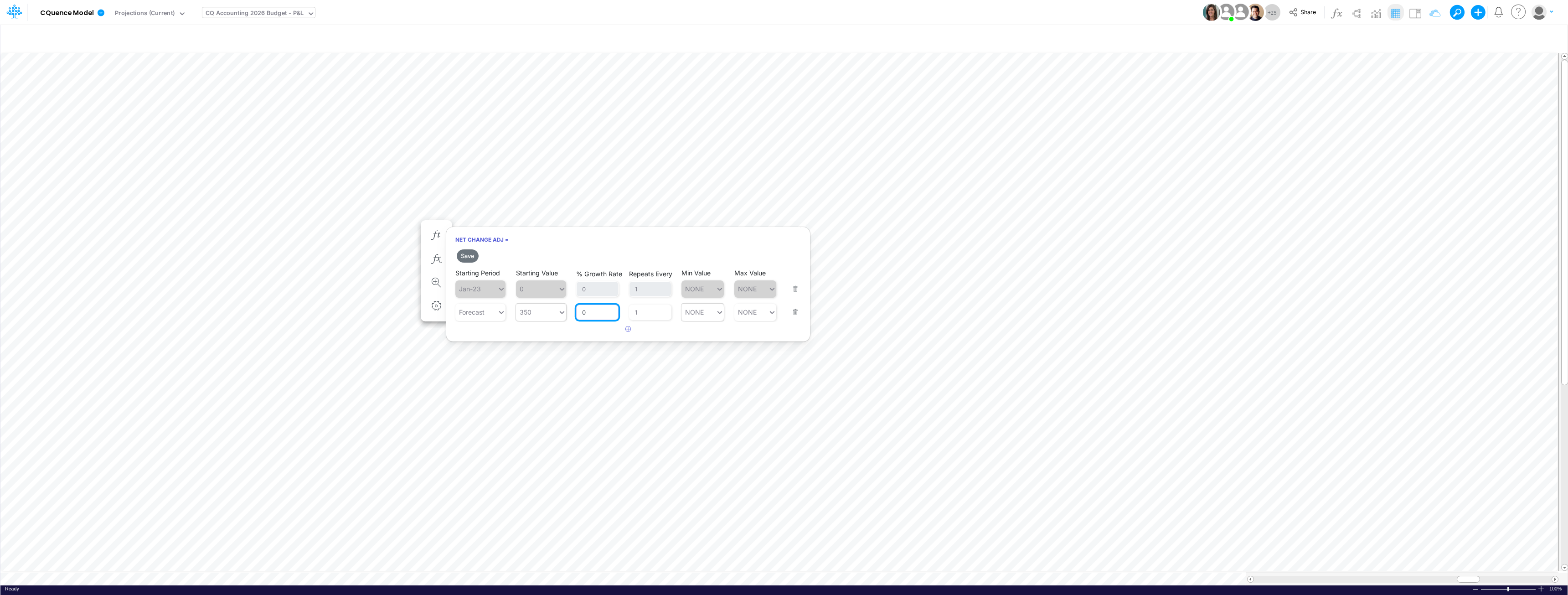
type input "0"
click at [699, 332] on div "Set value 150" at bounding box center [707, 334] width 51 height 15
type input "150"
click at [757, 331] on div "Set value 350" at bounding box center [760, 334] width 52 height 15
type input "350"
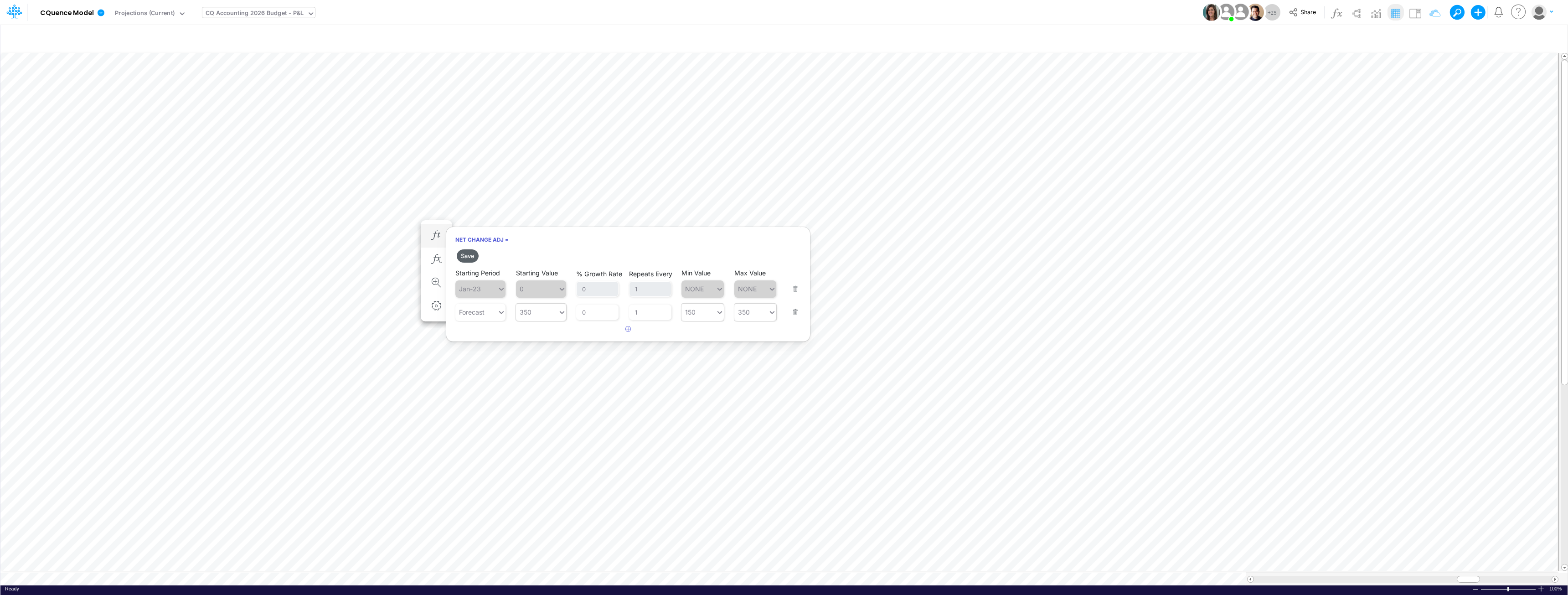
click at [467, 256] on button "Save" at bounding box center [467, 256] width 22 height 13
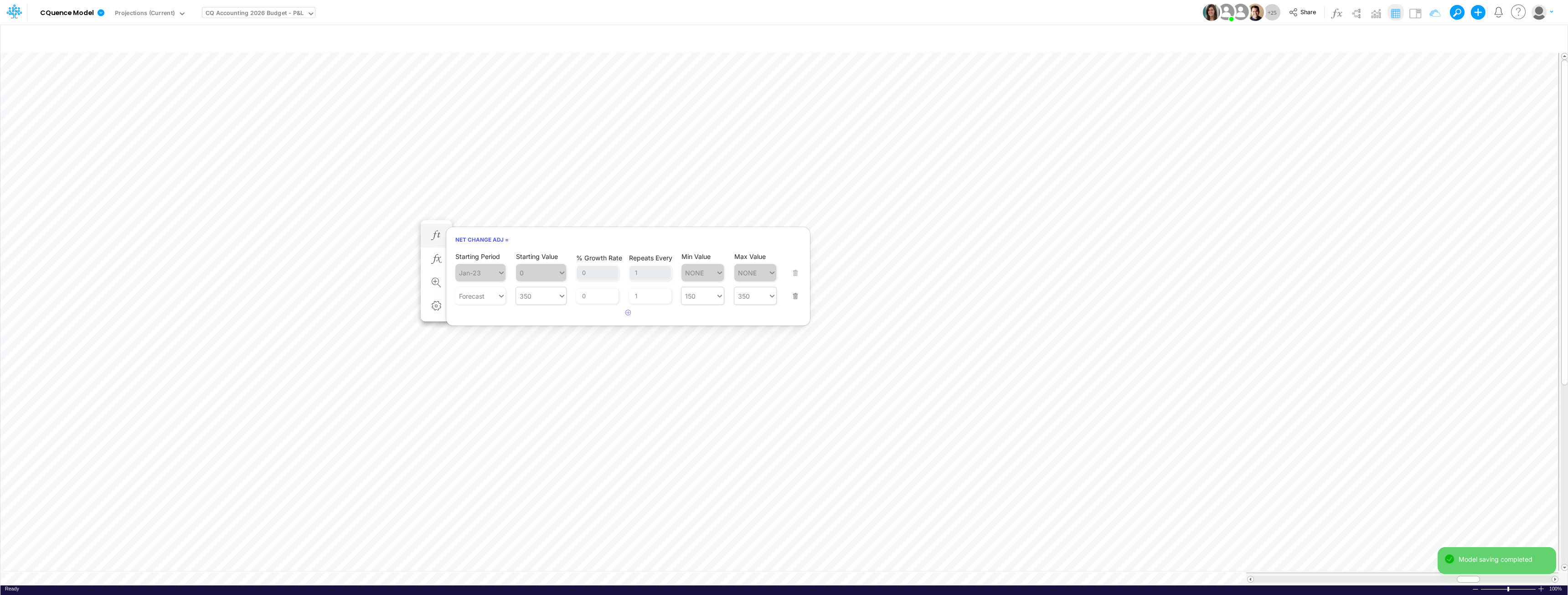
type input "350"
click at [551, 299] on div "350 350" at bounding box center [537, 297] width 42 height 13
click at [538, 390] on div "AVG YTD" at bounding box center [541, 393] width 50 height 15
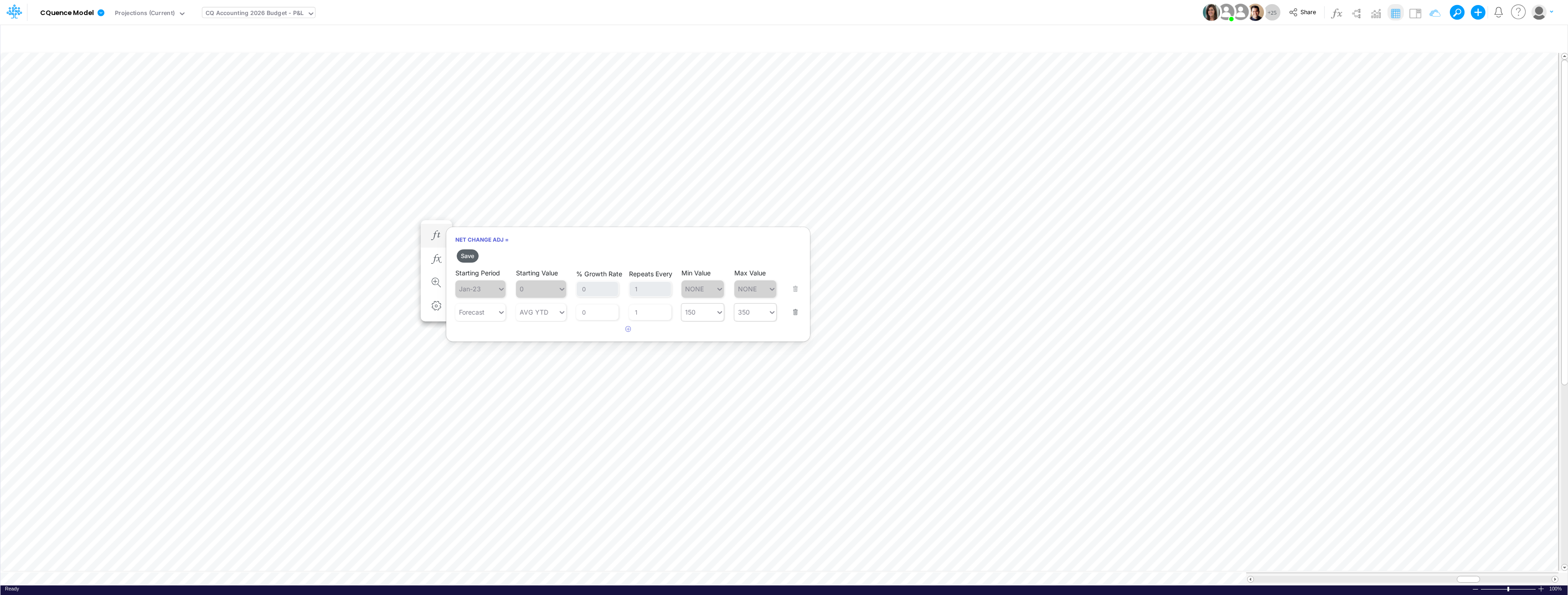
click at [469, 255] on button "Save" at bounding box center [467, 256] width 22 height 13
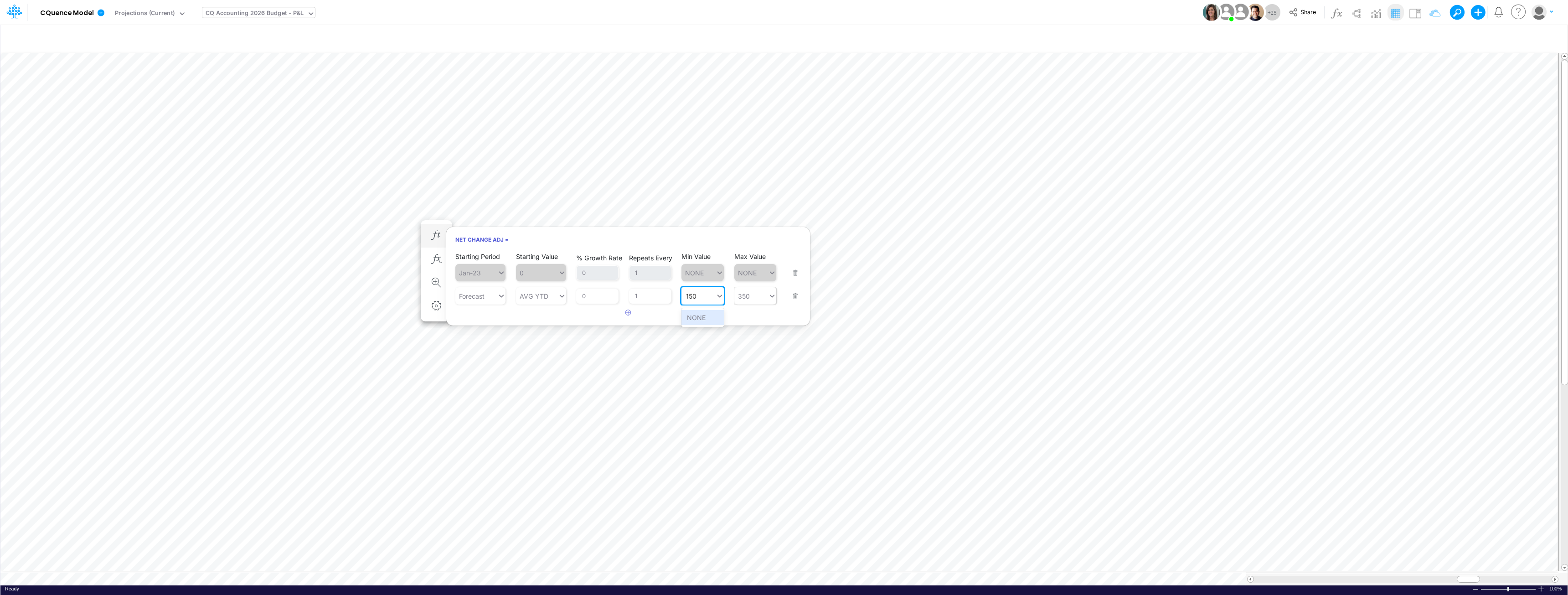
click at [699, 296] on div "150 150" at bounding box center [699, 297] width 34 height 13
click at [709, 320] on div "Set value 250" at bounding box center [708, 317] width 52 height 15
type input "250"
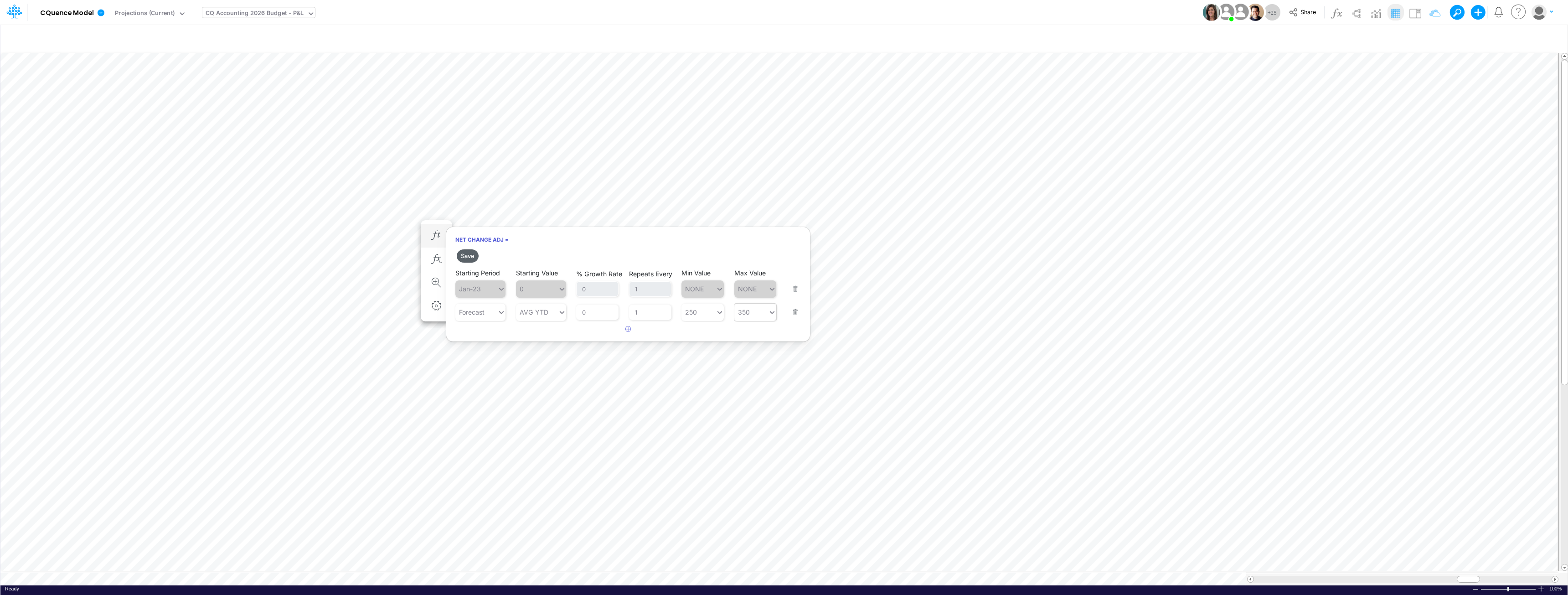
click at [467, 255] on button "Save" at bounding box center [467, 256] width 22 height 13
click at [441, 127] on icon "button" at bounding box center [436, 126] width 13 height 10
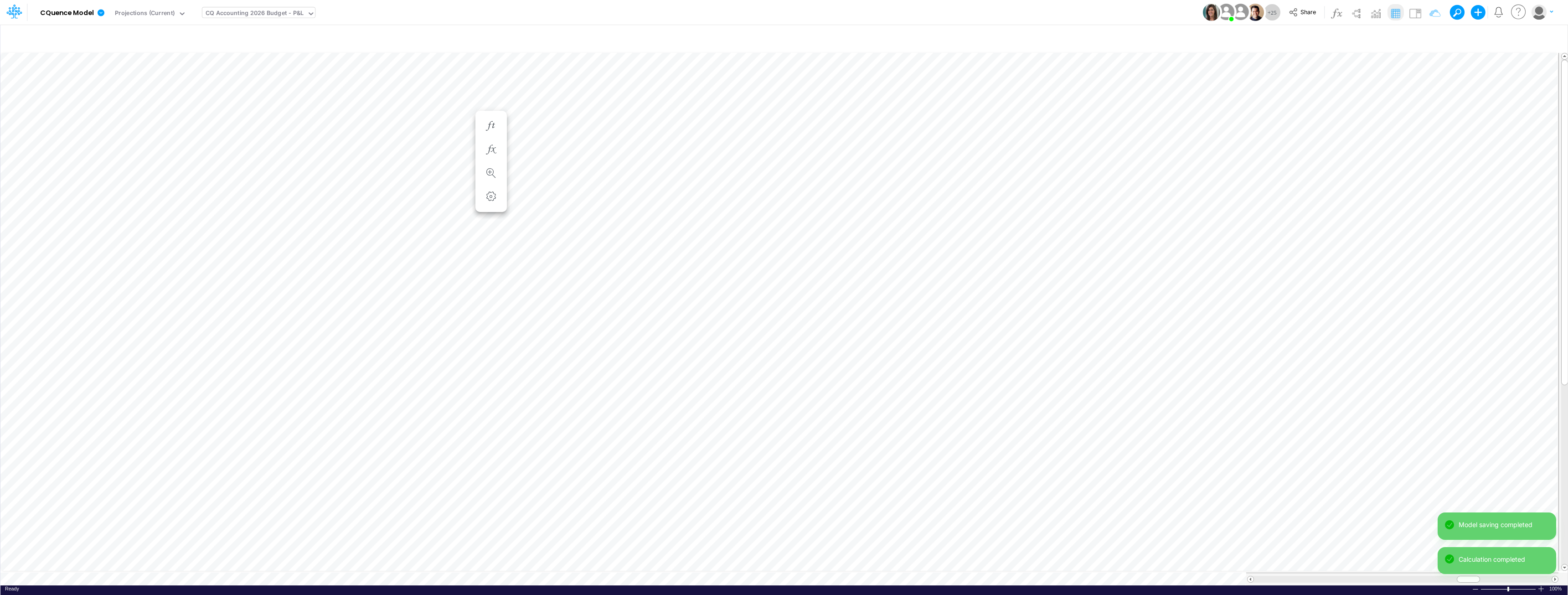
scroll to position [4, 1]
click at [436, 124] on icon "button" at bounding box center [436, 126] width 13 height 10
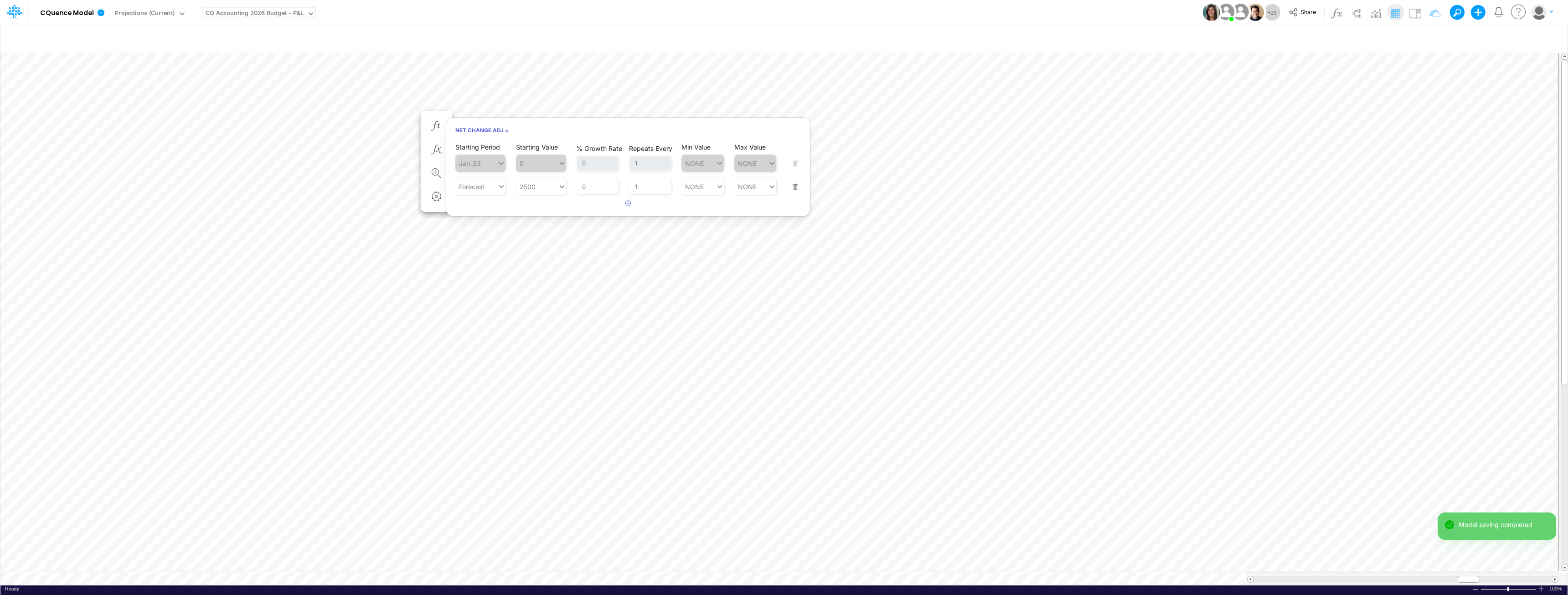
click at [783, 183] on button "button" at bounding box center [792, 181] width 12 height 24
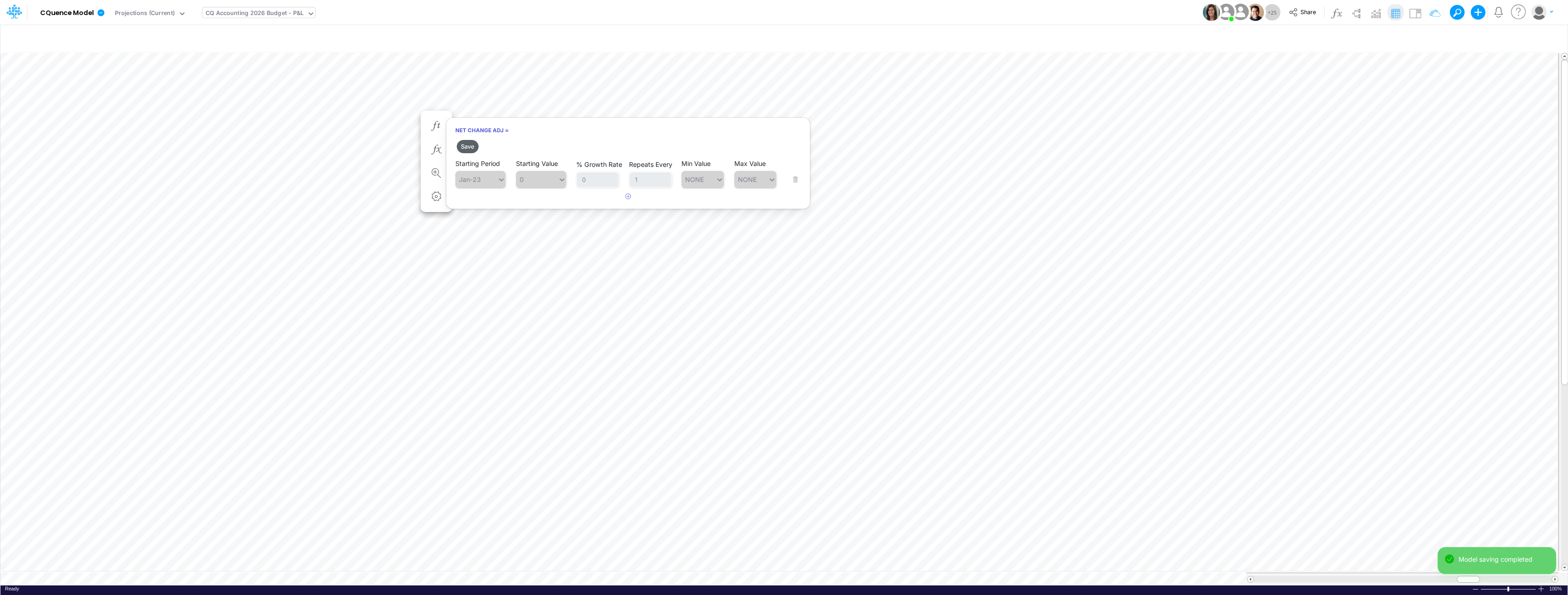
click at [469, 145] on button "Save" at bounding box center [467, 147] width 22 height 13
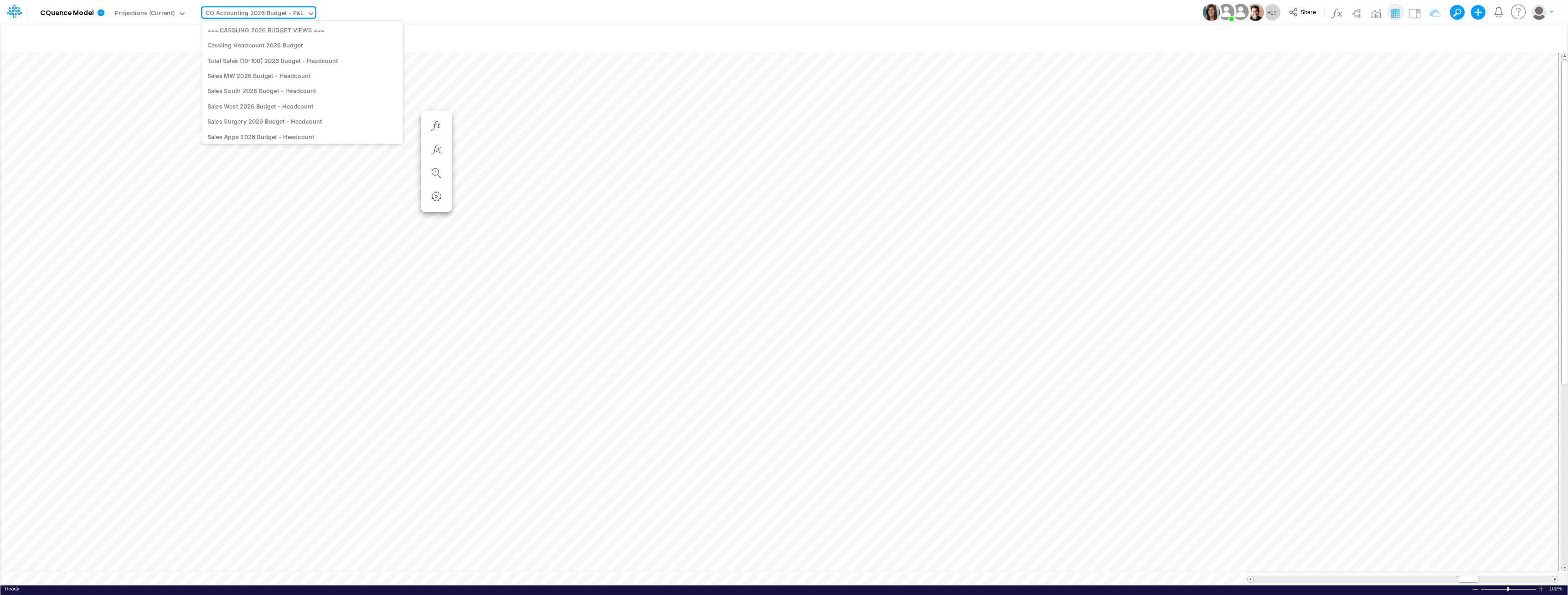
click at [255, 15] on div "CQ Accounting 2026 Budget - P&L" at bounding box center [254, 13] width 98 height 10
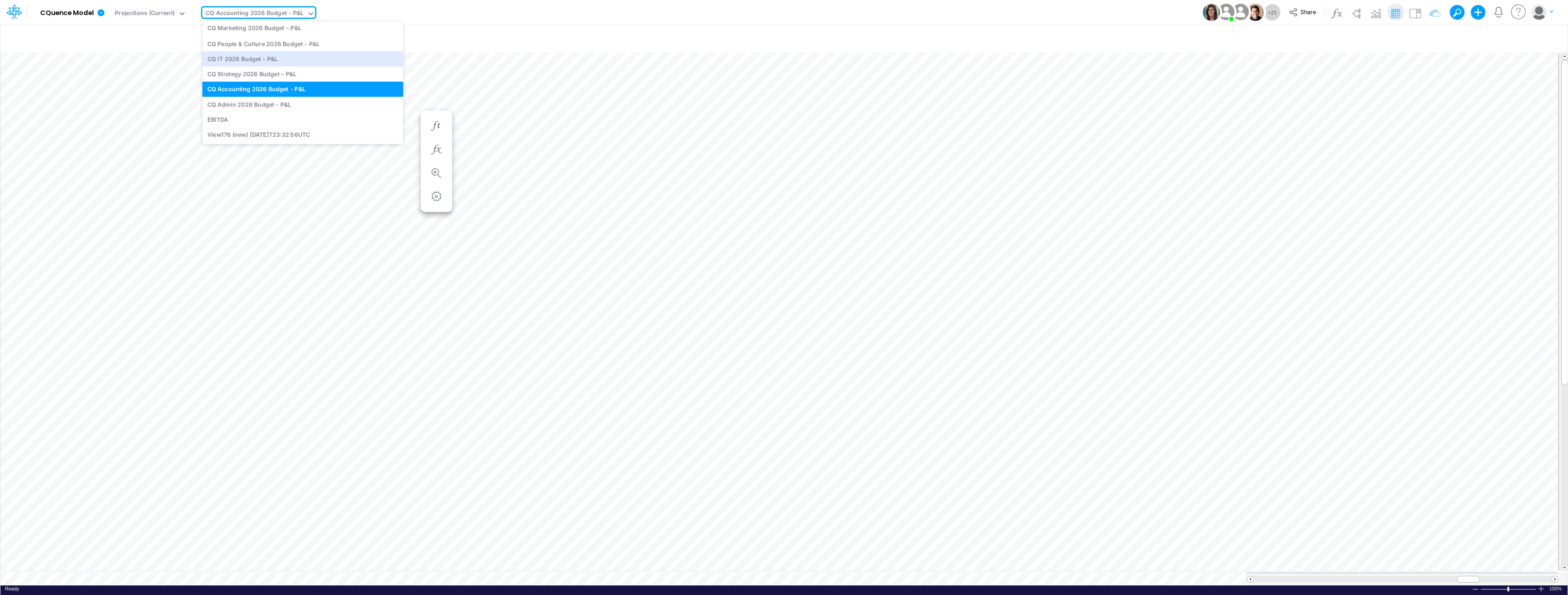
scroll to position [3049, 0]
click at [223, 119] on div "EBITDA" at bounding box center [303, 119] width 201 height 15
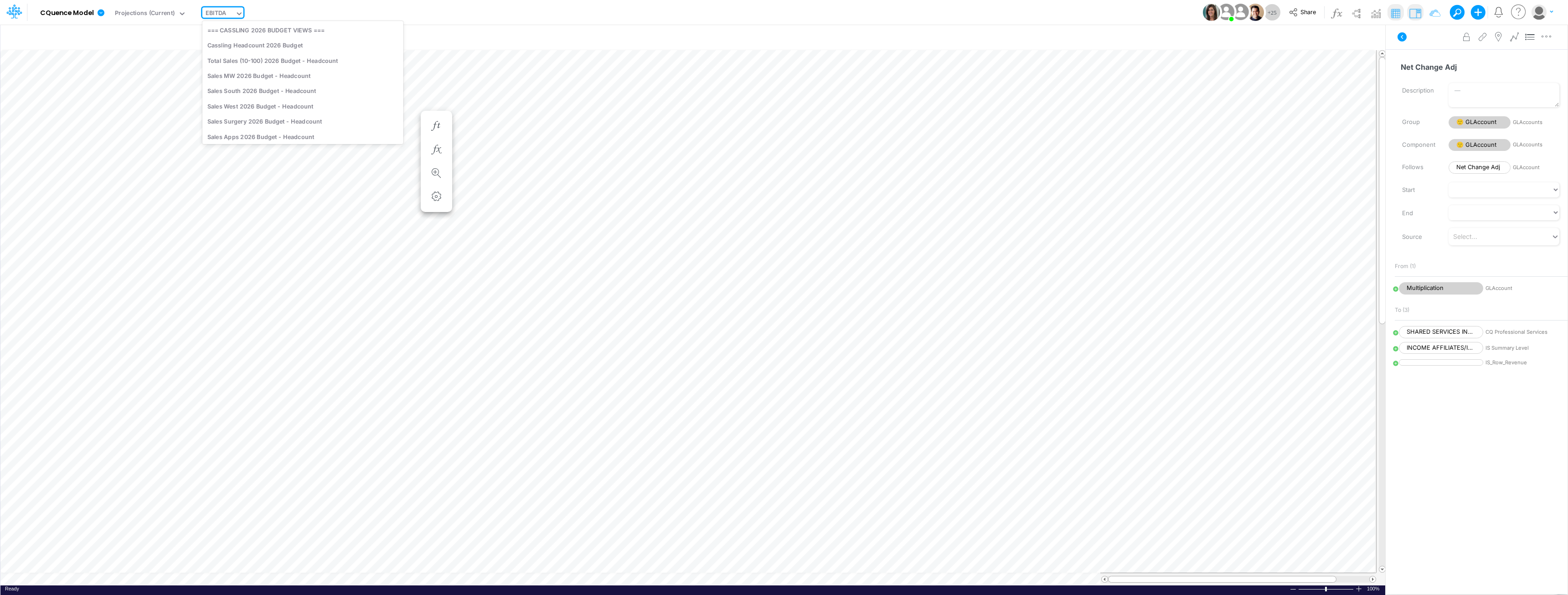
click at [220, 11] on div "EBITDA" at bounding box center [216, 13] width 21 height 10
type input "proj"
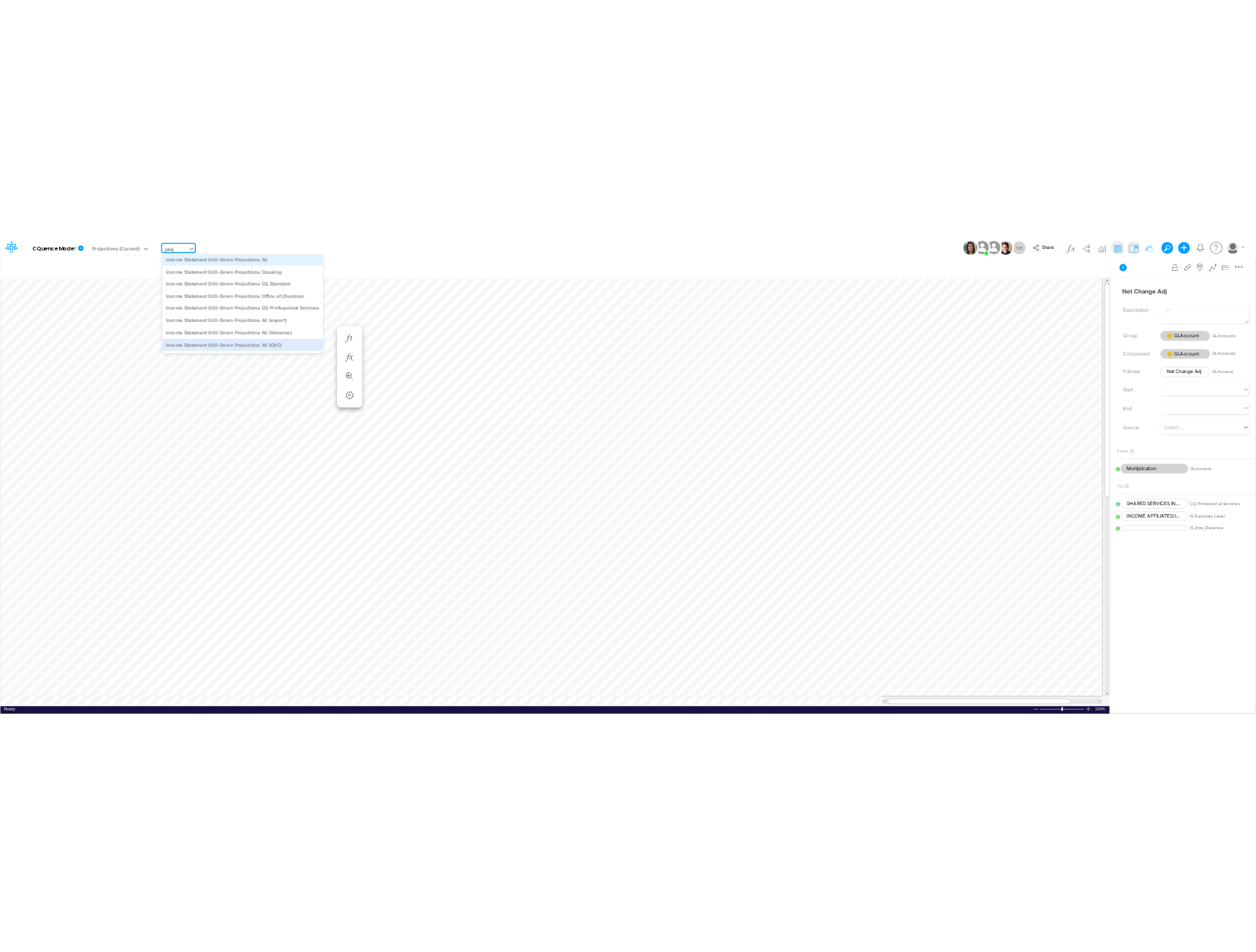
scroll to position [0, 0]
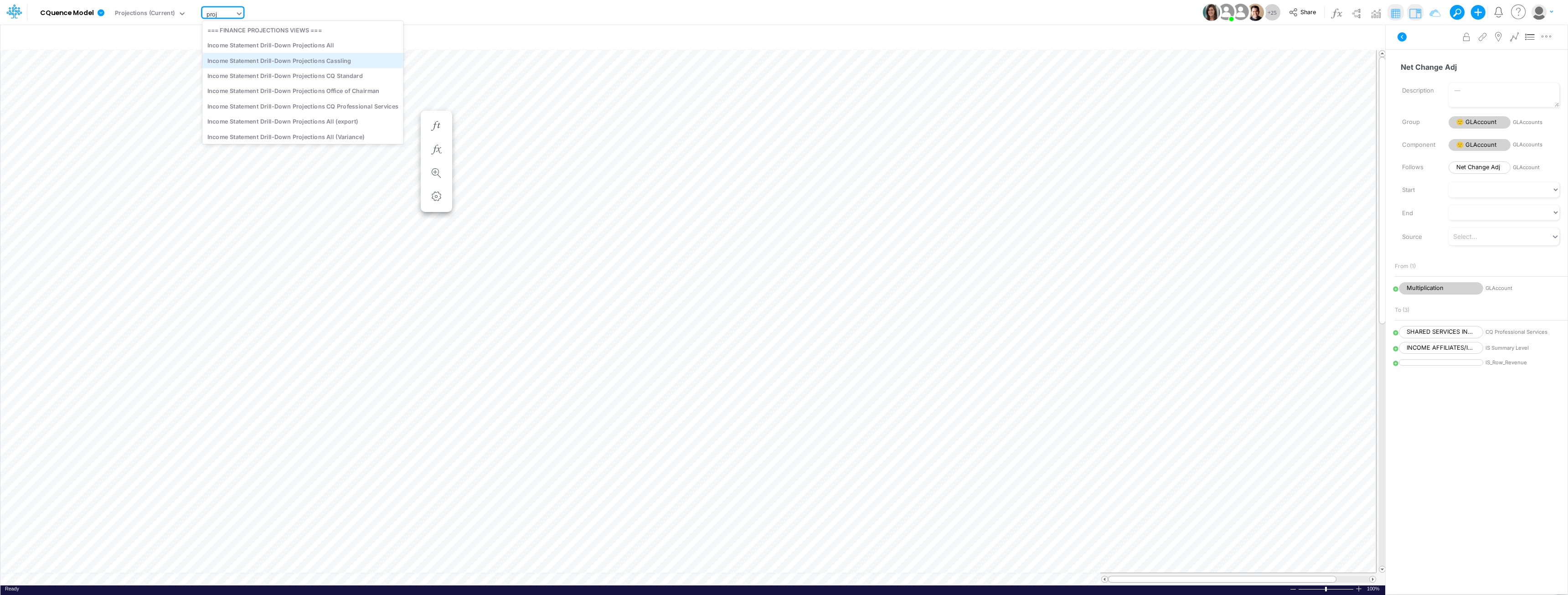
click at [244, 56] on div "Income Statement Drill-Down Projections Cassling" at bounding box center [303, 60] width 201 height 15
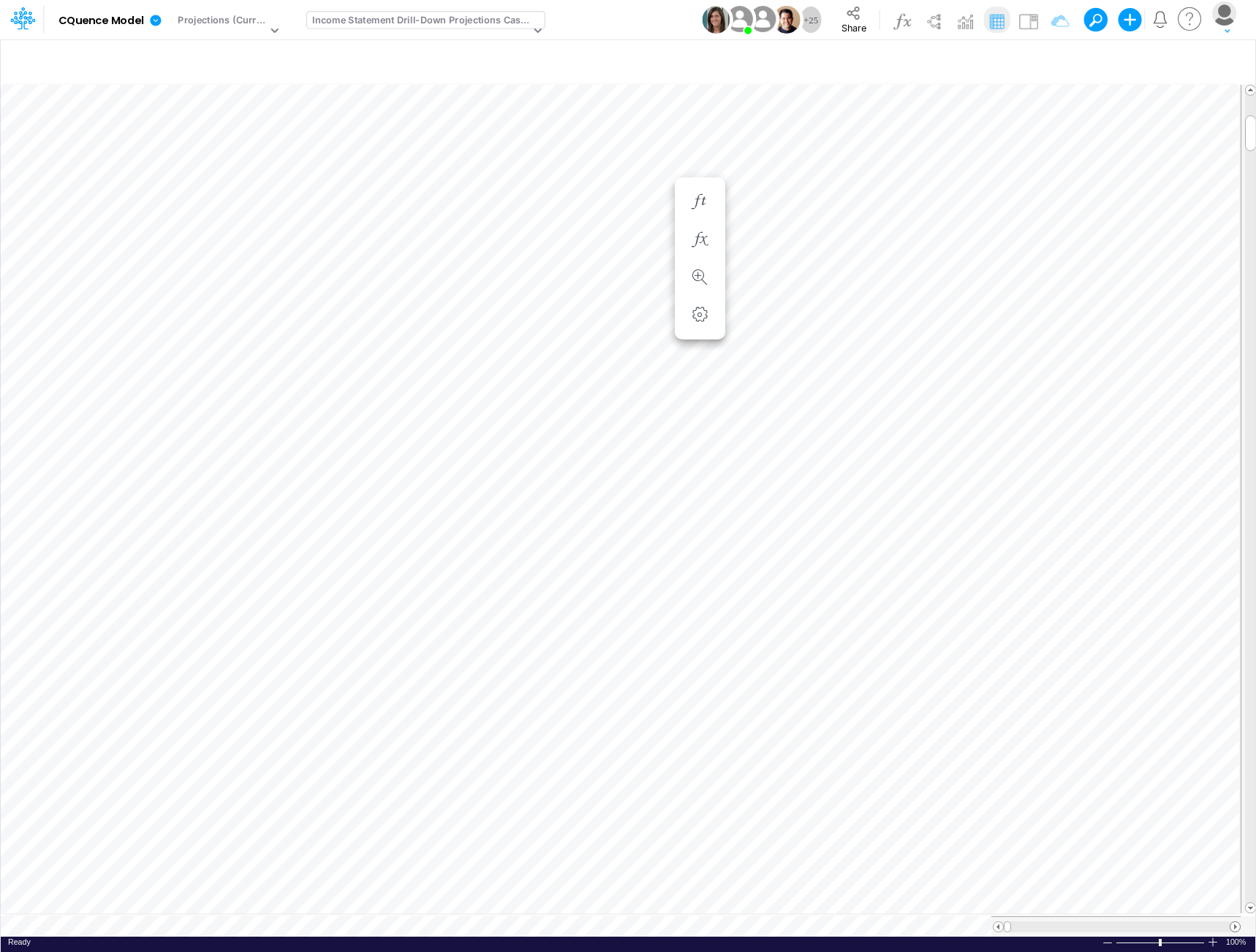
click at [1236, 923] on span at bounding box center [1235, 928] width 10 height 10
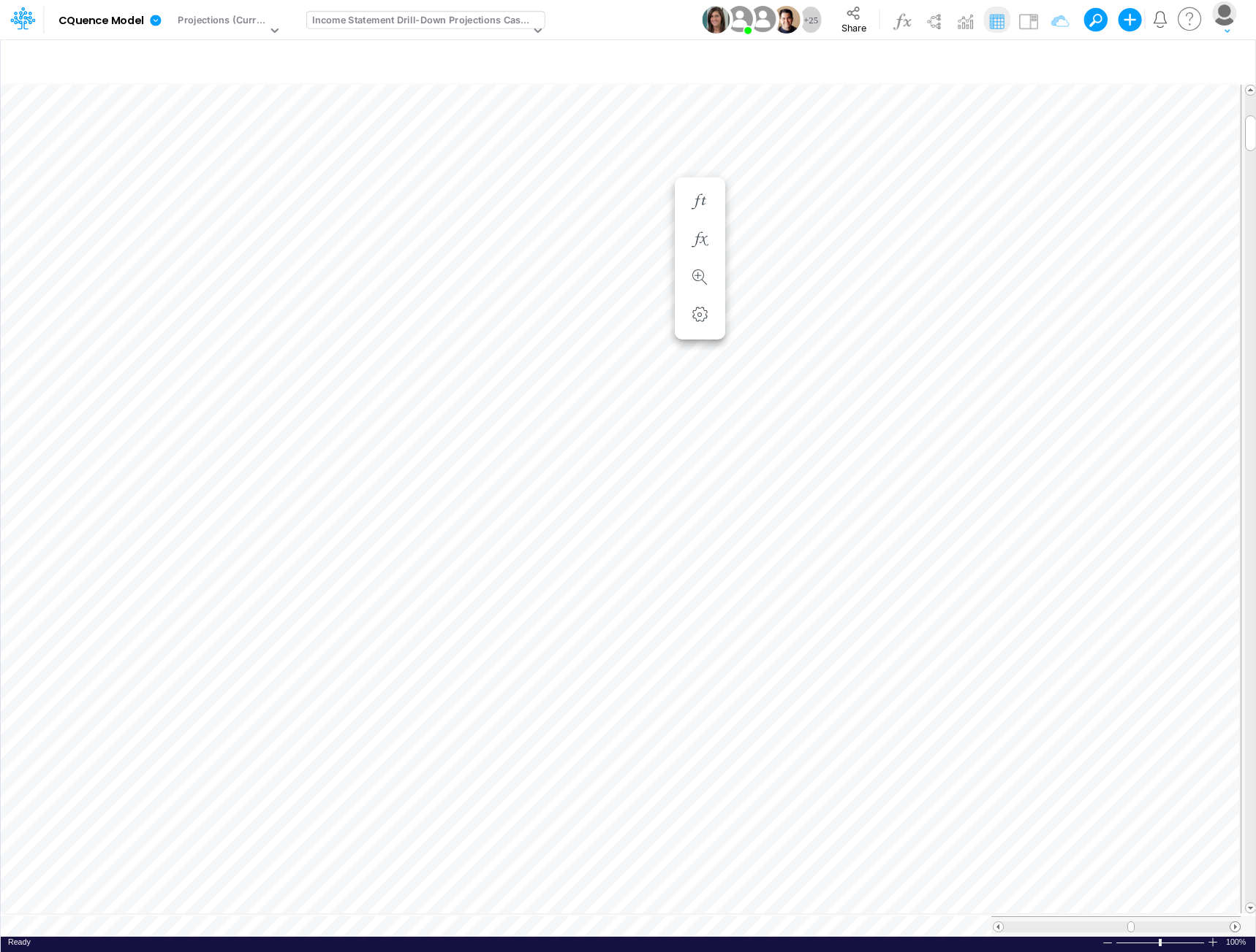
click at [1236, 923] on span at bounding box center [1235, 928] width 10 height 10
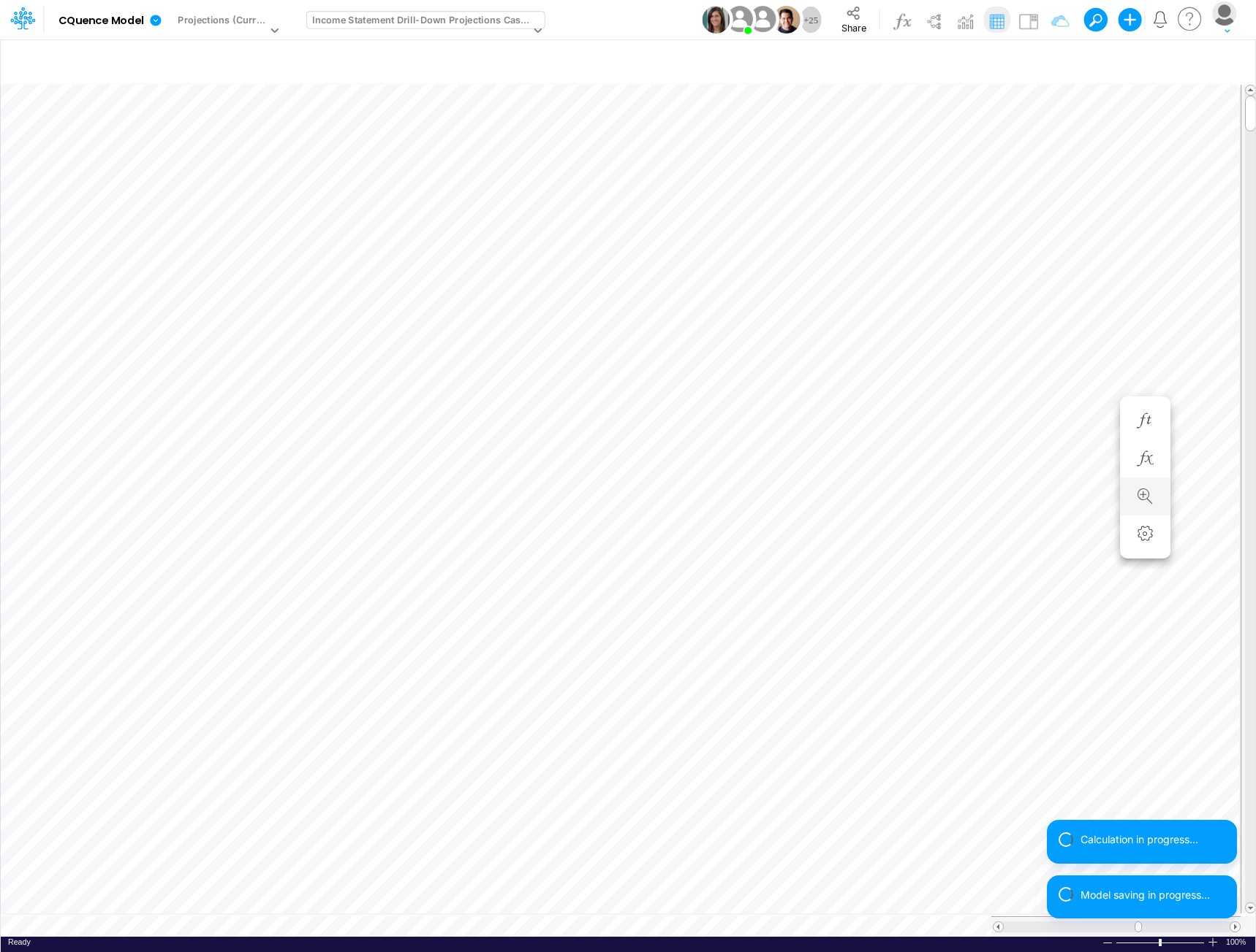
scroll to position [7, 1]
click at [1236, 920] on div "Calculation in progress... Model saving in progress..." at bounding box center [1141, 875] width 190 height 110
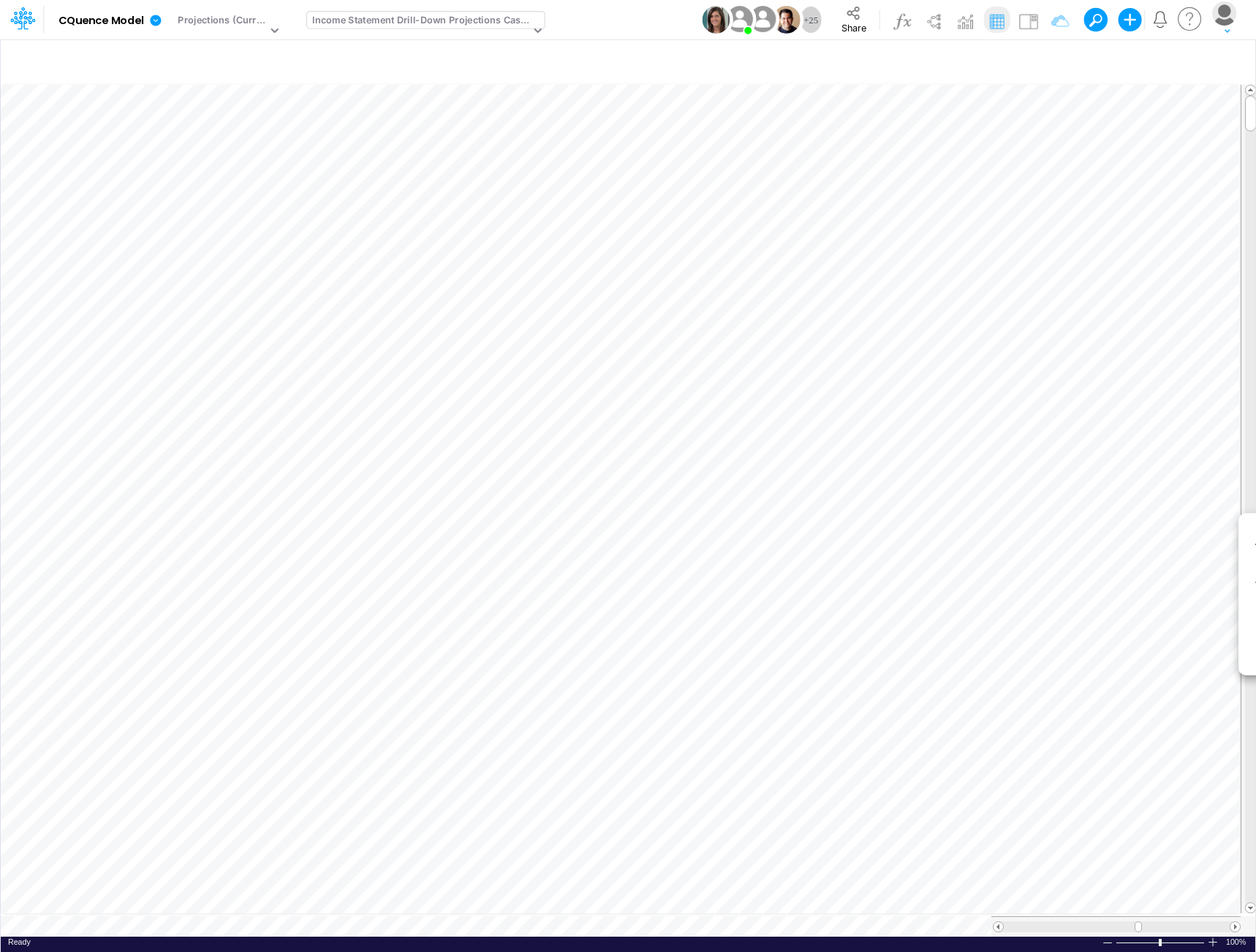
click at [1236, 923] on span at bounding box center [1235, 928] width 10 height 10
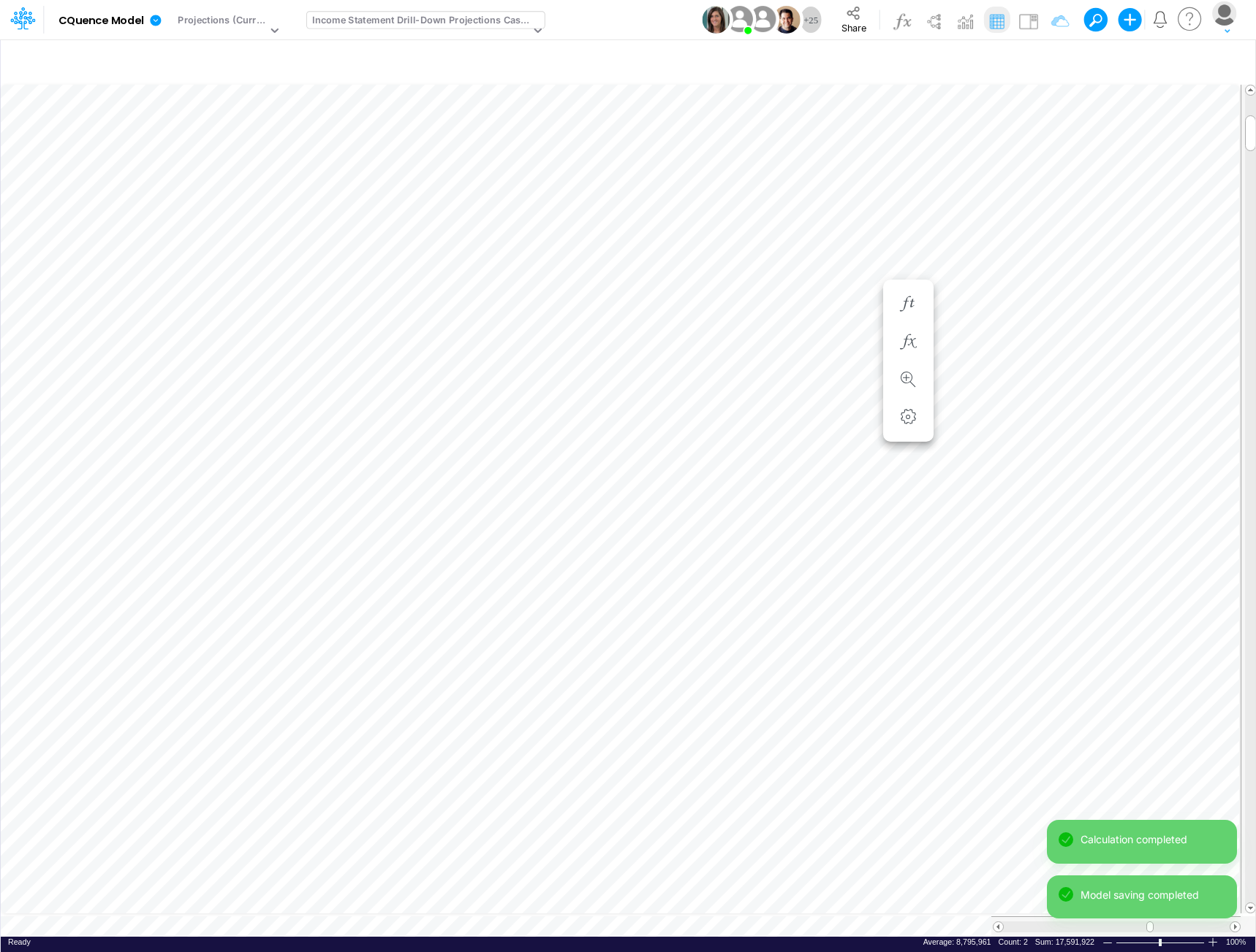
scroll to position [7, 1]
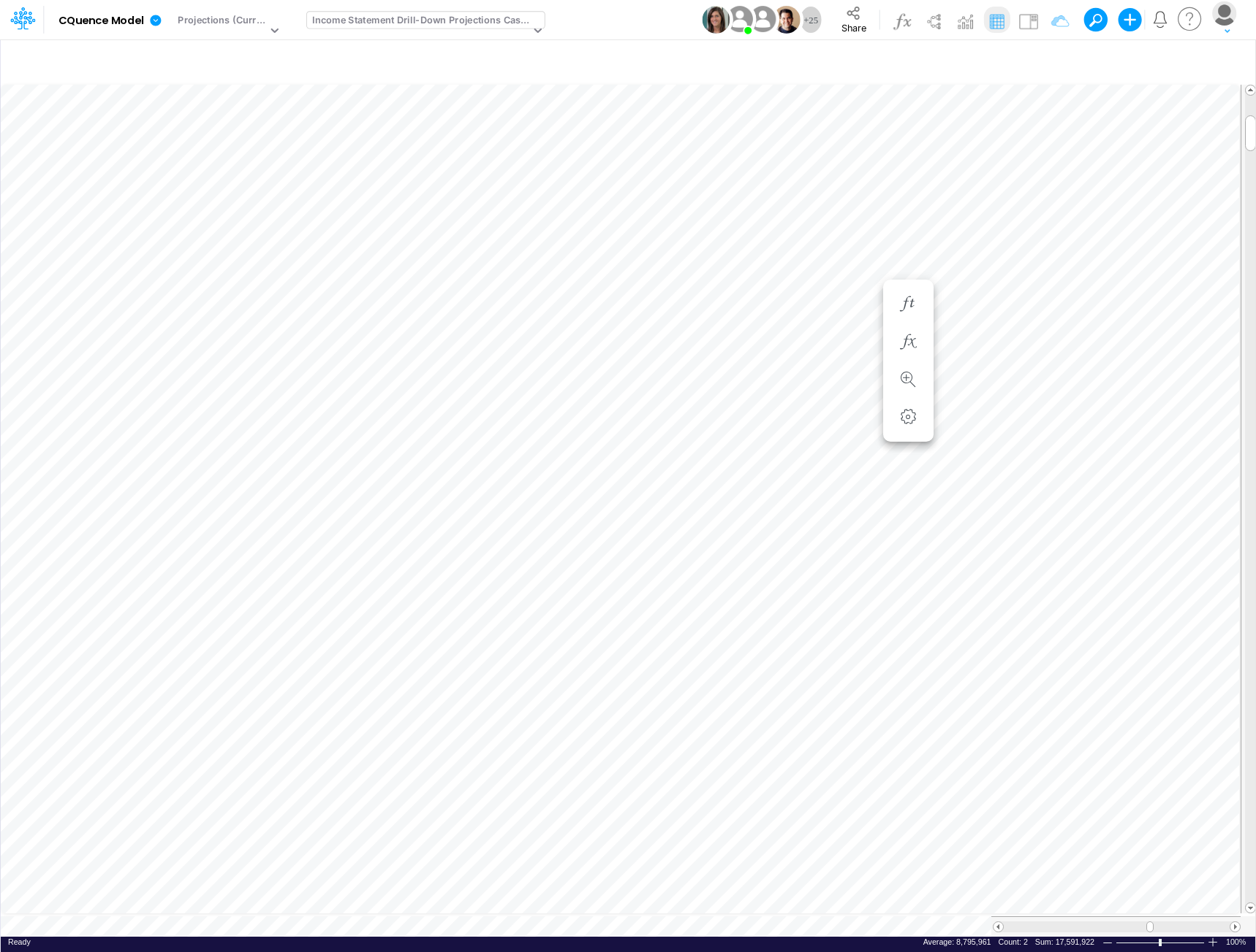
click at [1222, 595] on tr at bounding box center [628, 499] width 1256 height 835
drag, startPoint x: 1247, startPoint y: 456, endPoint x: 1258, endPoint y: 49, distance: 407.1
click at [1255, 49] on html "Model CQuence Model Edit model settings Duplicate Import QuickBooks QuickBooks …" at bounding box center [628, 476] width 1256 height 952
click at [998, 923] on span at bounding box center [998, 928] width 10 height 10
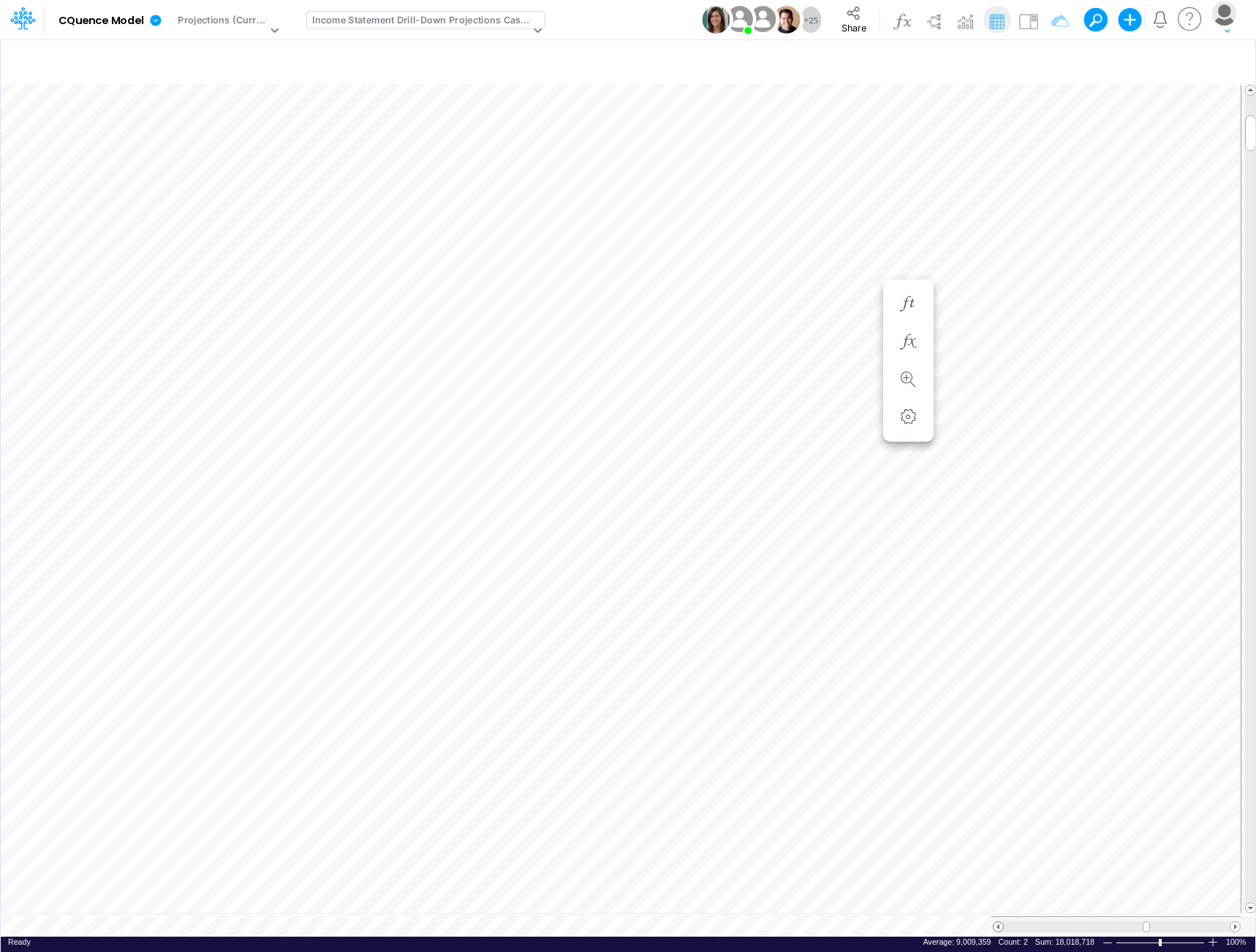
click at [998, 923] on span at bounding box center [998, 928] width 10 height 10
click at [373, 19] on div "Income Statement Drill-Down Projections Cassling" at bounding box center [421, 20] width 218 height 17
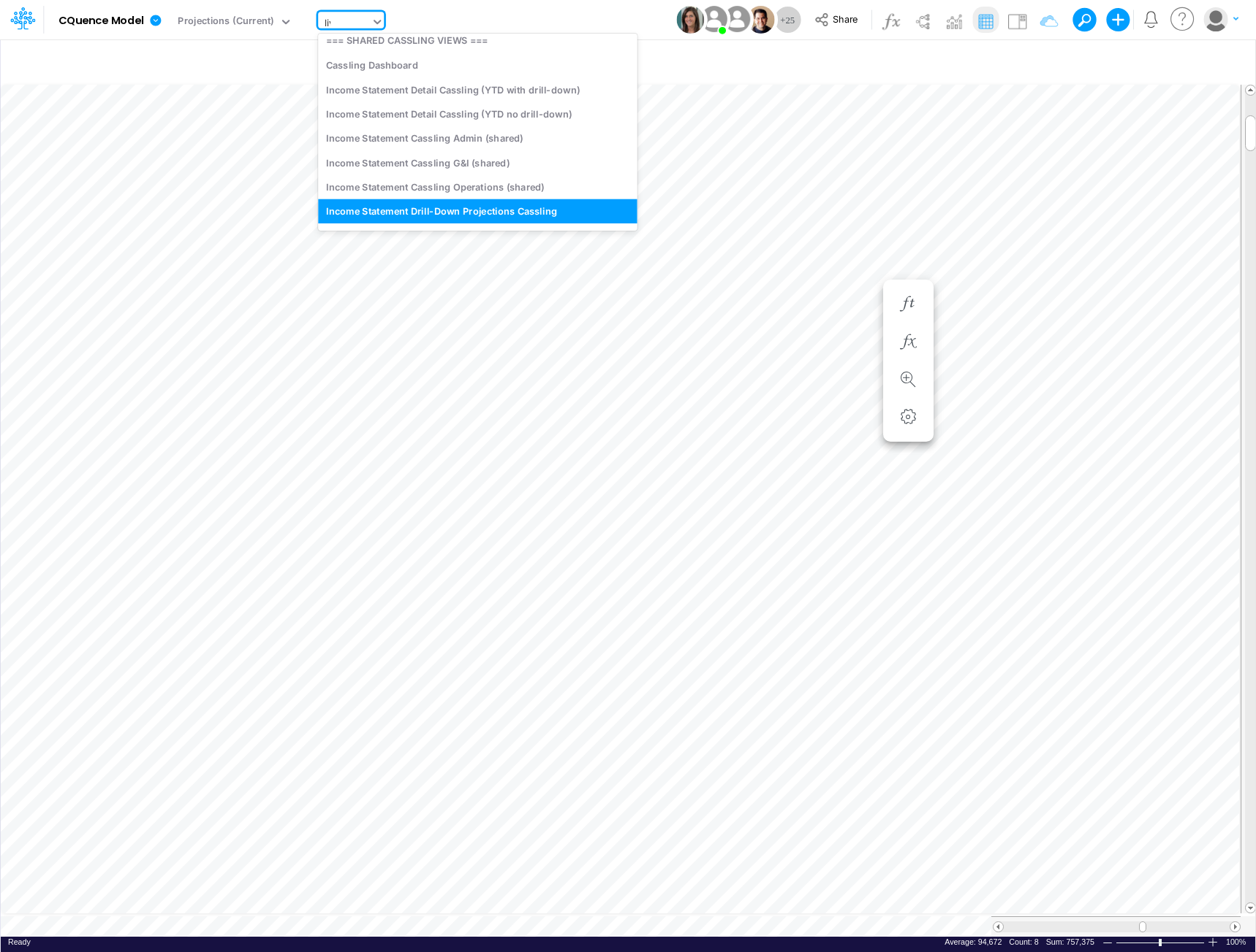
scroll to position [0, 0]
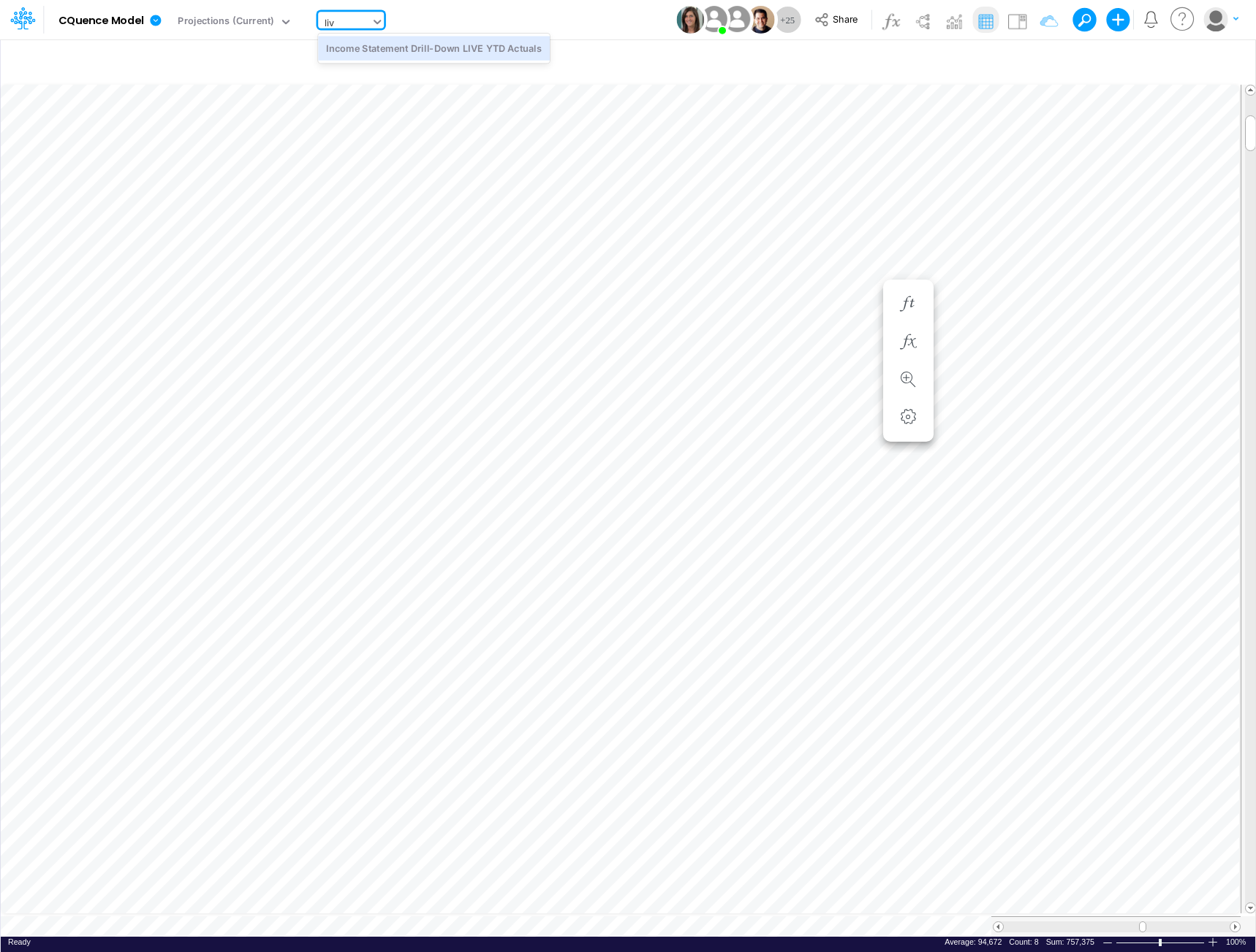
type input "live"
click at [502, 40] on div "Income Statement Drill-Down LIVE YTD Actuals" at bounding box center [433, 48] width 231 height 24
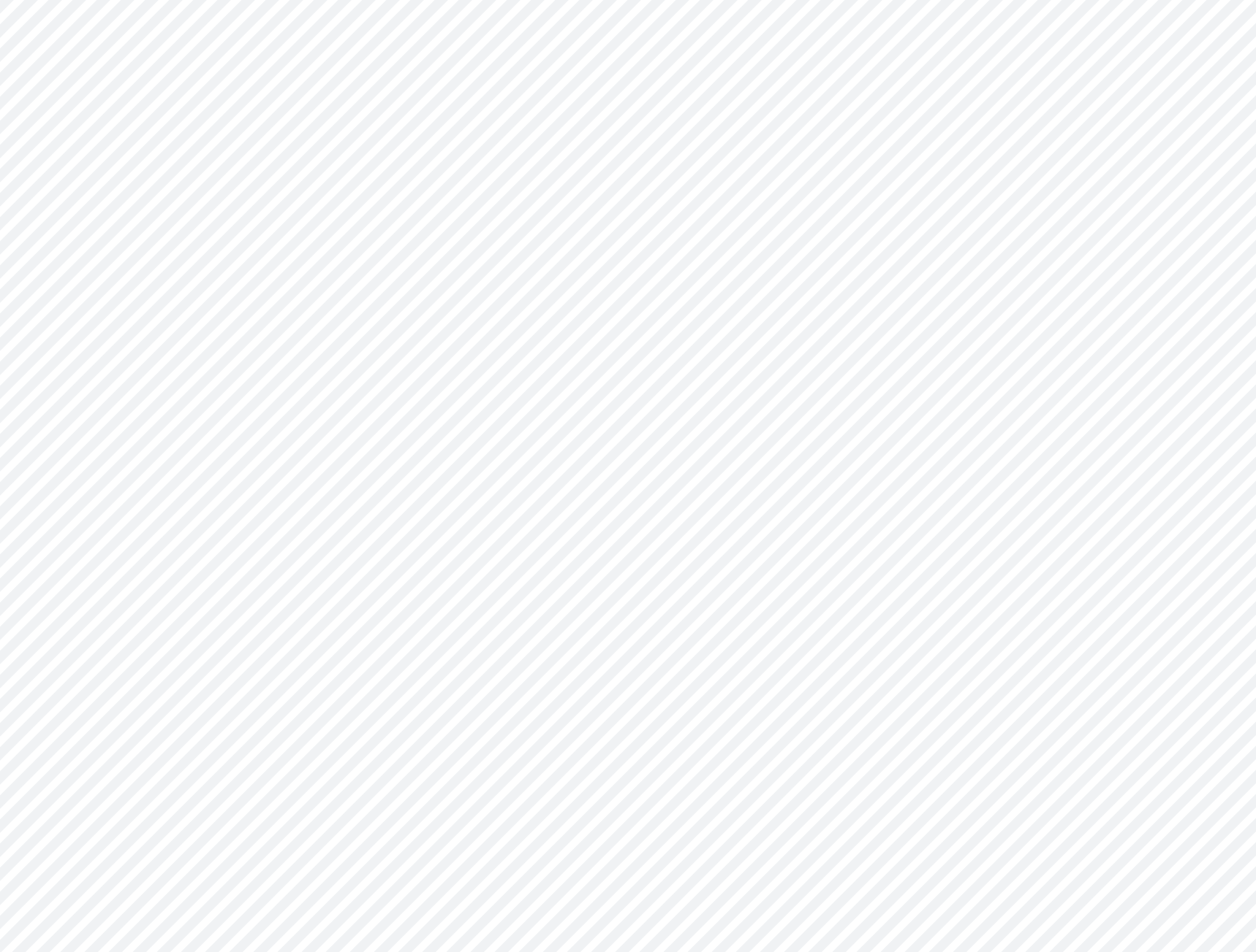
type input "Consolidated All by Month"
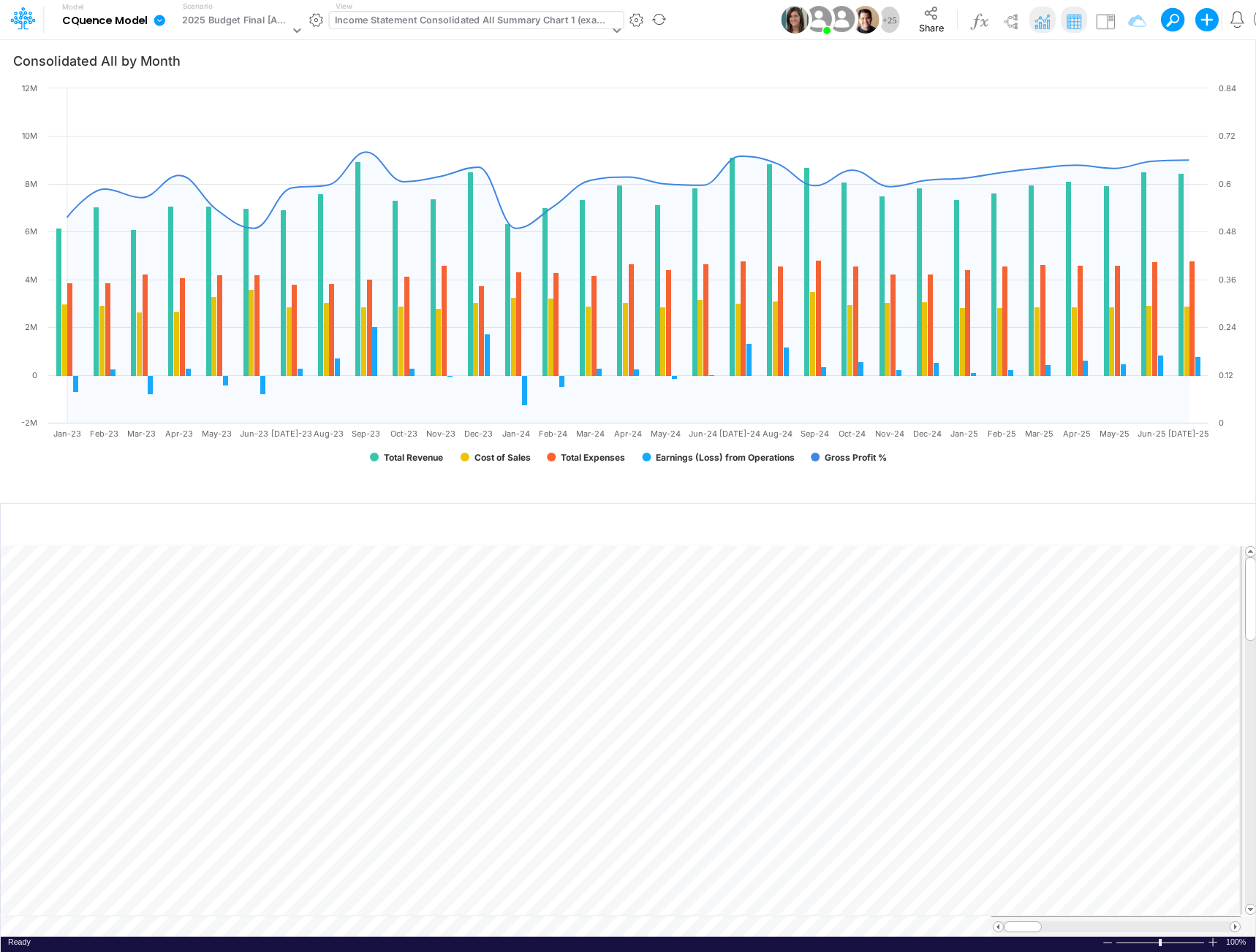
click at [451, 22] on div "Income Statement Consolidated All Summary Chart 1 (example)" at bounding box center [471, 20] width 274 height 17
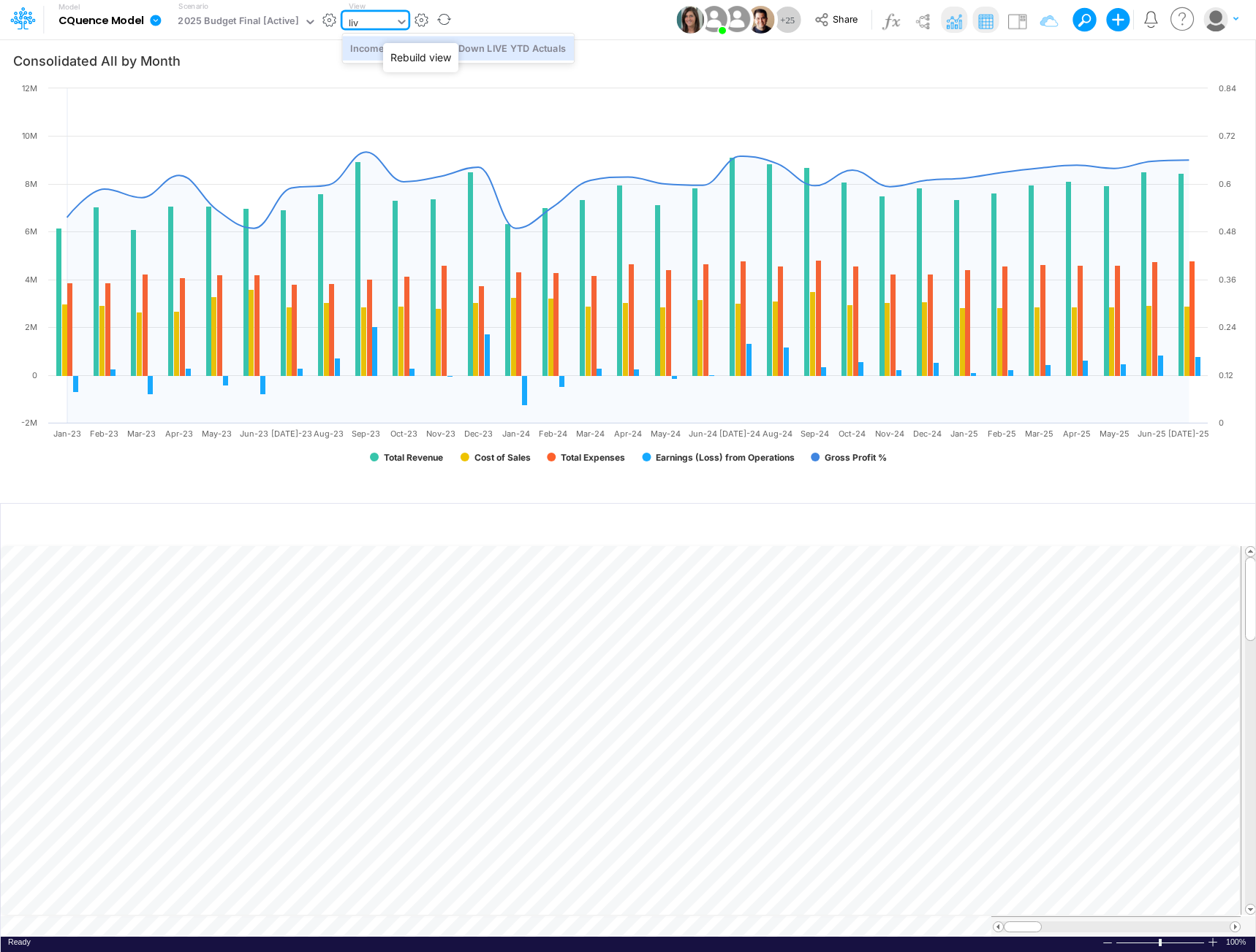
type input "live"
click at [468, 47] on div "Income Statement Drill-Down LIVE YTD Actuals" at bounding box center [457, 48] width 231 height 24
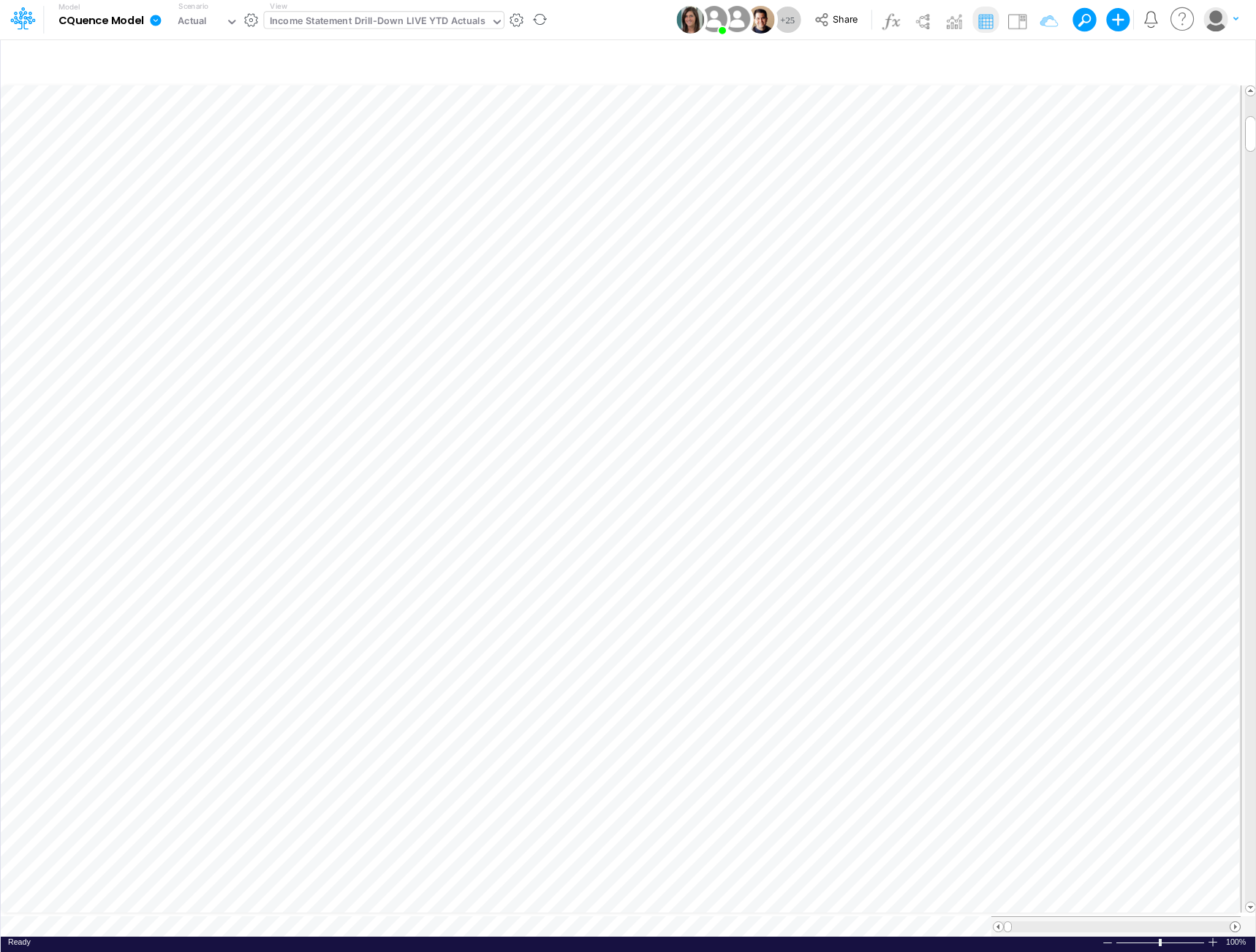
click at [1238, 923] on span at bounding box center [1235, 928] width 10 height 10
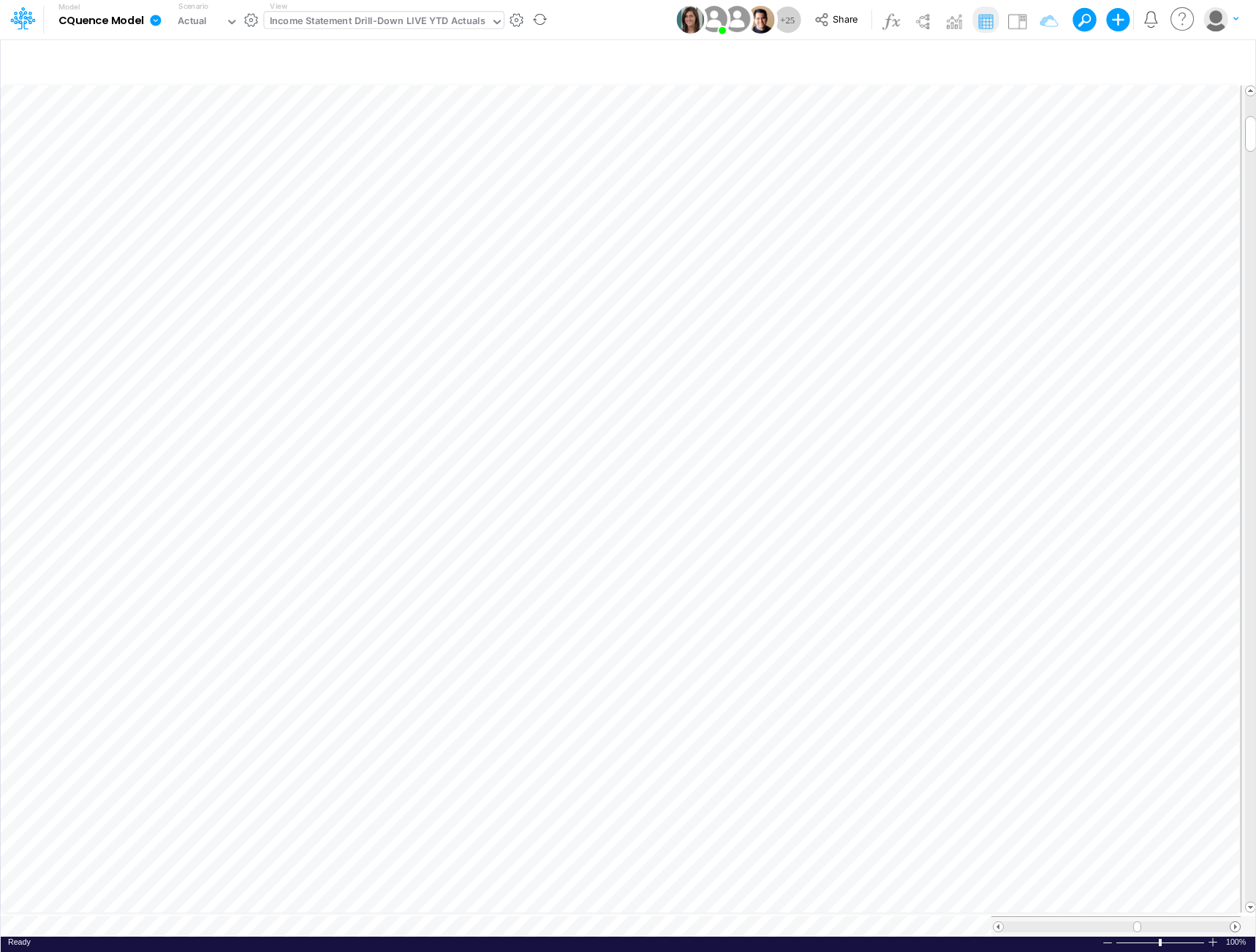
click at [1238, 923] on span at bounding box center [1235, 928] width 10 height 10
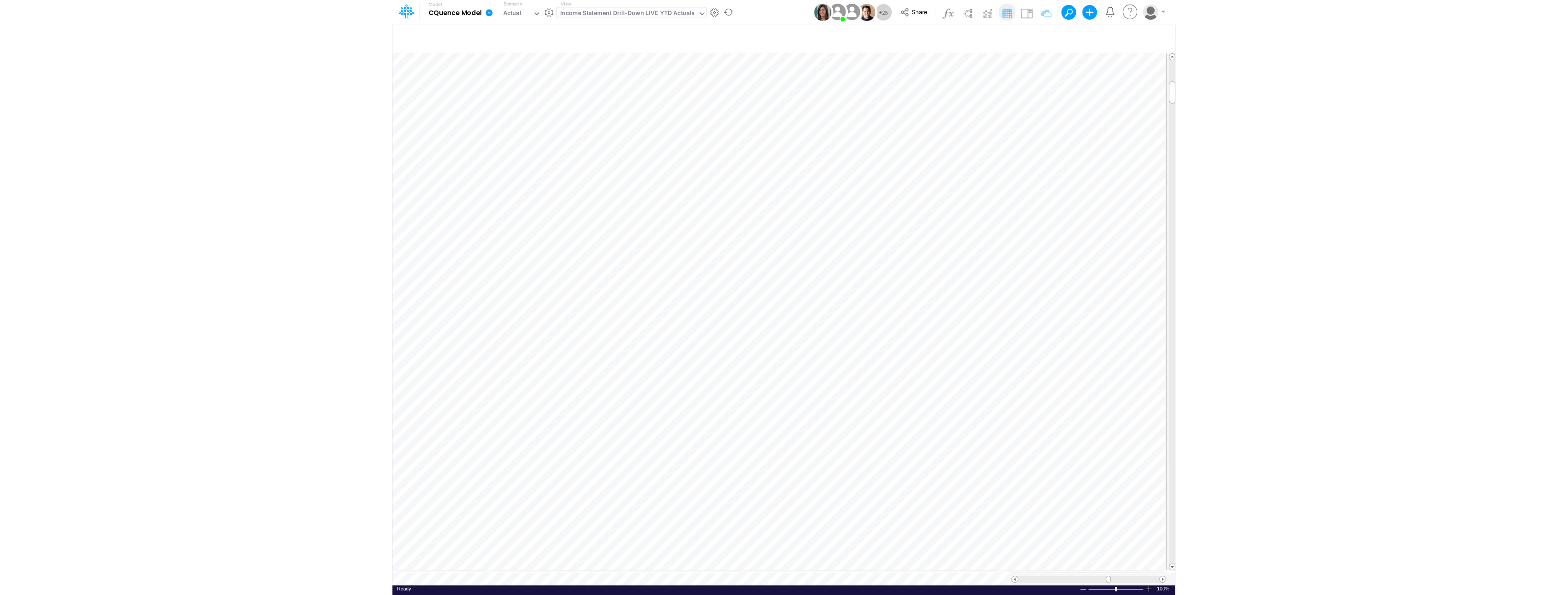
scroll to position [4, 1]
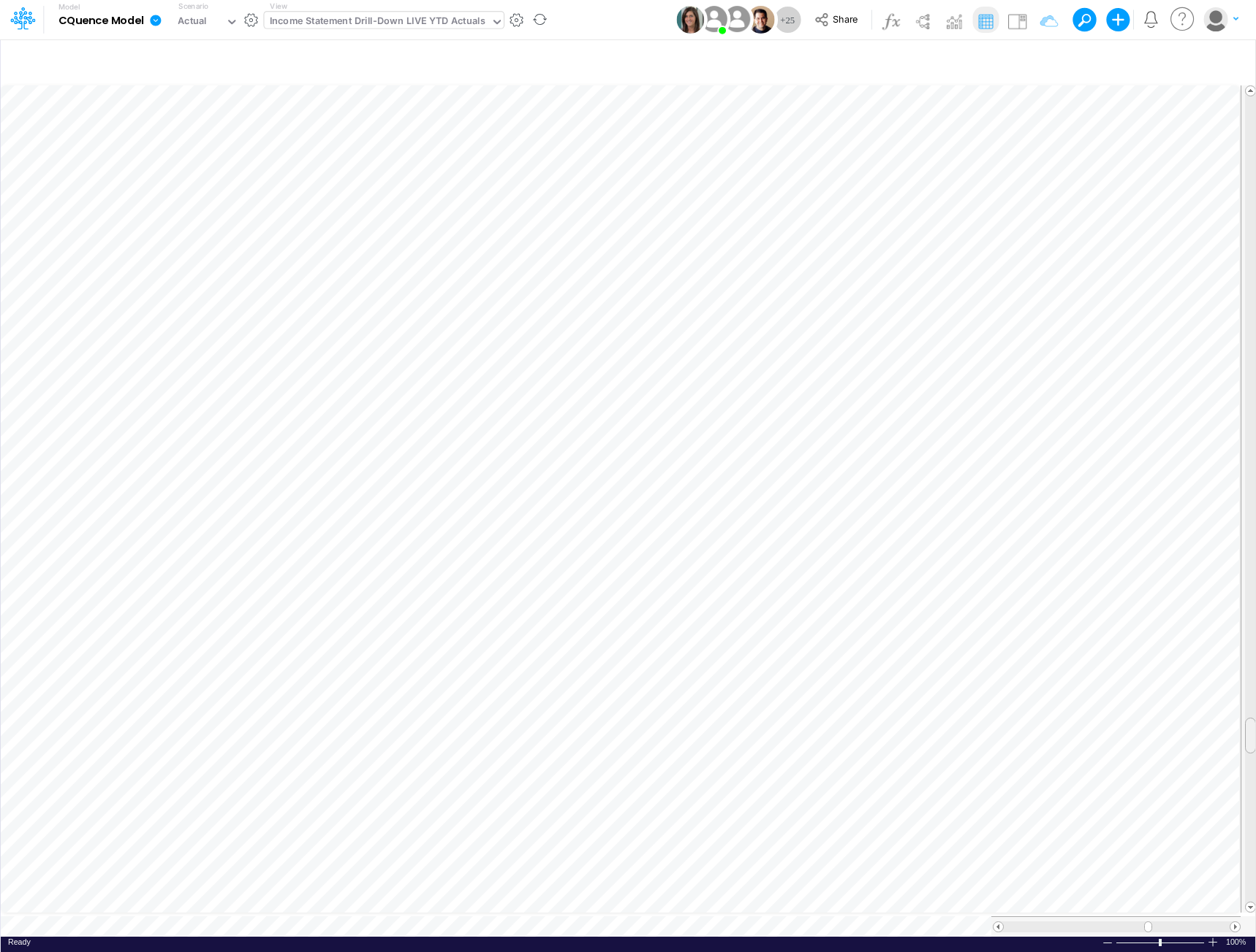
drag, startPoint x: 1248, startPoint y: 338, endPoint x: 1250, endPoint y: 723, distance: 385.0
click at [1250, 723] on div at bounding box center [1249, 735] width 11 height 36
drag, startPoint x: 1253, startPoint y: 618, endPoint x: 1252, endPoint y: 10, distance: 608.0
click at [1252, 10] on div "Model CQuence Model Edit model settings Duplicate Import QuickBooks QuickBooks …" at bounding box center [628, 476] width 1256 height 952
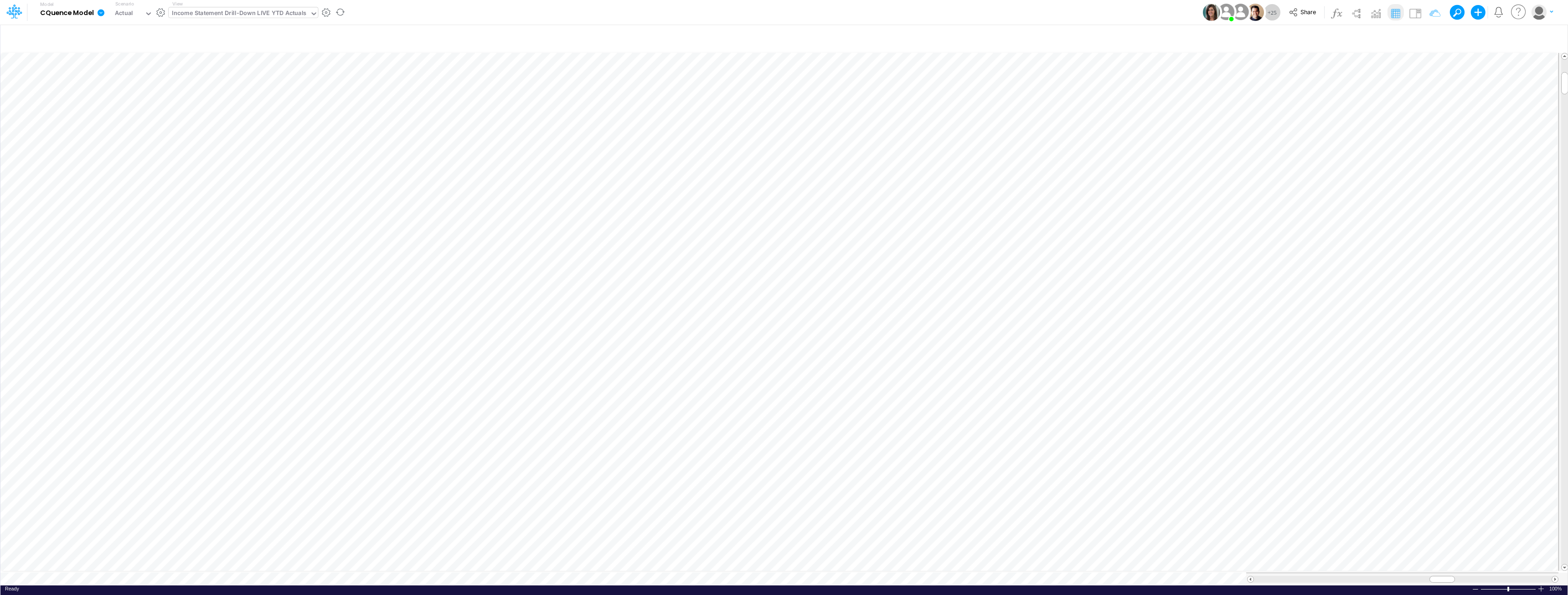
click at [299, 15] on div "Income Statement Drill-Down LIVE YTD Actuals" at bounding box center [239, 13] width 135 height 10
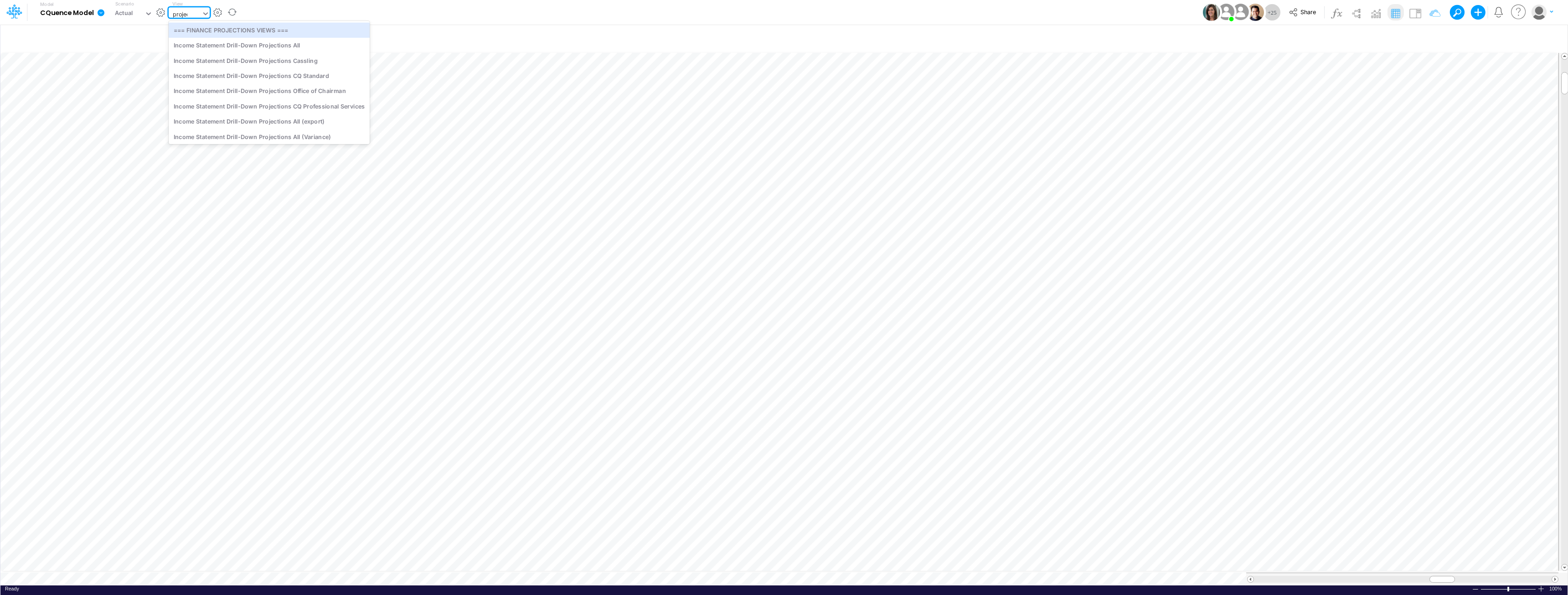
type input "project"
click at [281, 58] on div "Income Statement Drill-Down Projections Cassling" at bounding box center [269, 60] width 201 height 15
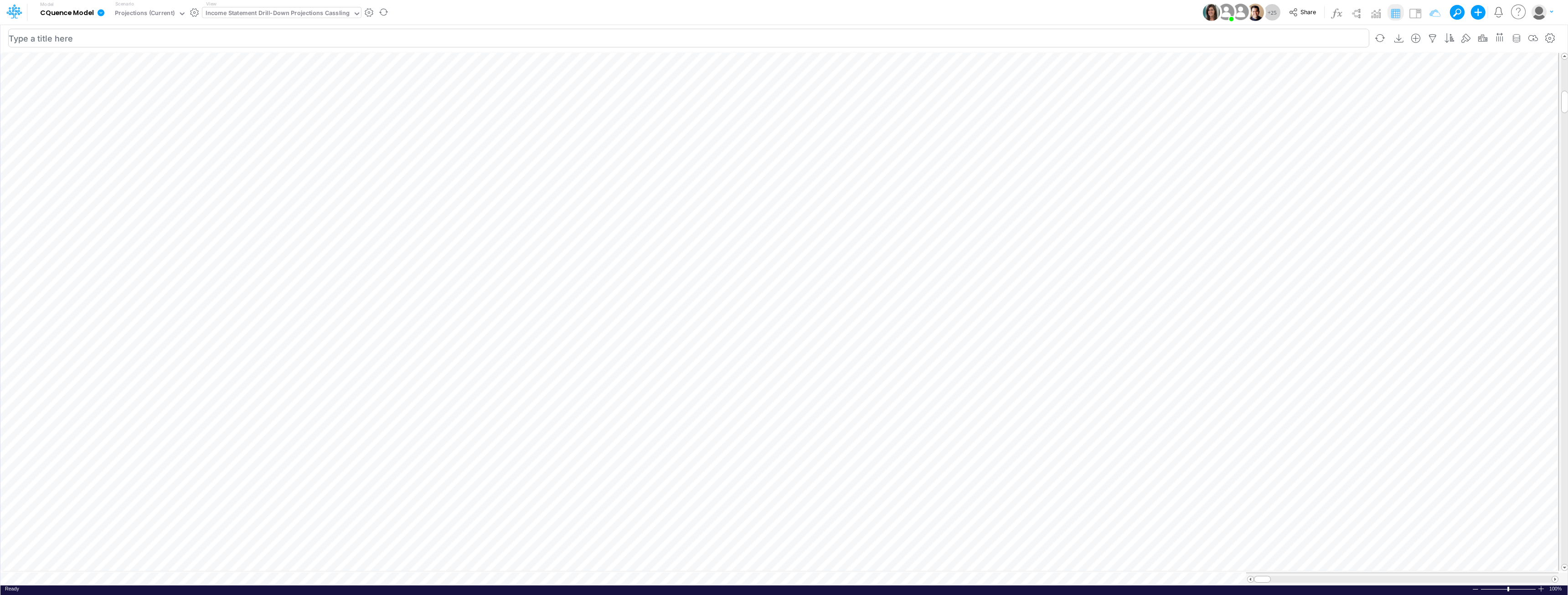
scroll to position [4, 1]
click at [783, 449] on icon "button" at bounding box center [996, 454] width 13 height 10
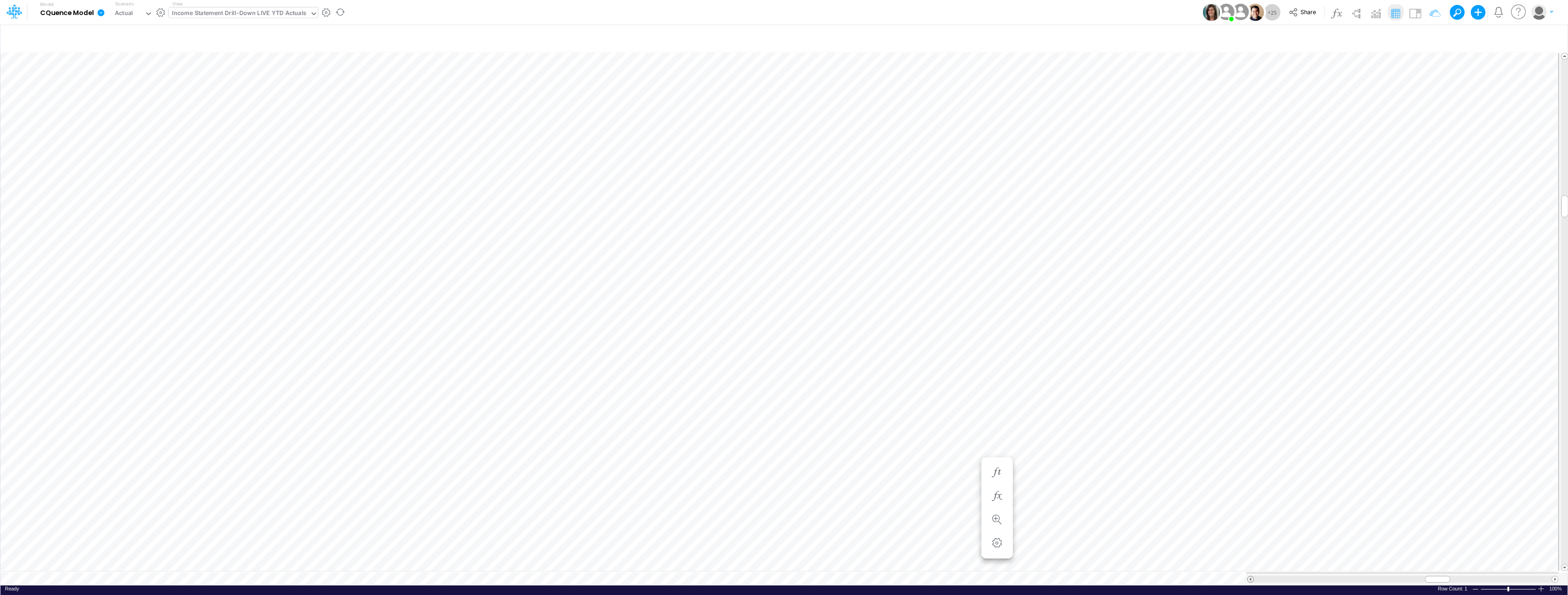
click at [783, 577] on span at bounding box center [1251, 580] width 6 height 6
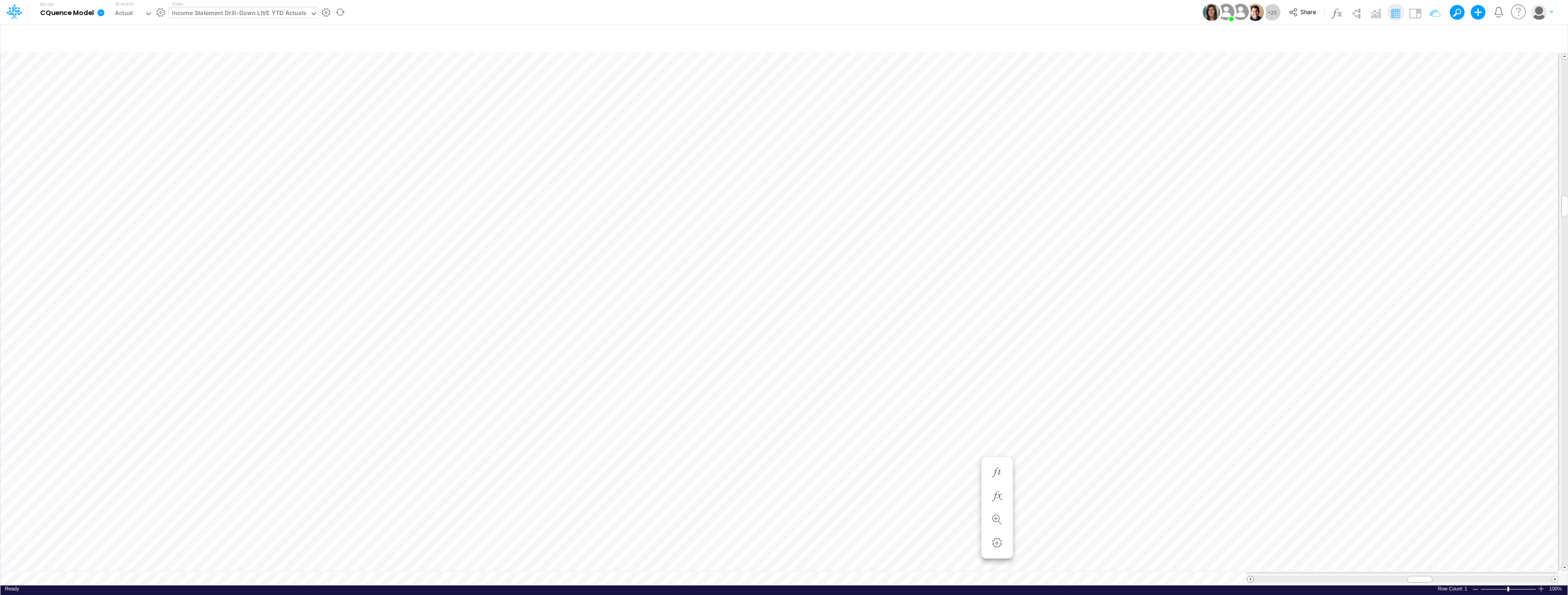
click at [783, 577] on span at bounding box center [1251, 580] width 6 height 6
click at [243, 11] on div "Income Statement Drill-Down LIVE YTD Actuals" at bounding box center [239, 13] width 135 height 10
type input "proj"
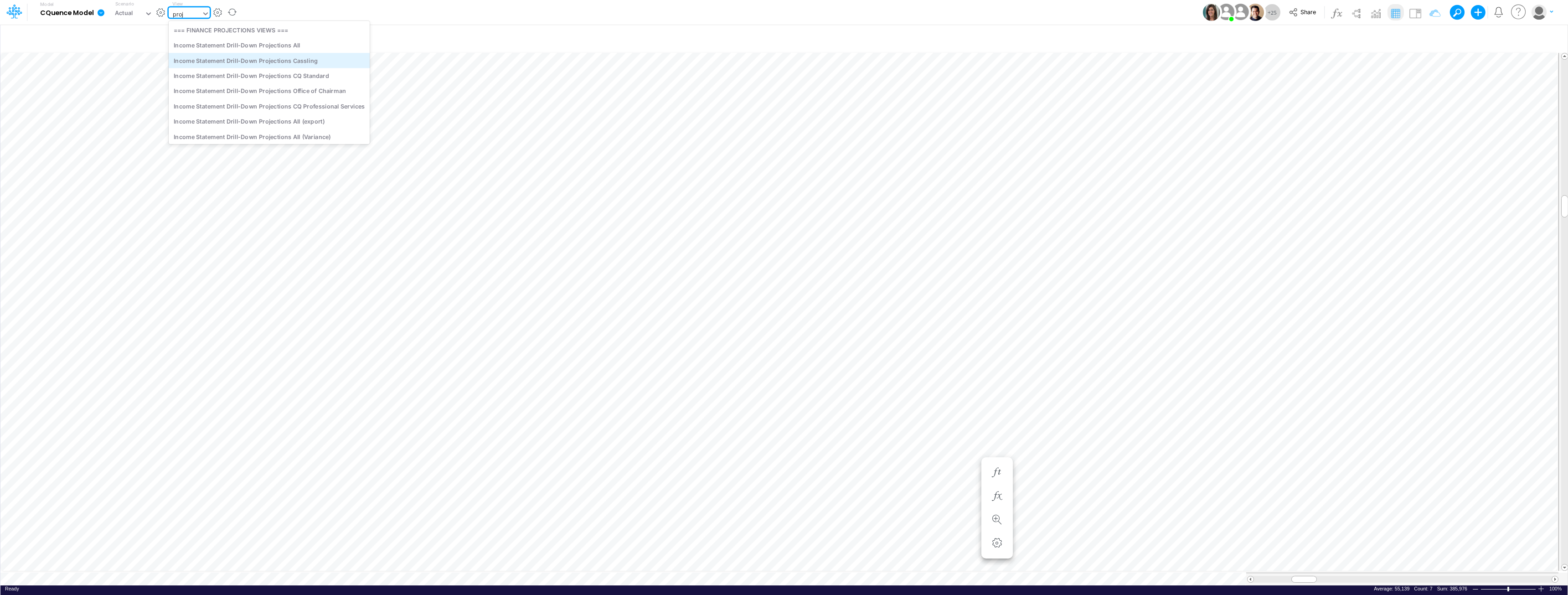
click at [284, 57] on div "Income Statement Drill-Down Projections Cassling" at bounding box center [269, 60] width 201 height 15
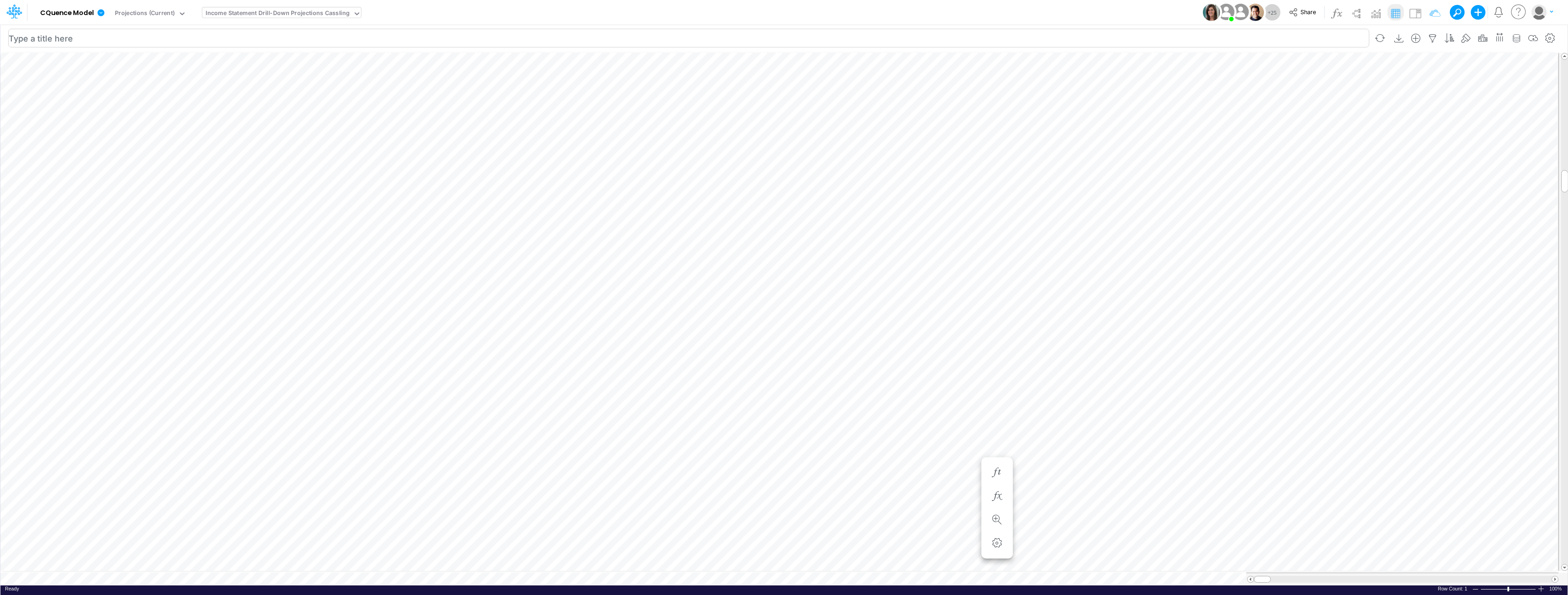
scroll to position [4, 1]
click at [783, 453] on tr at bounding box center [785, 312] width 1568 height 522
click at [783, 577] on span at bounding box center [1555, 580] width 6 height 6
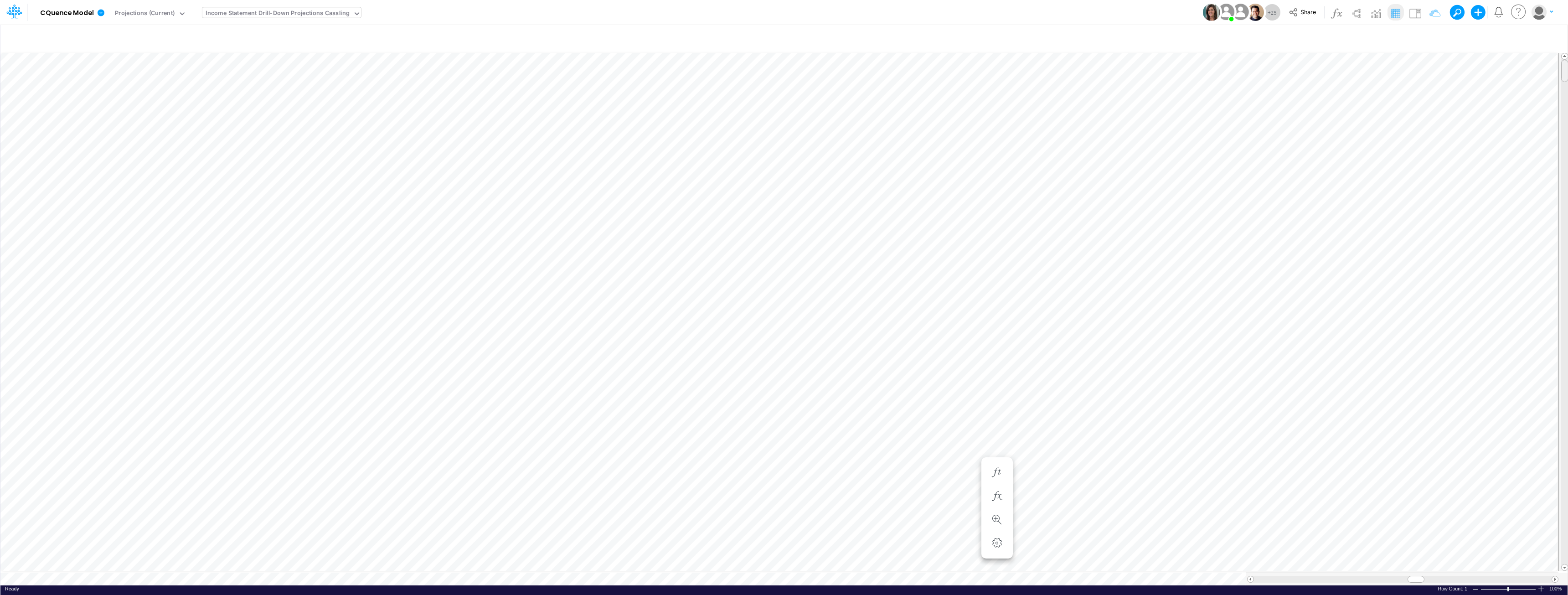
drag, startPoint x: 1564, startPoint y: 445, endPoint x: 1559, endPoint y: 58, distance: 387.0
click at [783, 58] on div at bounding box center [1563, 312] width 10 height 518
drag, startPoint x: 1564, startPoint y: 79, endPoint x: 1605, endPoint y: 204, distance: 131.6
click at [783, 204] on html "Model CQuence Model Edit model settings Duplicate Import QuickBooks QuickBooks …" at bounding box center [784, 297] width 1568 height 595
click at [783, 450] on tr at bounding box center [785, 312] width 1568 height 522
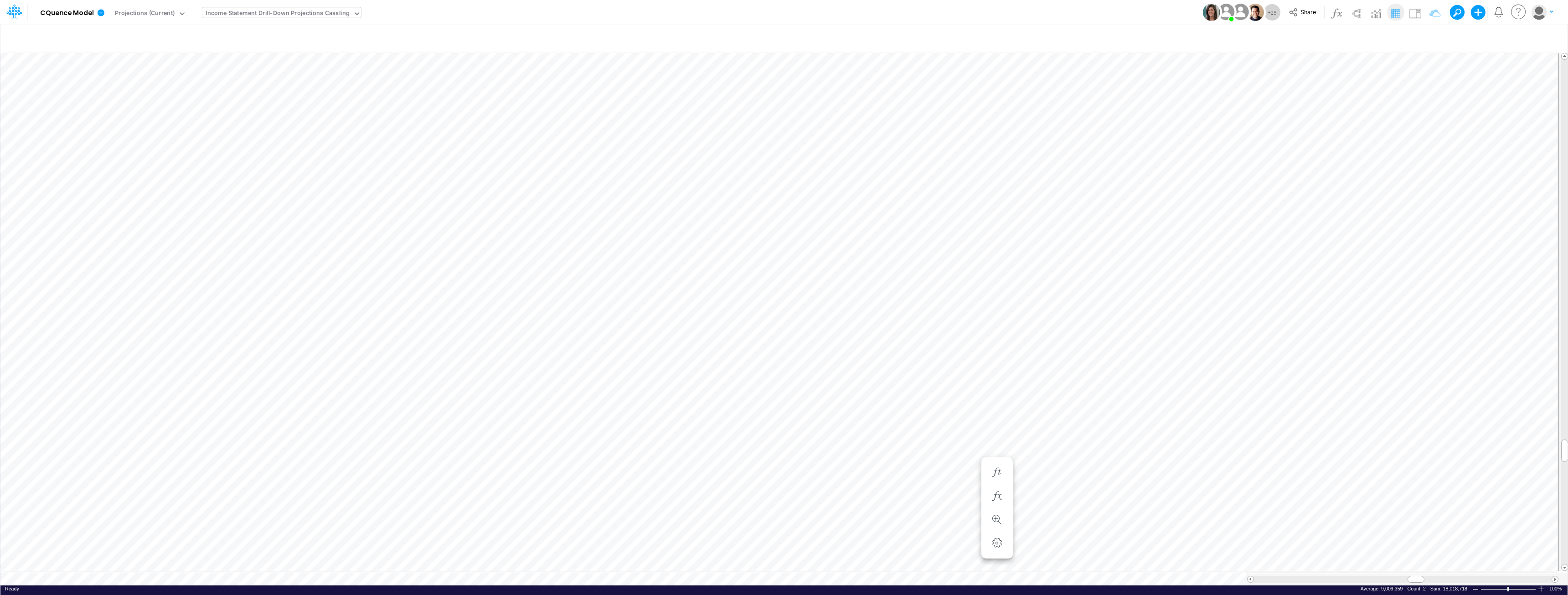
click at [293, 16] on div "Income Statement Drill-Down Projections Cassling" at bounding box center [278, 13] width 144 height 10
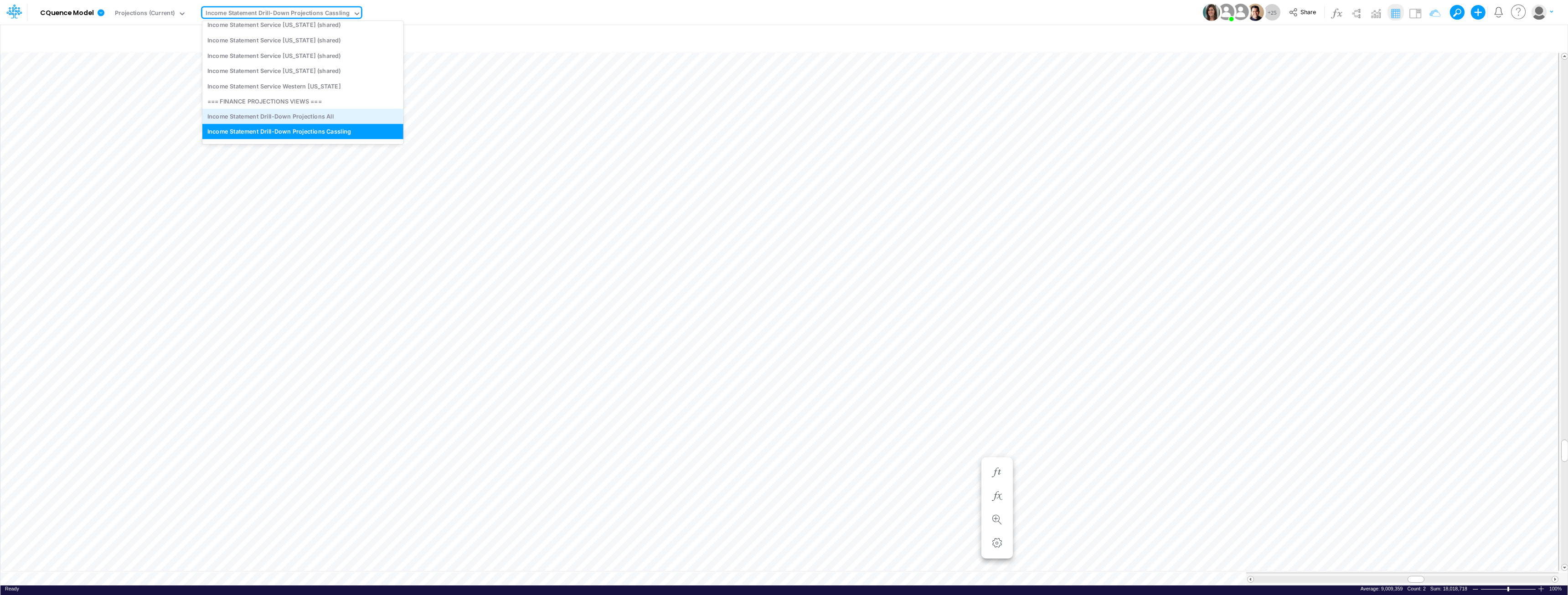
click at [298, 117] on div "Income Statement Drill-Down Projections All" at bounding box center [303, 116] width 201 height 15
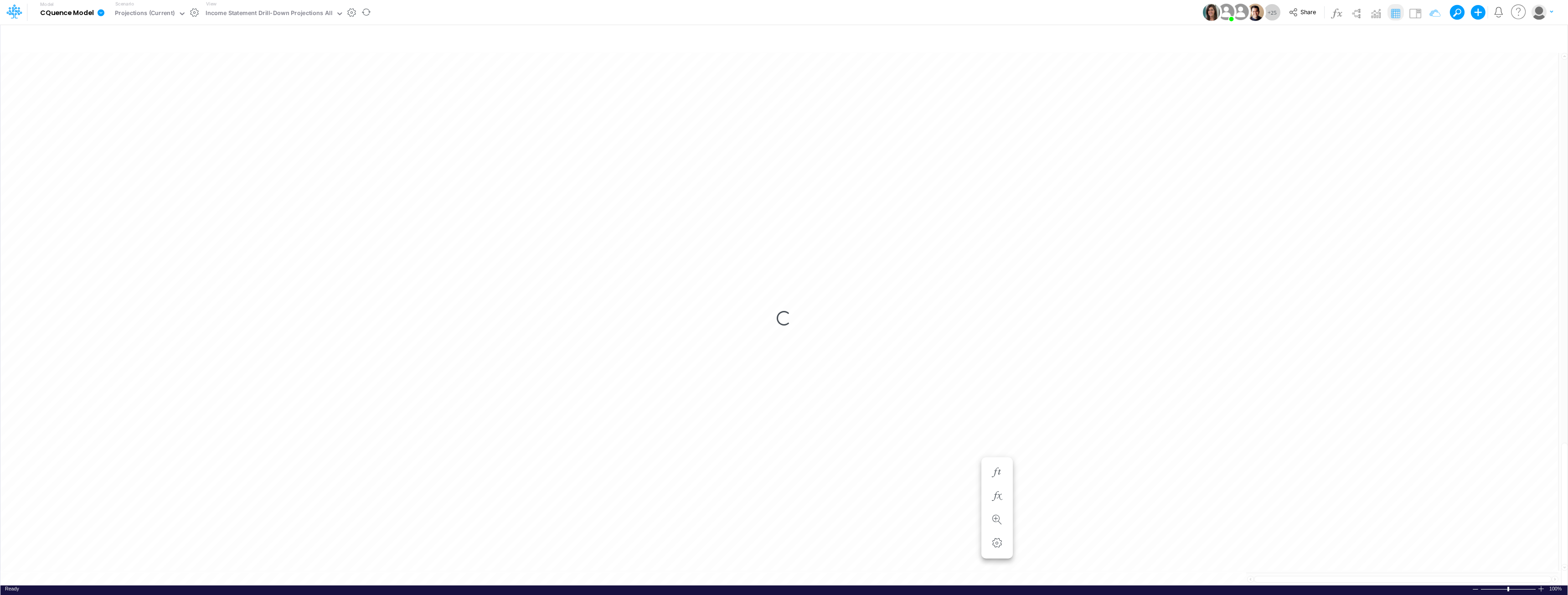
click at [103, 15] on icon at bounding box center [101, 12] width 8 height 8
click at [122, 83] on button "Export" at bounding box center [147, 80] width 97 height 15
click at [229, 89] on button "Excel" at bounding box center [245, 85] width 97 height 14
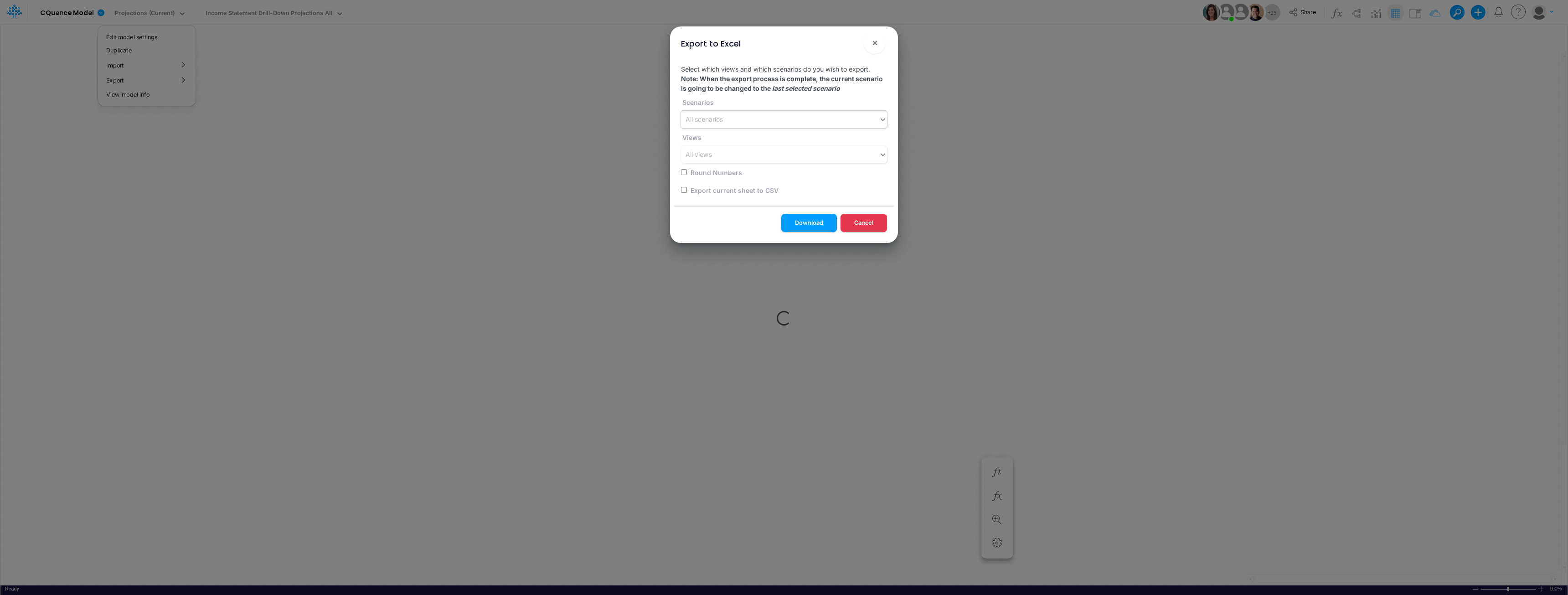
click at [716, 121] on div "All scenarios" at bounding box center [704, 120] width 37 height 10
type input "projec"
click at [730, 146] on div "Projections (Current)" at bounding box center [784, 142] width 206 height 17
click at [726, 157] on div "All views" at bounding box center [780, 155] width 198 height 15
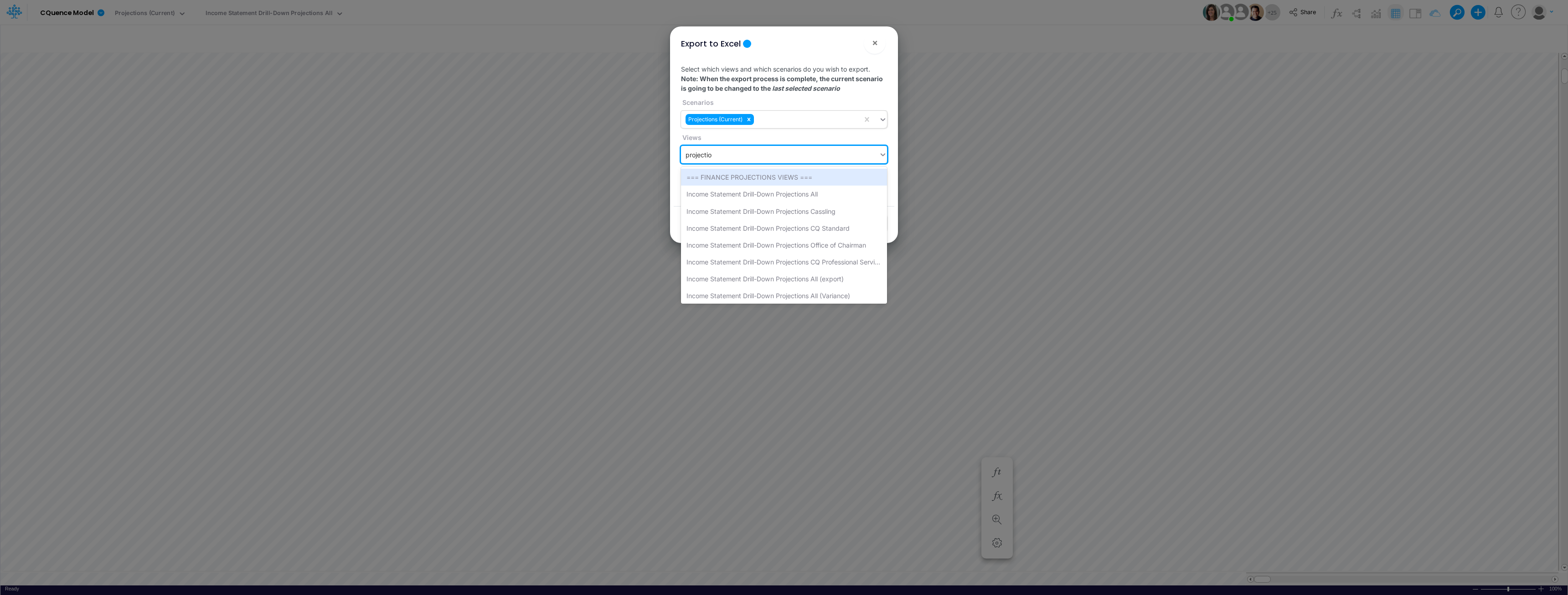
type input "projection"
click at [771, 199] on div "Income Statement Drill-Down Projections All" at bounding box center [784, 194] width 206 height 17
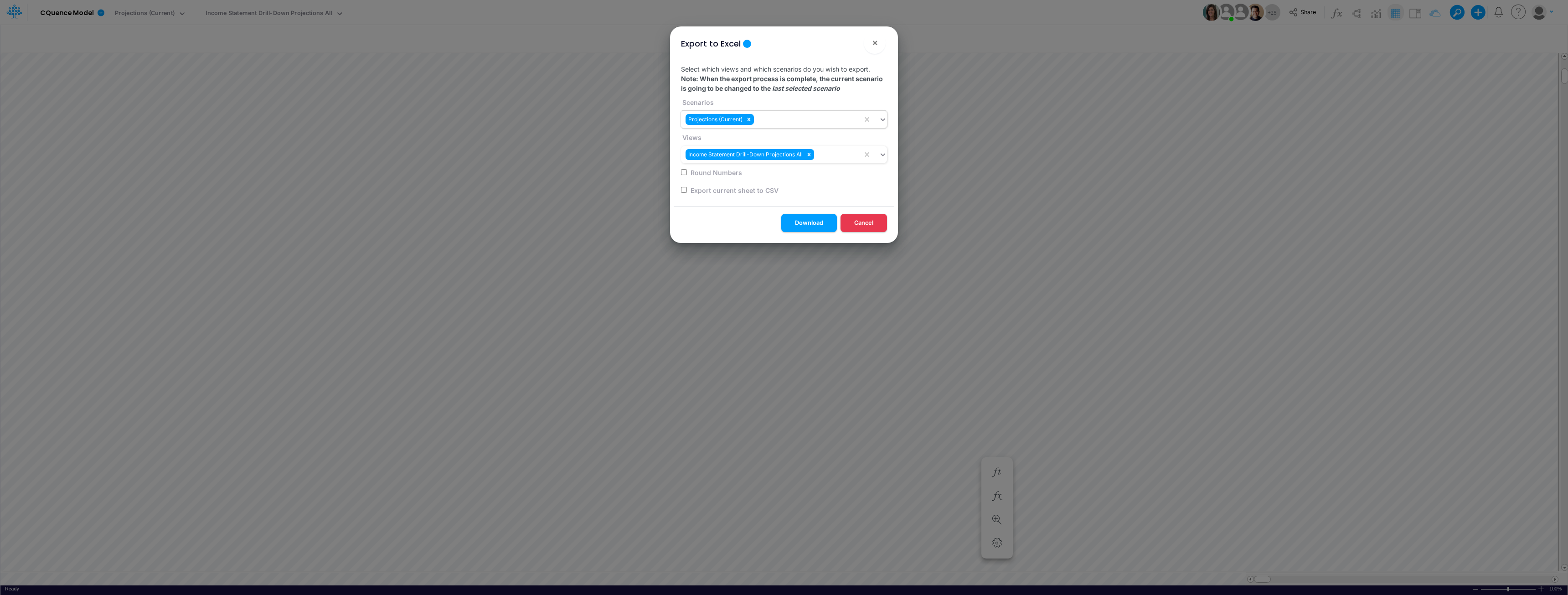
click at [685, 172] on input "Round Numbers" at bounding box center [684, 172] width 6 height 6
checkbox input "true"
click at [783, 222] on button "Download" at bounding box center [809, 222] width 55 height 18
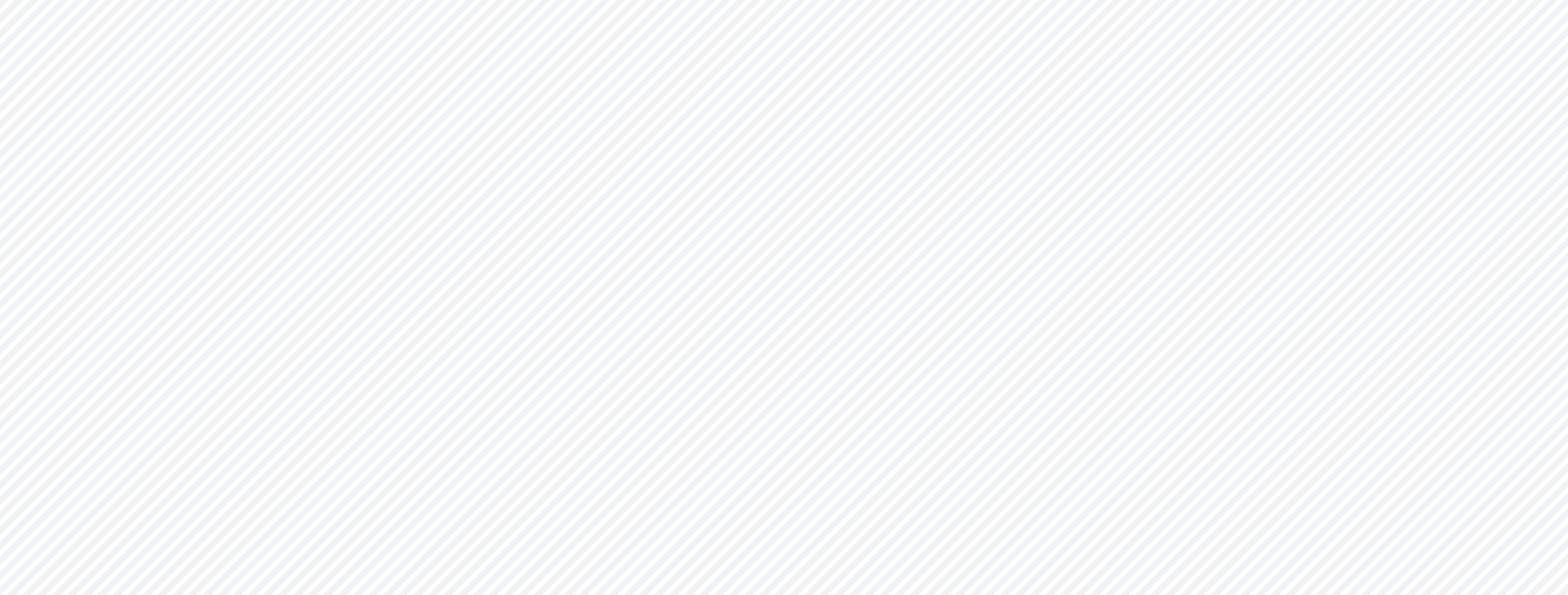
type input "Consolidated All by Month"
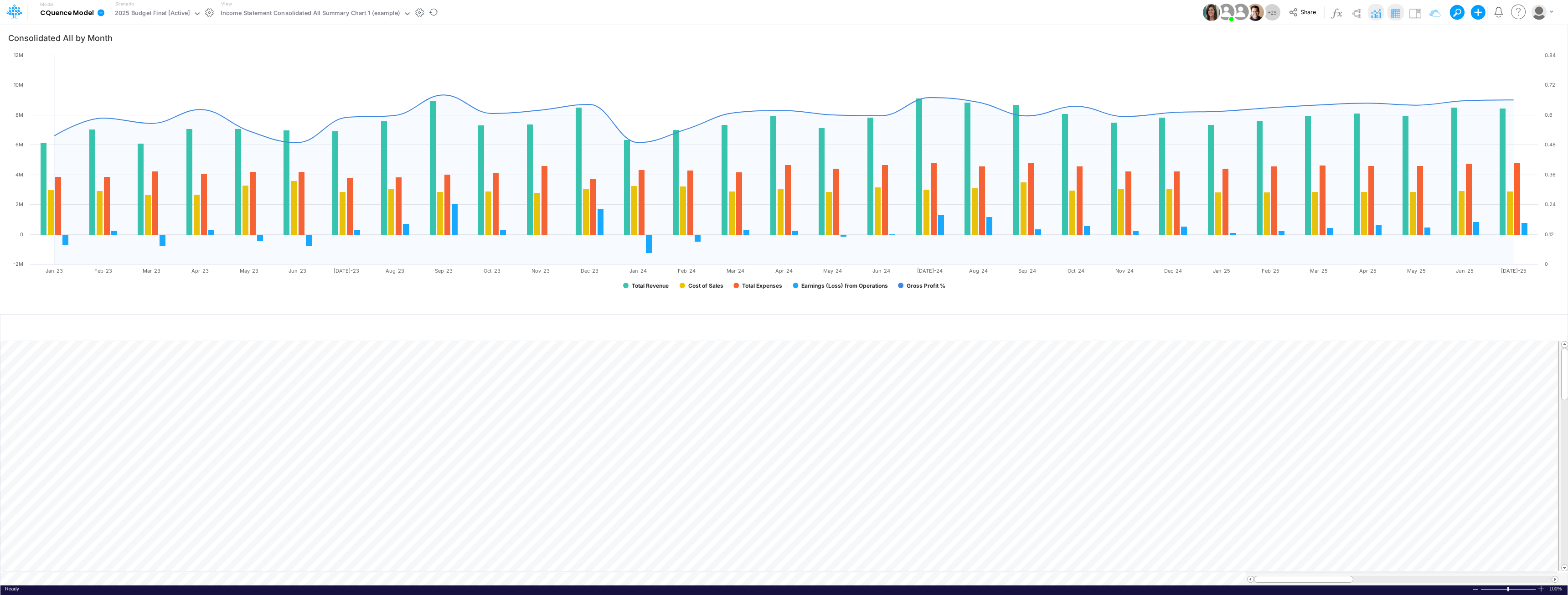
click at [100, 15] on icon at bounding box center [100, 12] width 7 height 7
click at [139, 80] on button "Export" at bounding box center [147, 80] width 97 height 15
click at [218, 82] on button "Excel" at bounding box center [245, 85] width 97 height 14
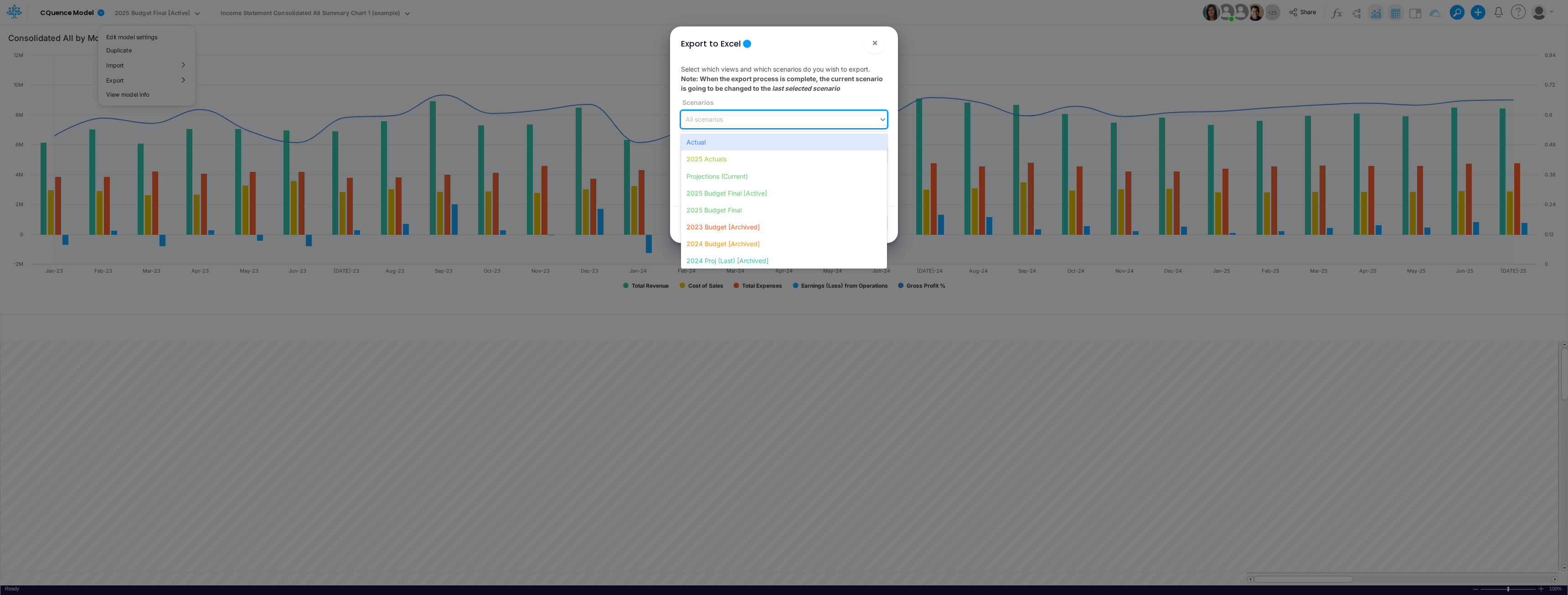
click at [723, 121] on div "All scenarios" at bounding box center [704, 120] width 37 height 10
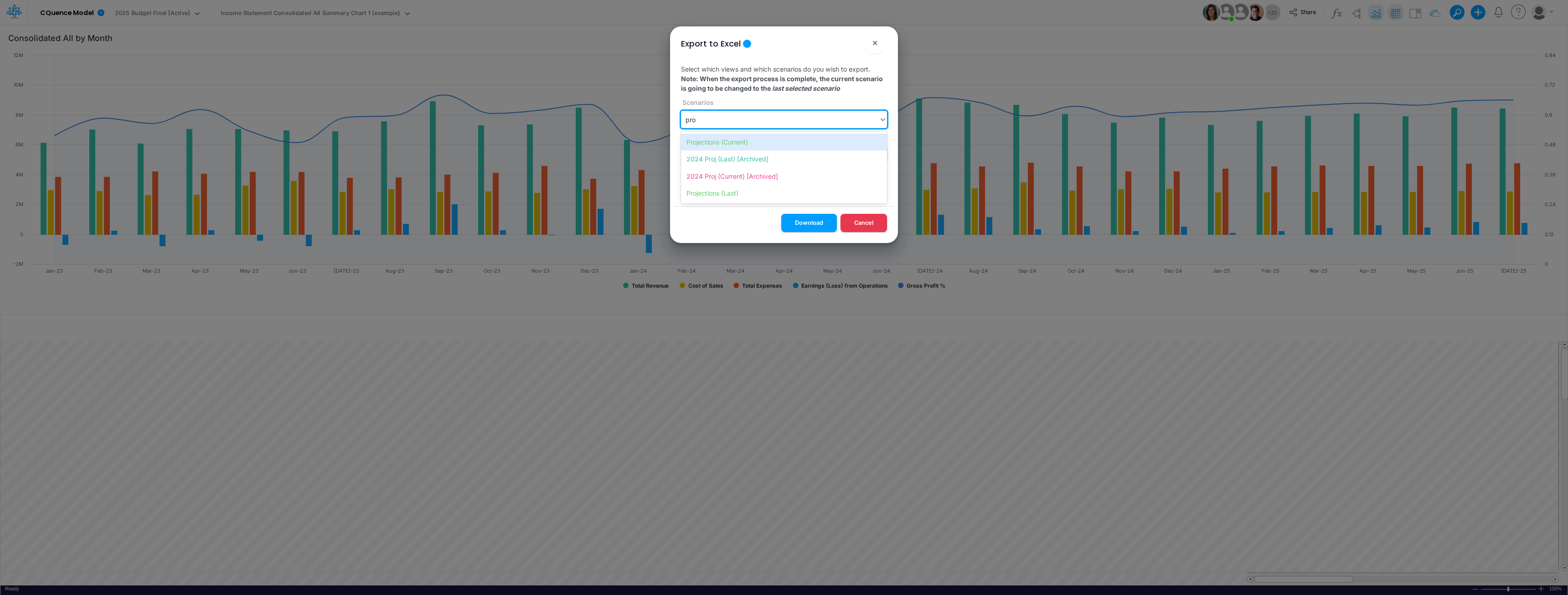
type input "proj"
click at [709, 144] on div "Projections (Current)" at bounding box center [784, 142] width 206 height 17
click at [716, 155] on div "All views" at bounding box center [780, 155] width 198 height 15
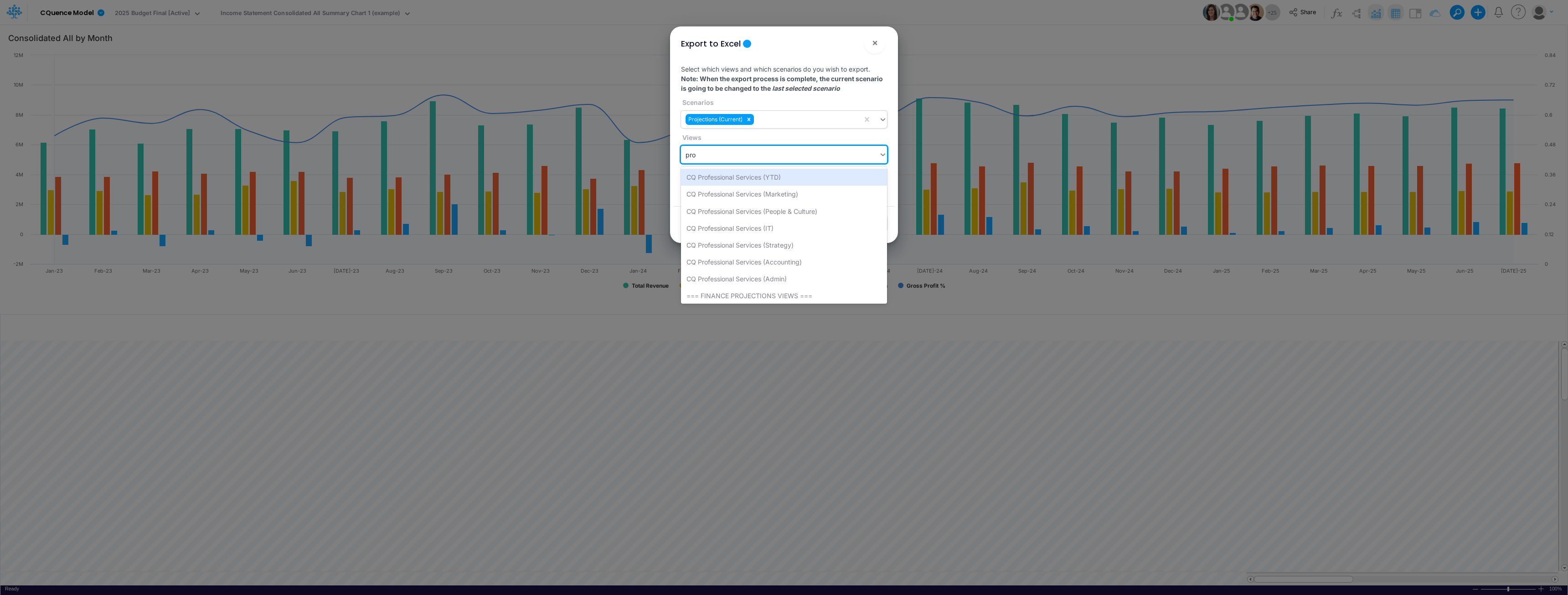
type input "proj"
click at [740, 189] on div "Income Statement Drill-Down Projections All" at bounding box center [784, 194] width 206 height 17
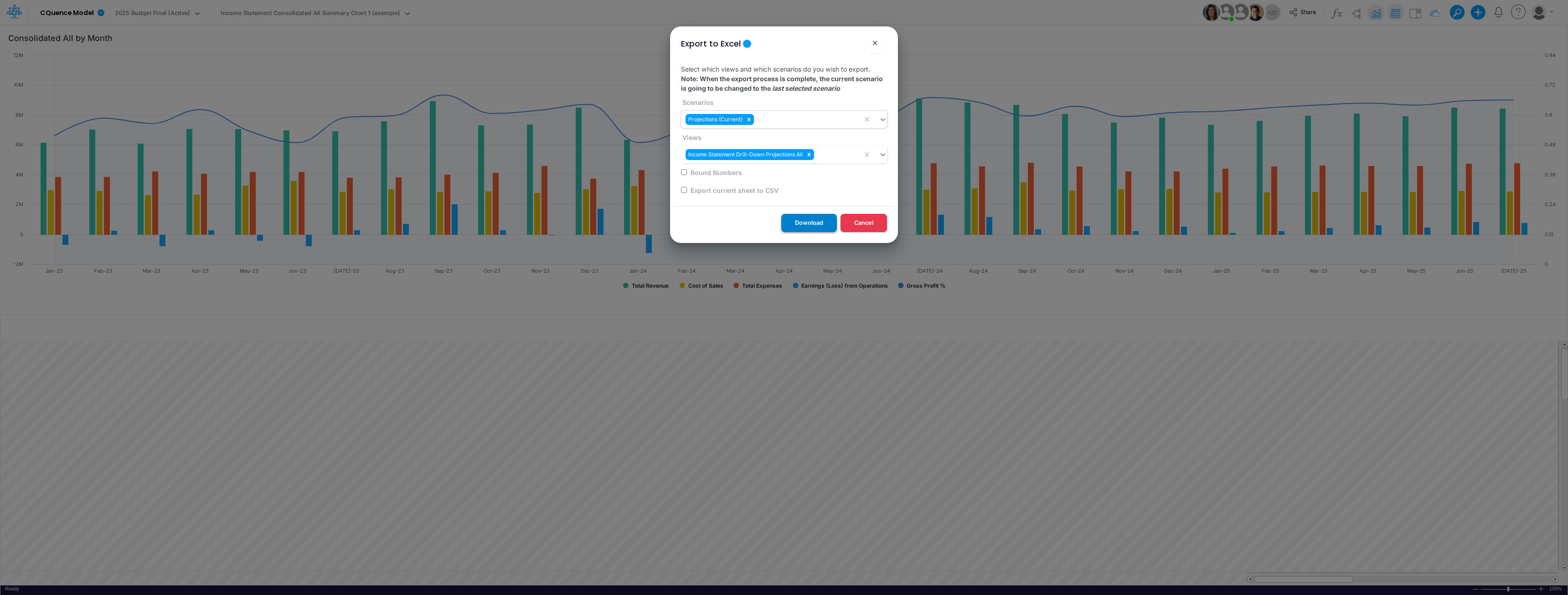
click at [811, 223] on button "Download" at bounding box center [809, 222] width 55 height 18
click at [865, 223] on button "Cancel" at bounding box center [864, 222] width 46 height 18
